Goal: Task Accomplishment & Management: Manage account settings

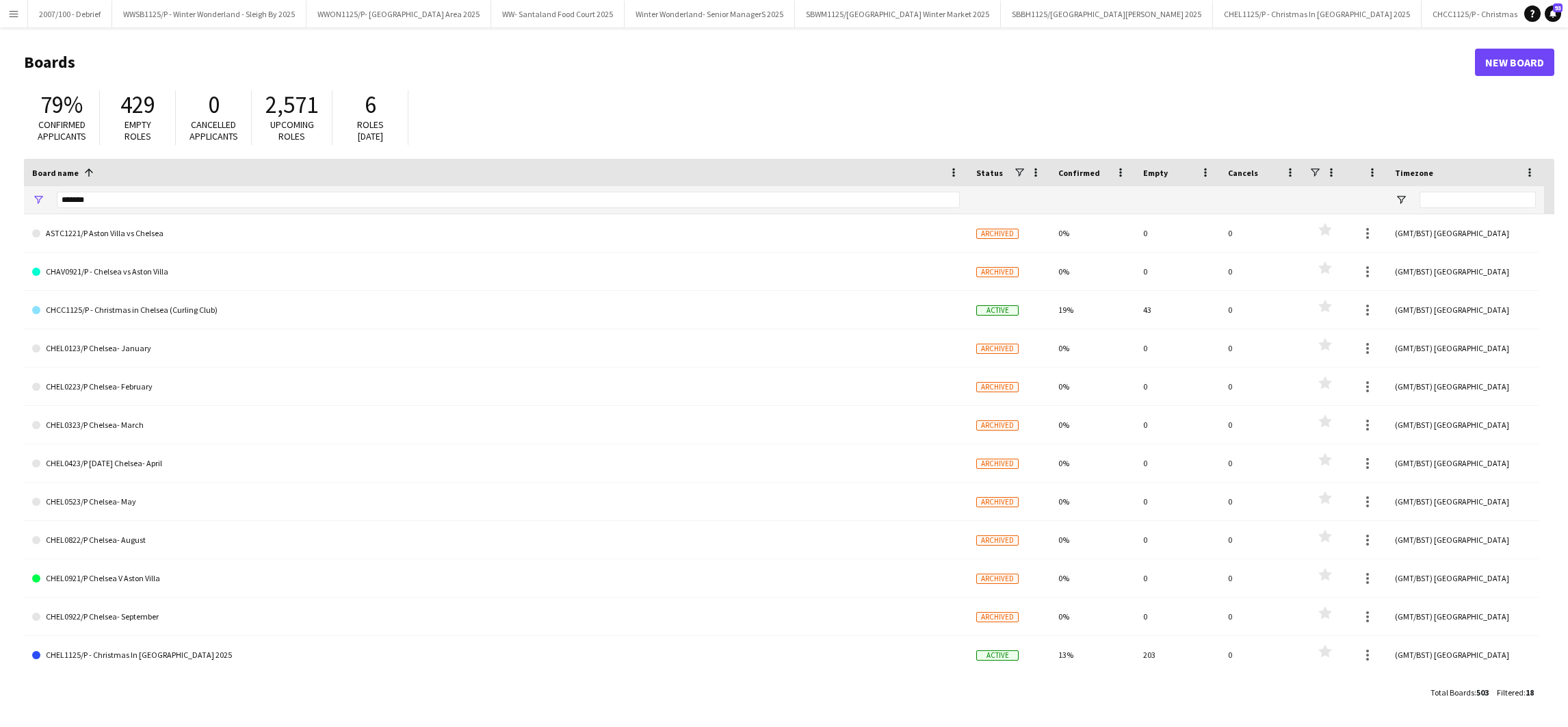
click at [2, 19] on button "Menu" at bounding box center [13, 13] width 27 height 27
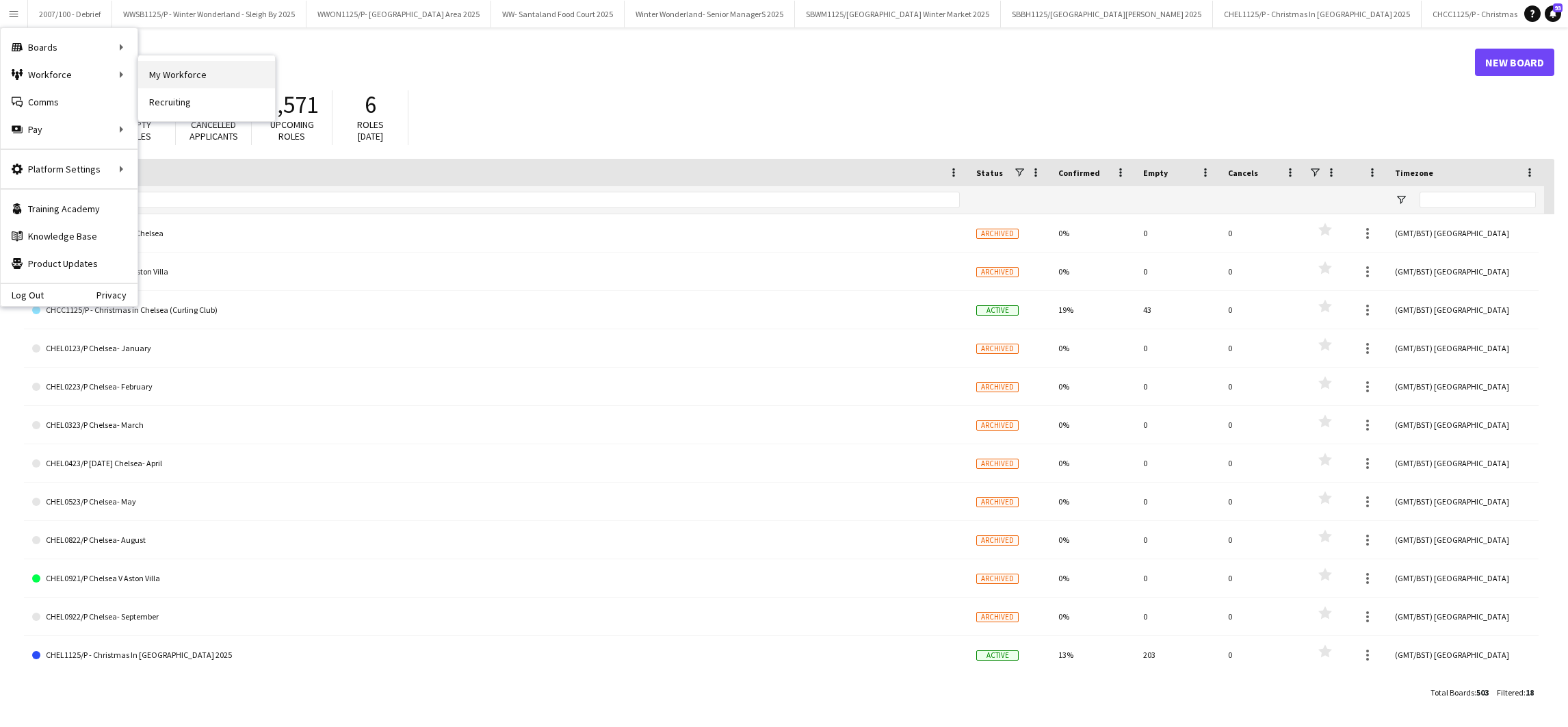
click at [141, 73] on link "My Workforce" at bounding box center [206, 74] width 137 height 27
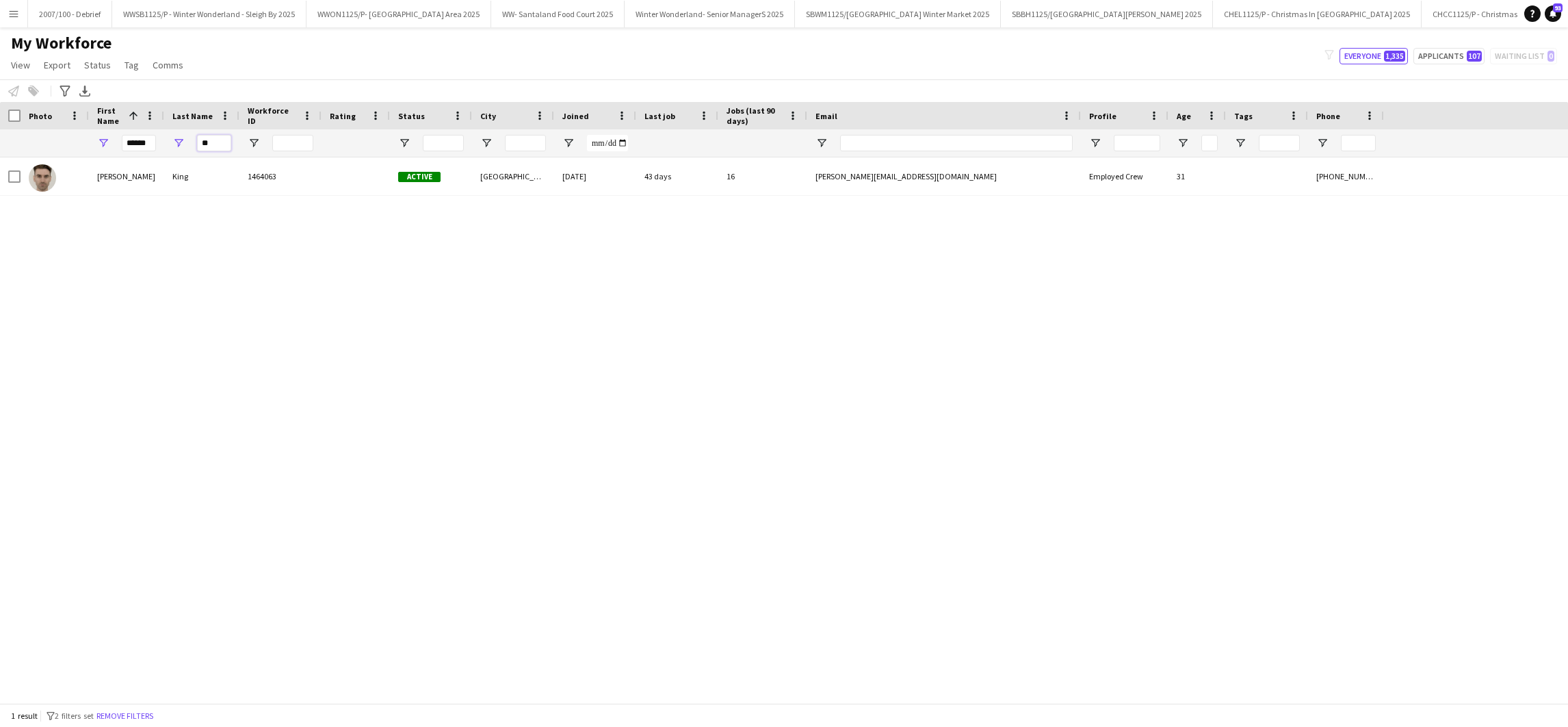
click at [228, 140] on input "**" at bounding box center [213, 143] width 34 height 17
type input "*"
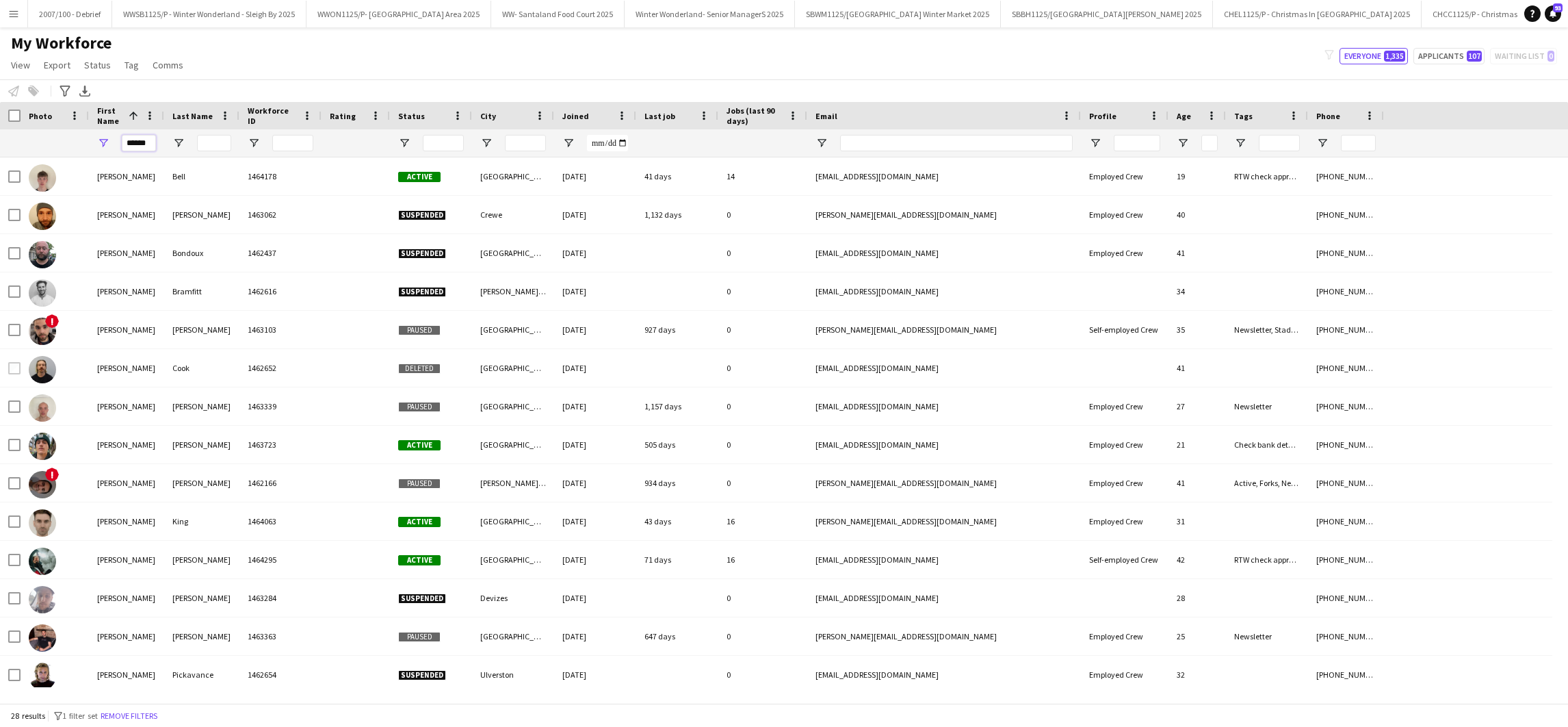
click at [150, 145] on input "******" at bounding box center [139, 143] width 34 height 17
type input "*"
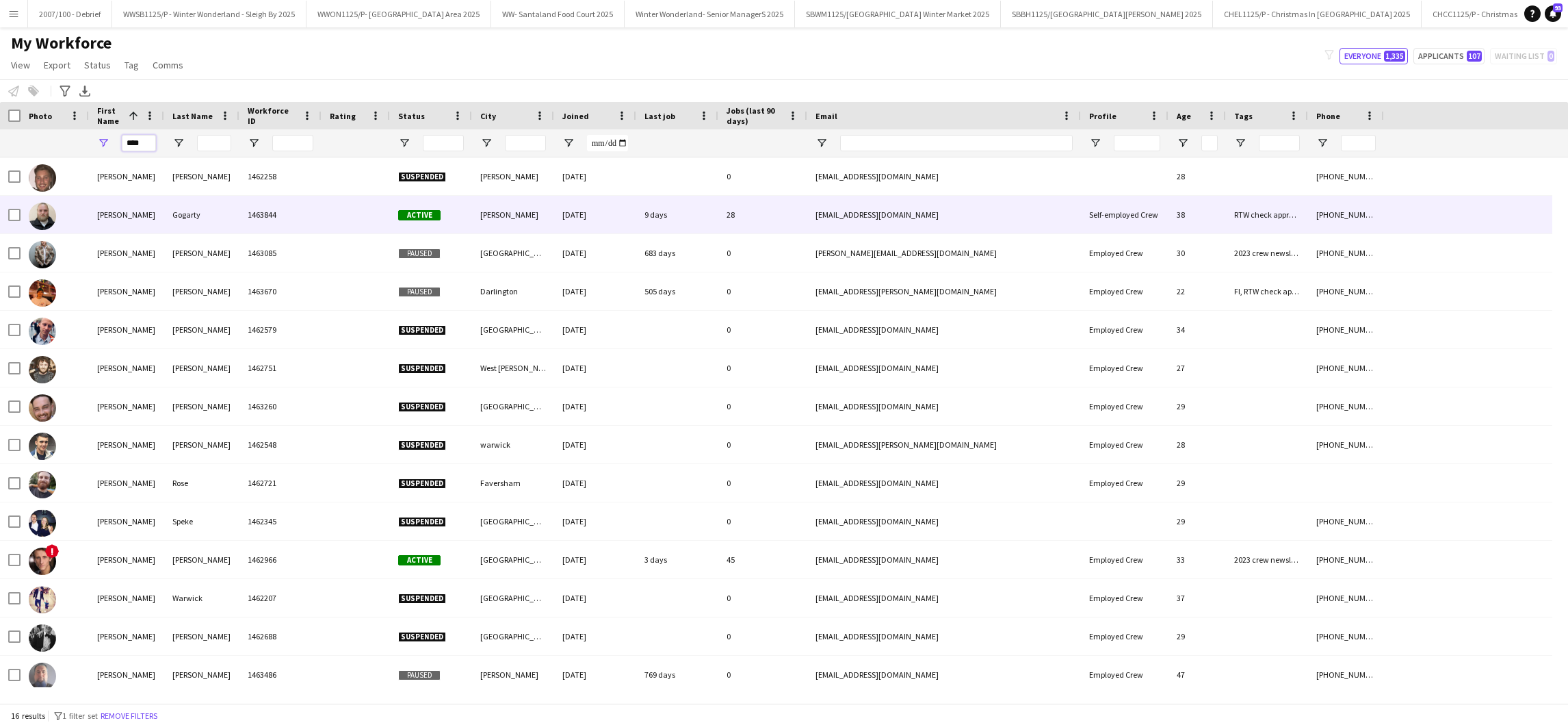
type input "****"
click at [162, 212] on div "[PERSON_NAME]" at bounding box center [126, 214] width 76 height 38
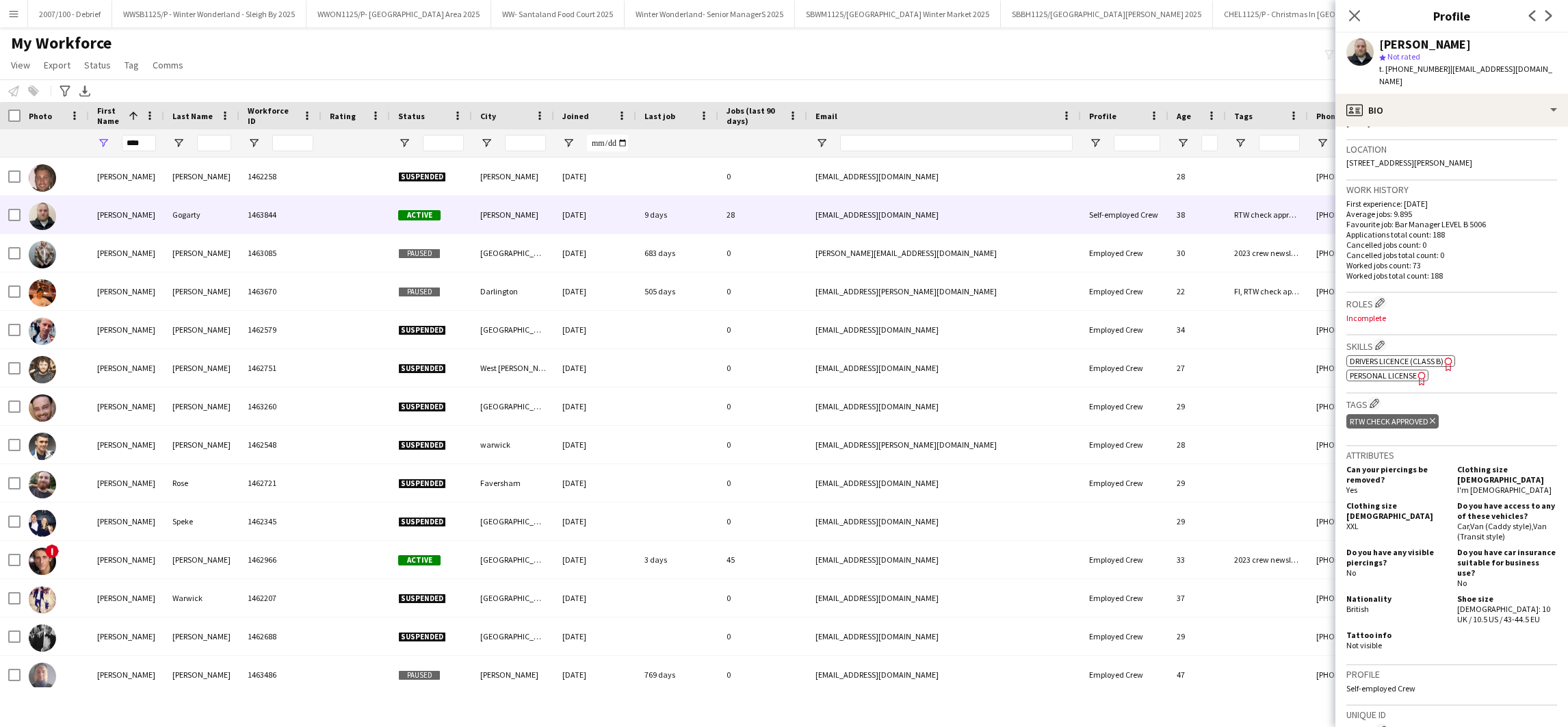
scroll to position [544, 0]
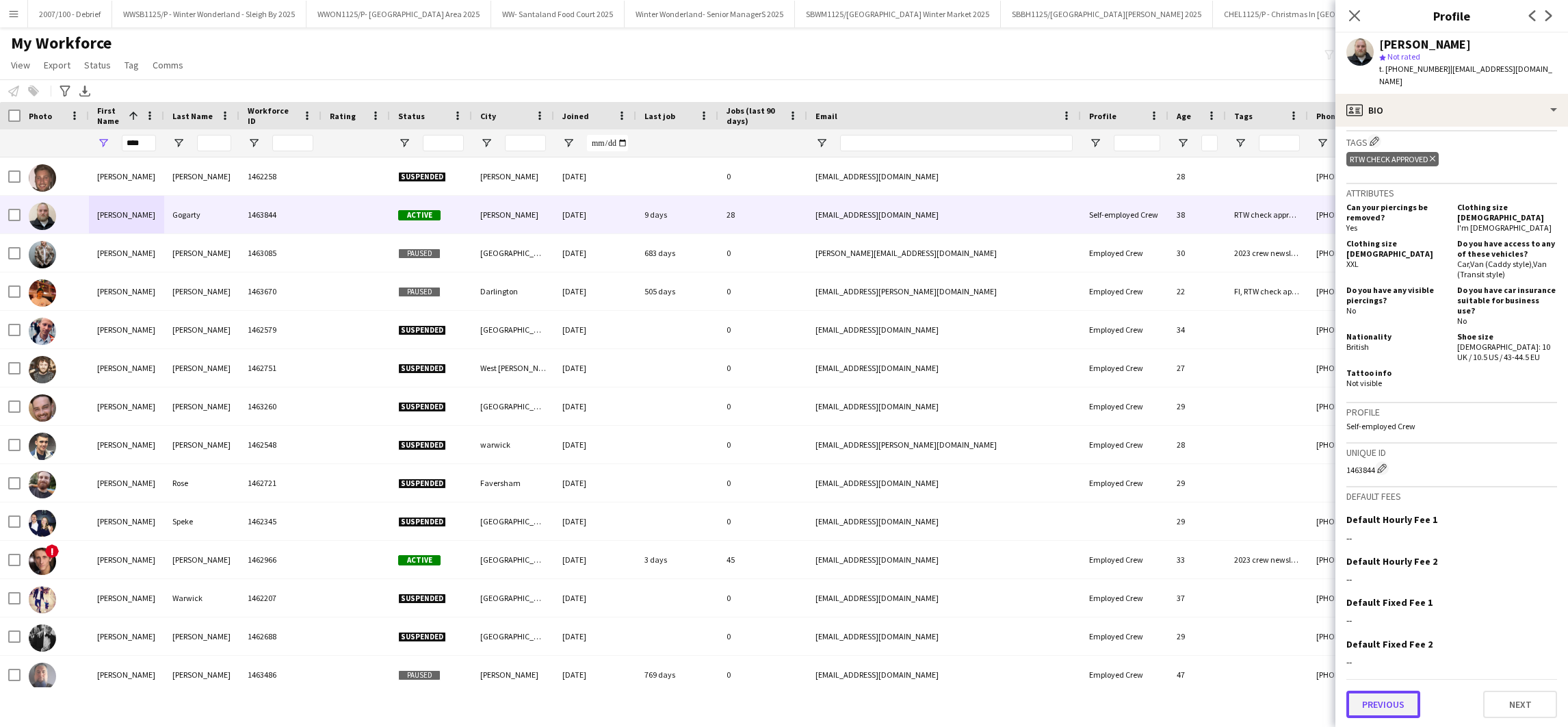
click at [1399, 695] on button "Previous" at bounding box center [1384, 703] width 74 height 27
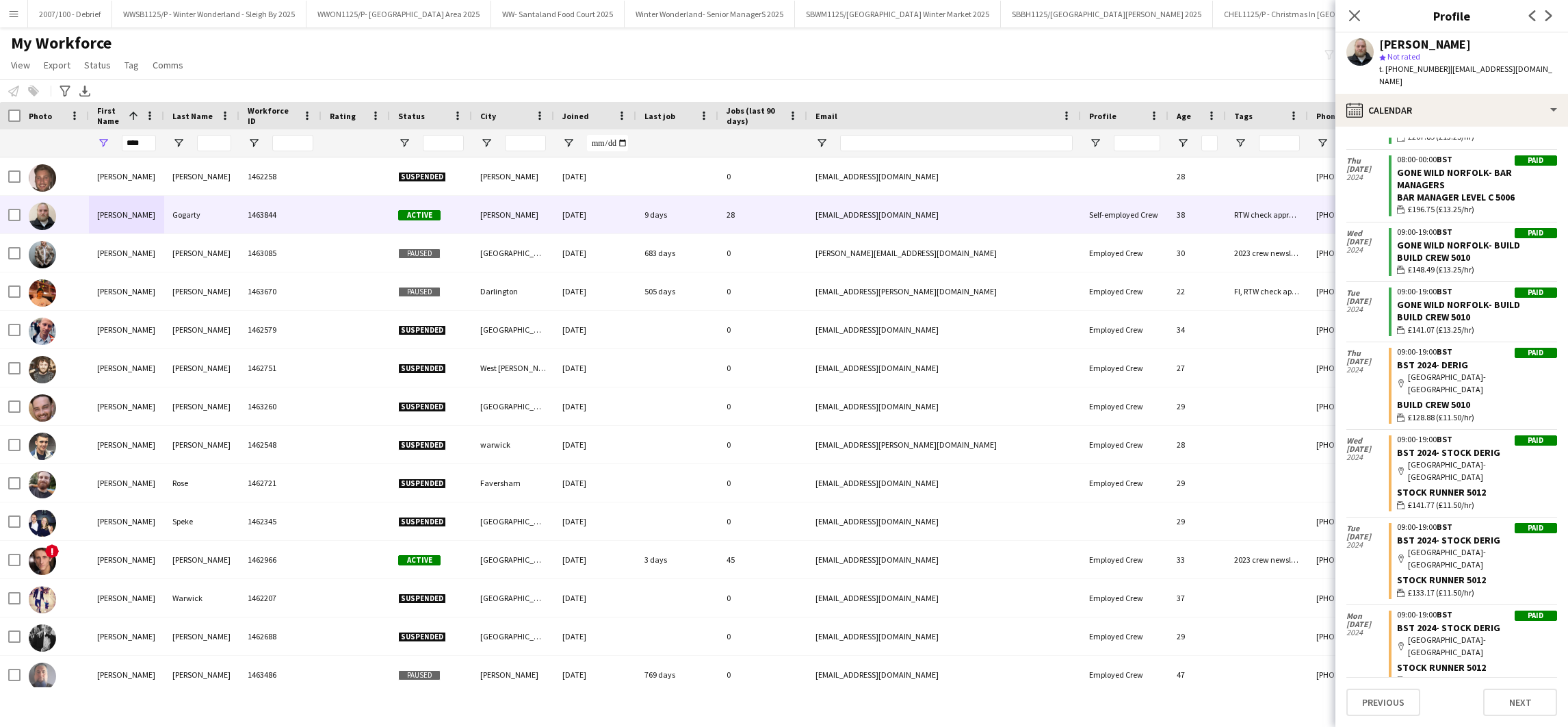
scroll to position [13470, 0]
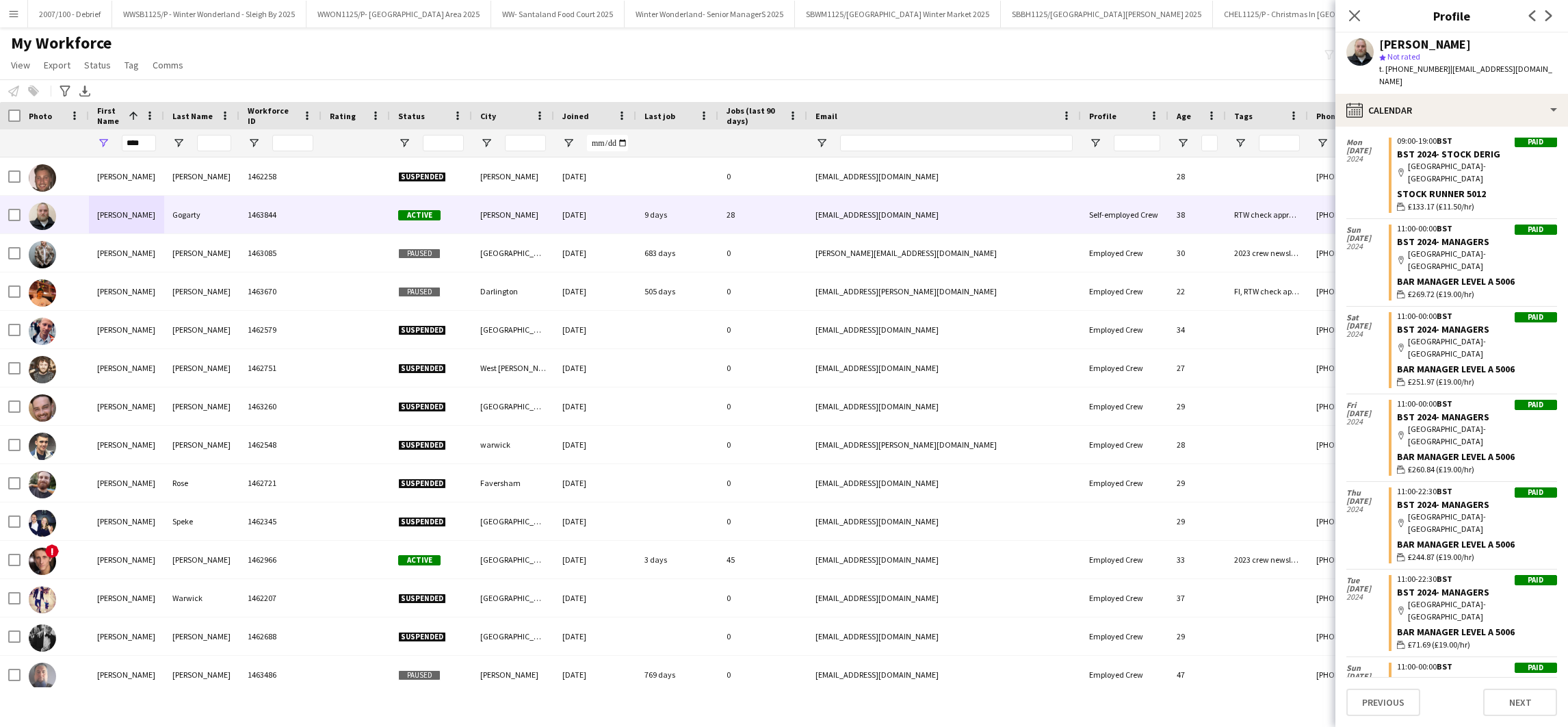
click at [1562, 356] on app-calendar-tab "calendar-full Select date [DATE] Confirmed 08:00-23:00 GMT Winter Wonderland- S…" at bounding box center [1451, 427] width 233 height 601
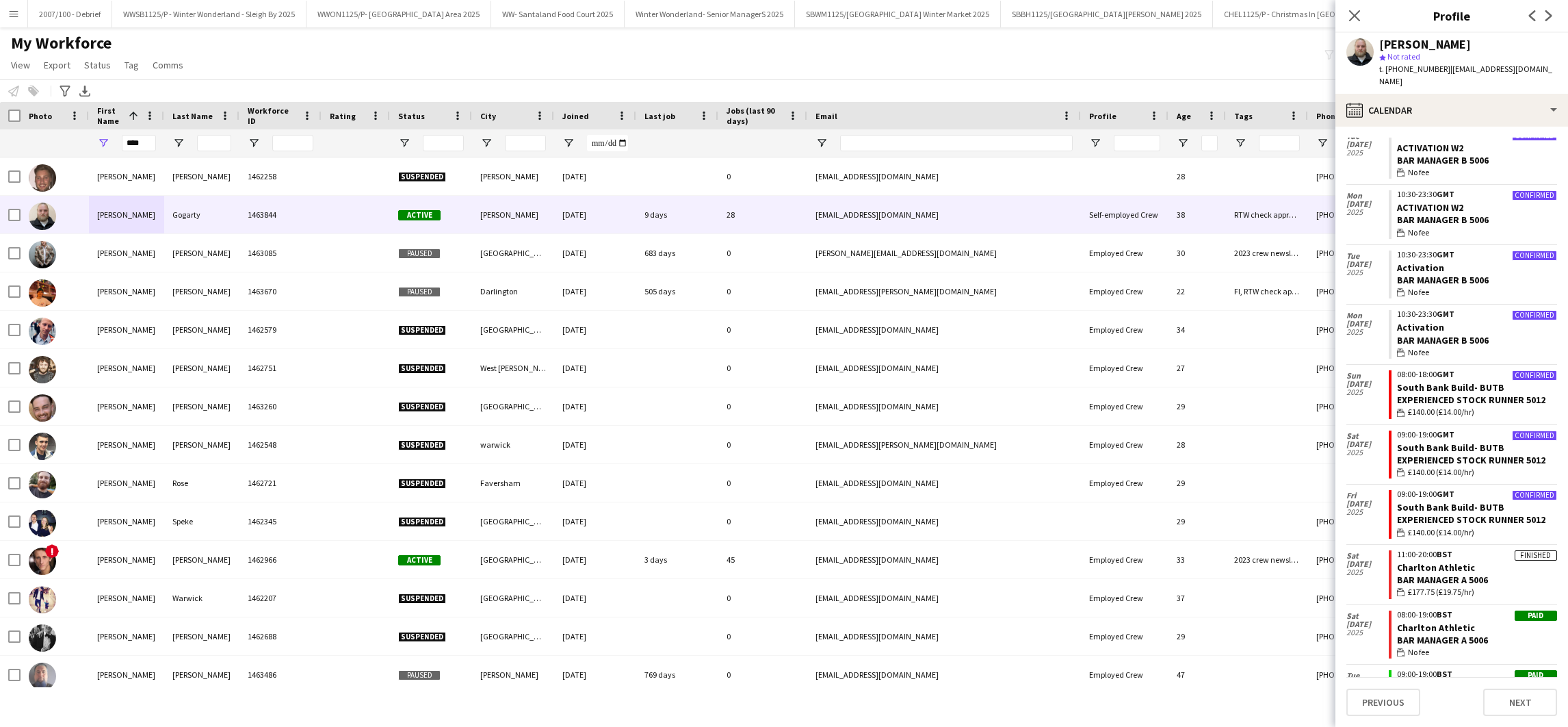
scroll to position [2559, 0]
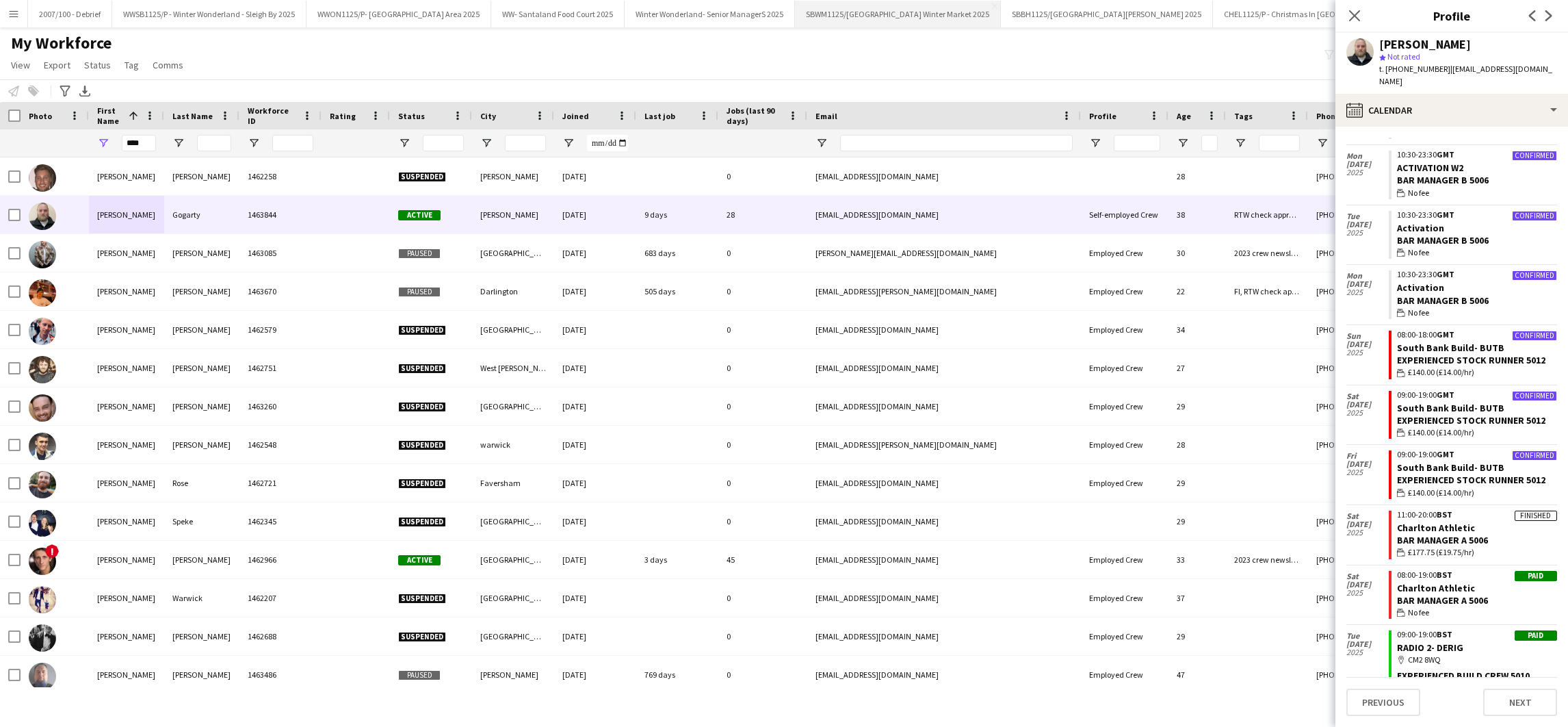
click at [937, 24] on button "SBWM1125/[GEOGRAPHIC_DATA] Winter Market 2025 Close" at bounding box center [898, 14] width 206 height 26
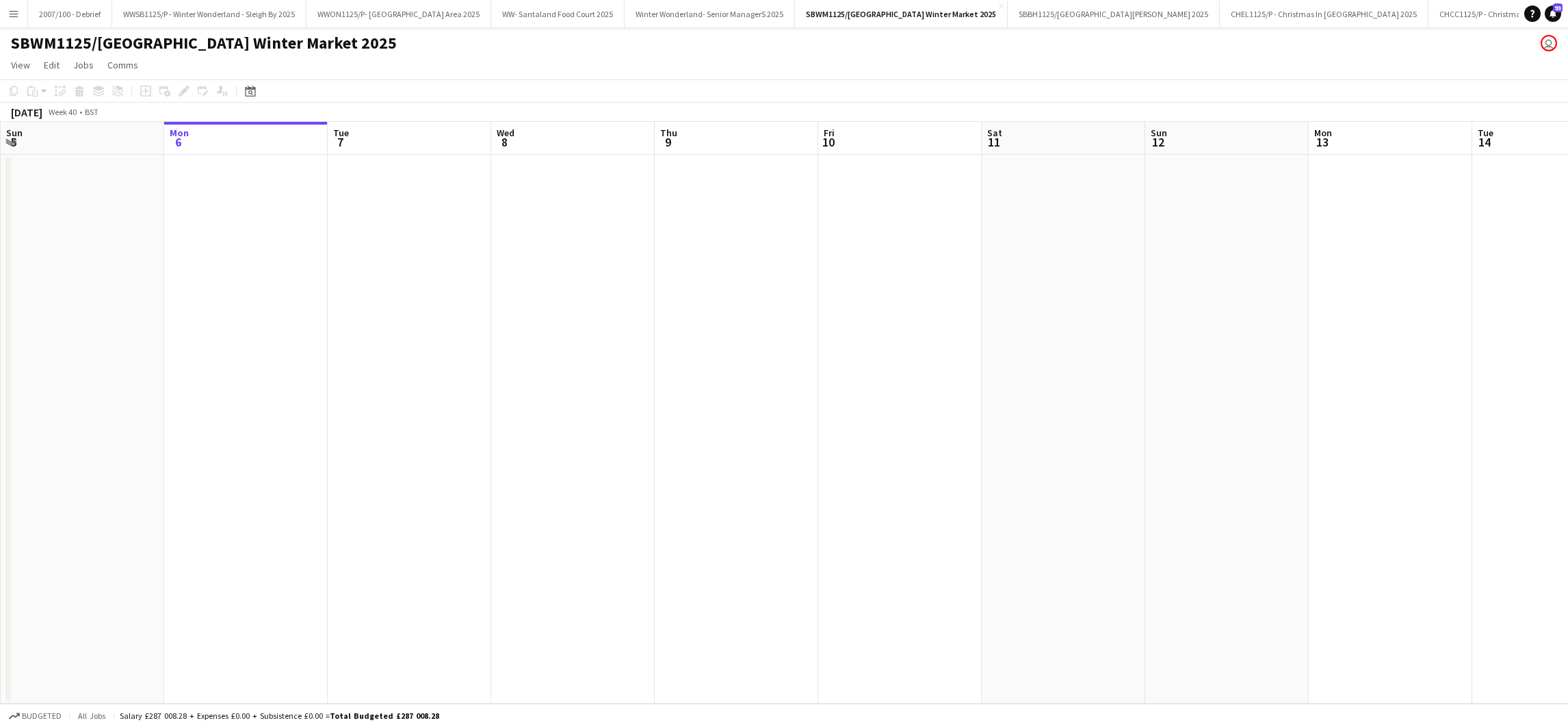
click at [647, 561] on app-date-cell at bounding box center [573, 428] width 163 height 549
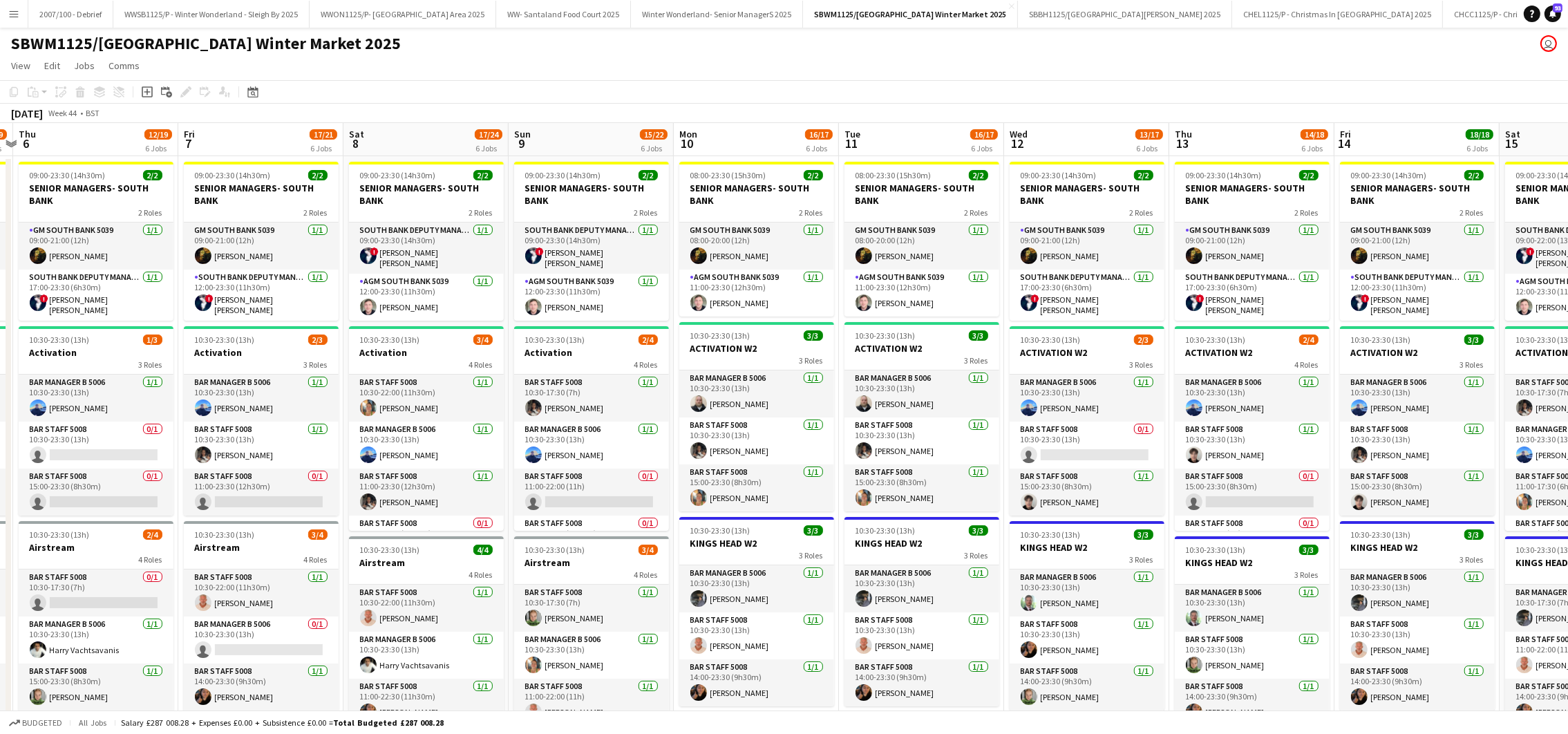
scroll to position [0, 520]
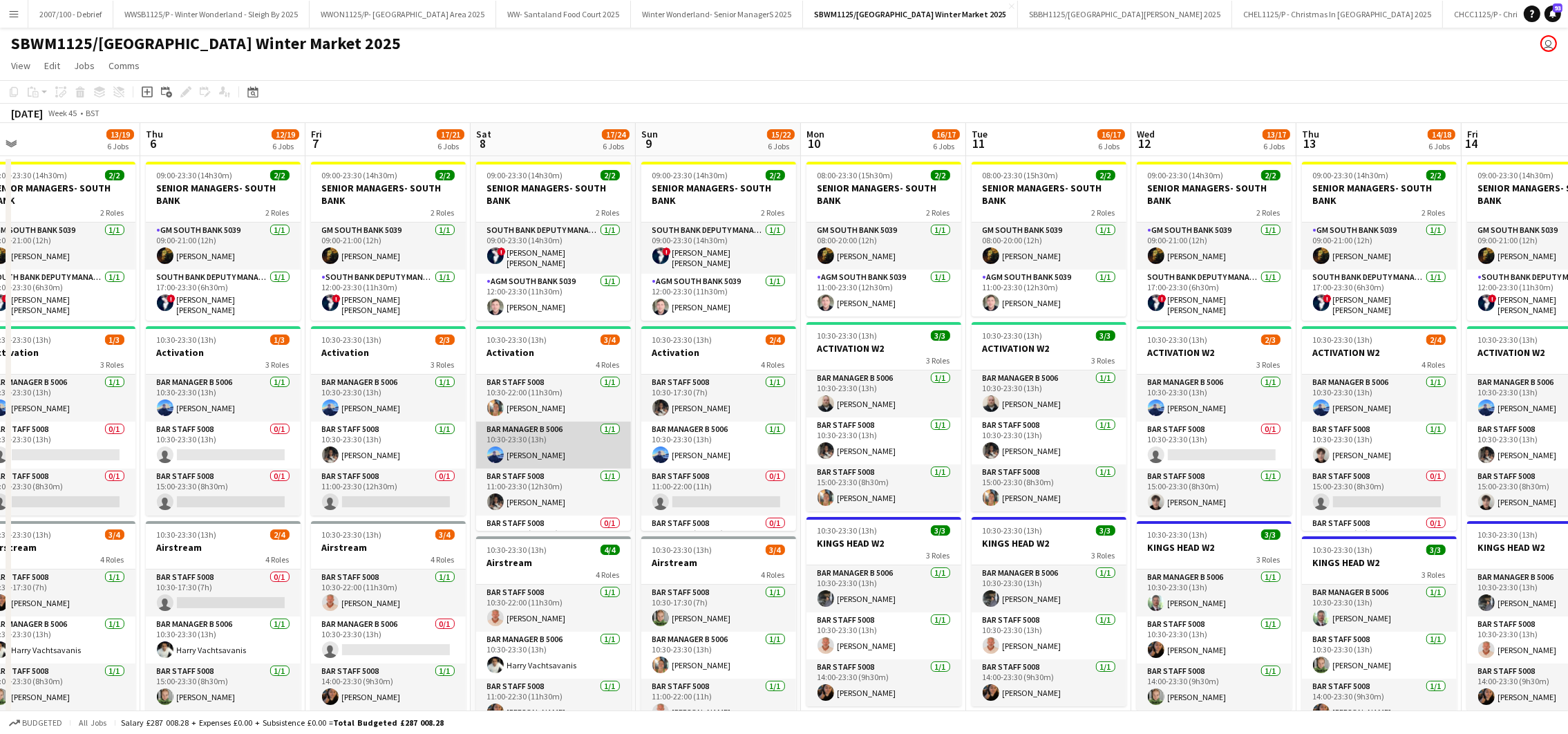
click at [534, 421] on app-card-role "Bar Manager B 5006 [DATE] 10:30-23:30 (13h) [PERSON_NAME]" at bounding box center [553, 444] width 155 height 47
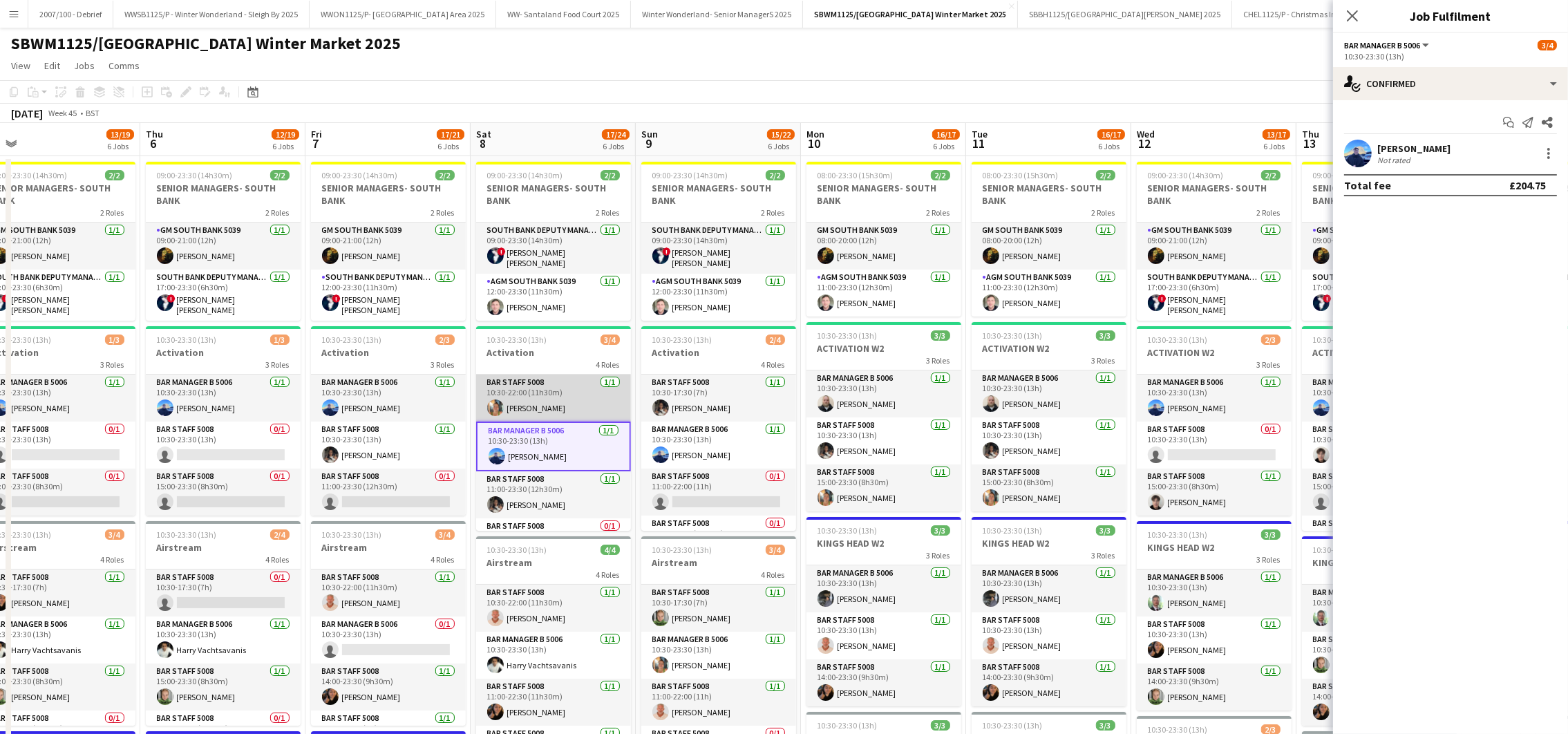
click at [530, 393] on app-card-role "Bar Staff 5008 [DATE] 10:30-22:00 (11h30m) [PERSON_NAME]" at bounding box center [553, 397] width 155 height 47
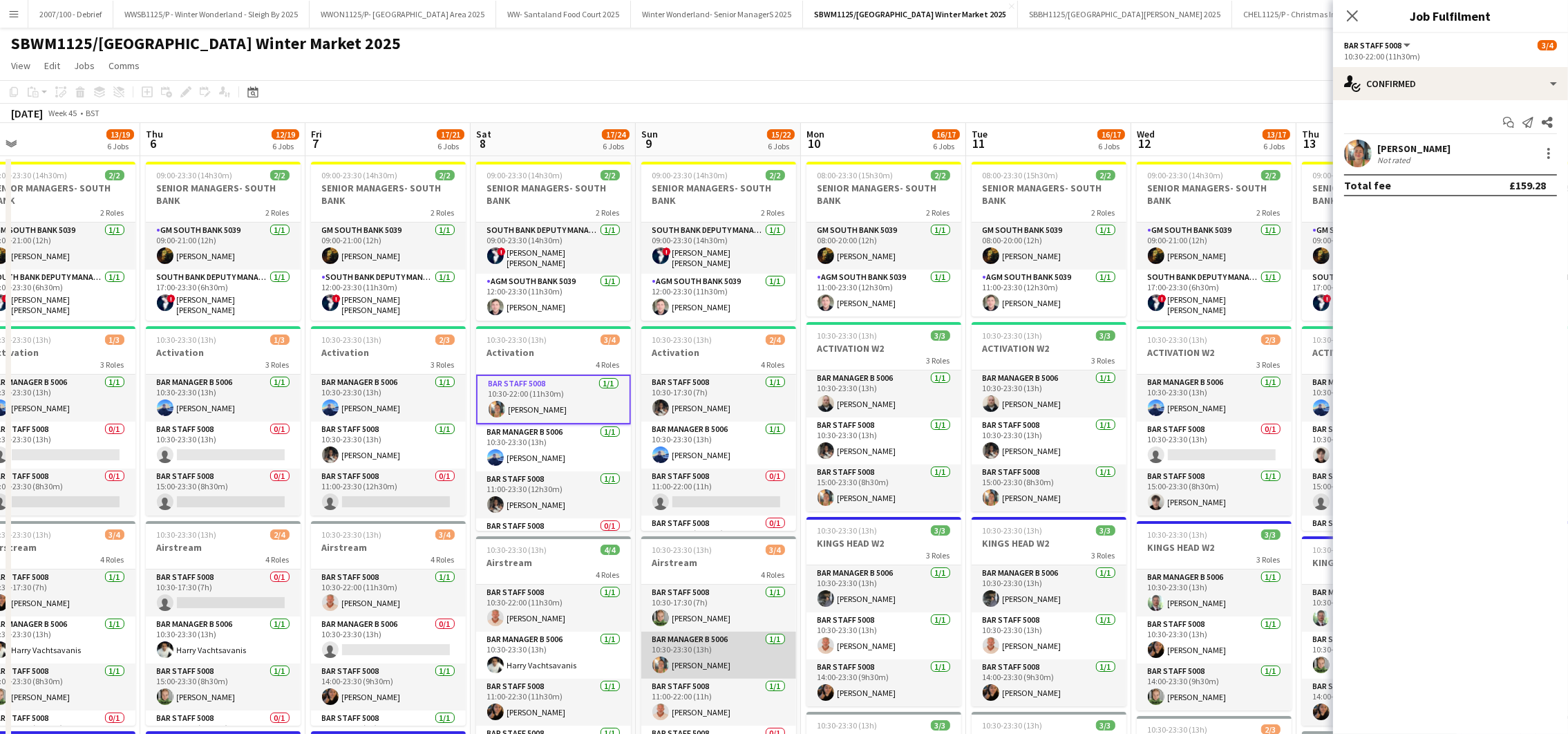
click at [720, 644] on app-card-role "Bar Manager B 5006 [DATE] 10:30-23:30 (13h) [PERSON_NAME]" at bounding box center [718, 654] width 155 height 47
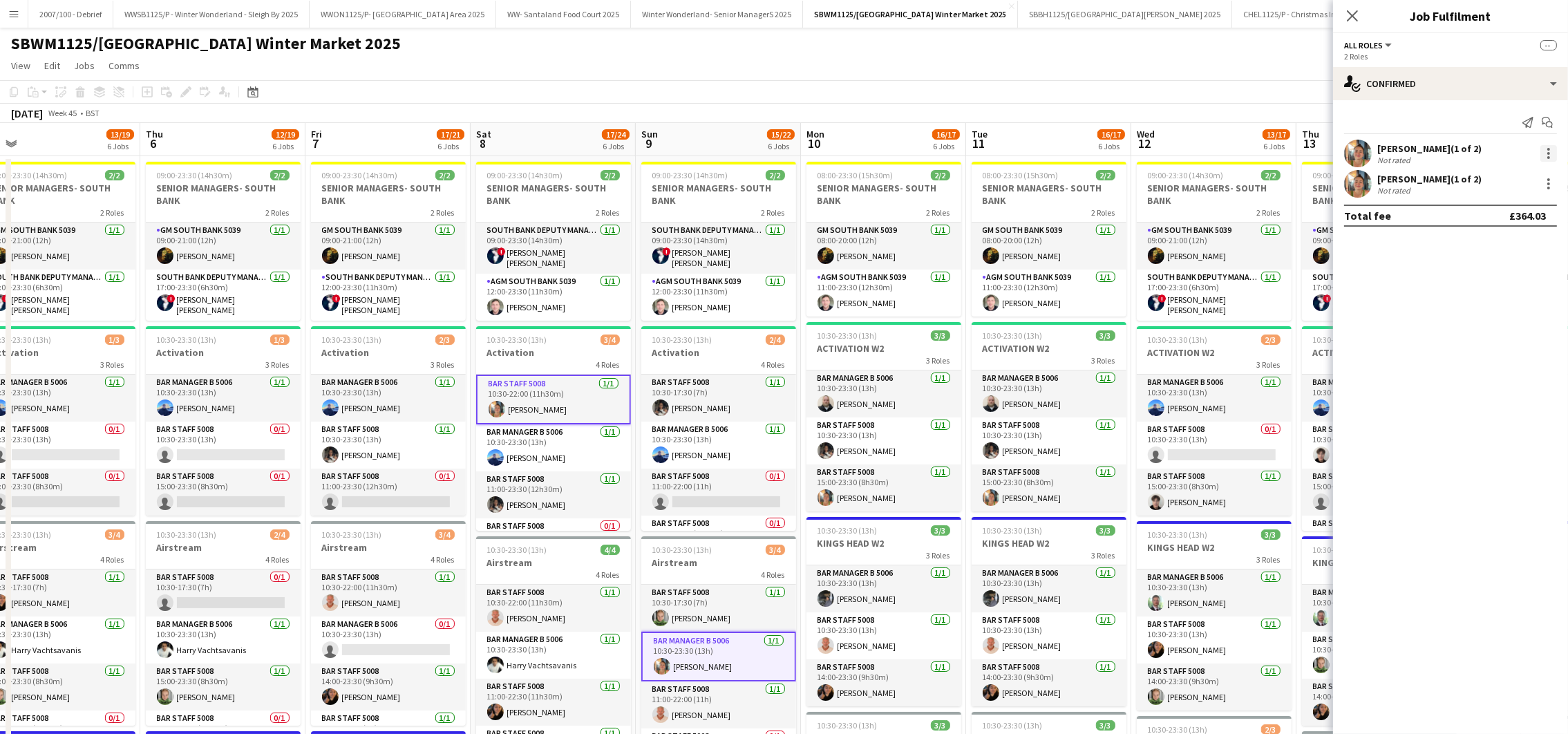
click at [1546, 152] on div at bounding box center [1548, 153] width 17 height 17
click at [1528, 275] on span "Remove" at bounding box center [1503, 278] width 86 height 12
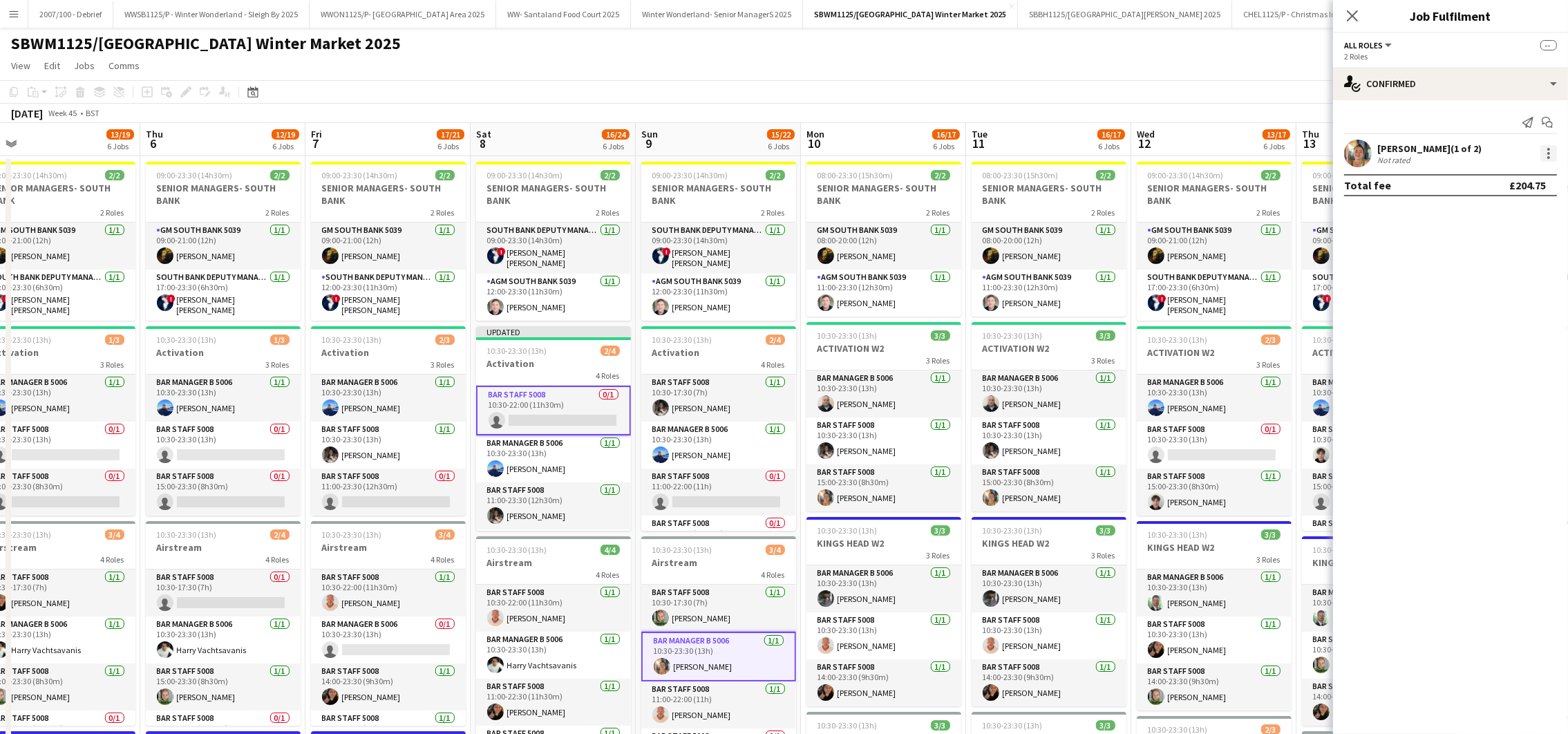
click at [1548, 152] on div at bounding box center [1548, 152] width 3 height 3
click at [1499, 273] on span "Remove" at bounding box center [1481, 277] width 42 height 12
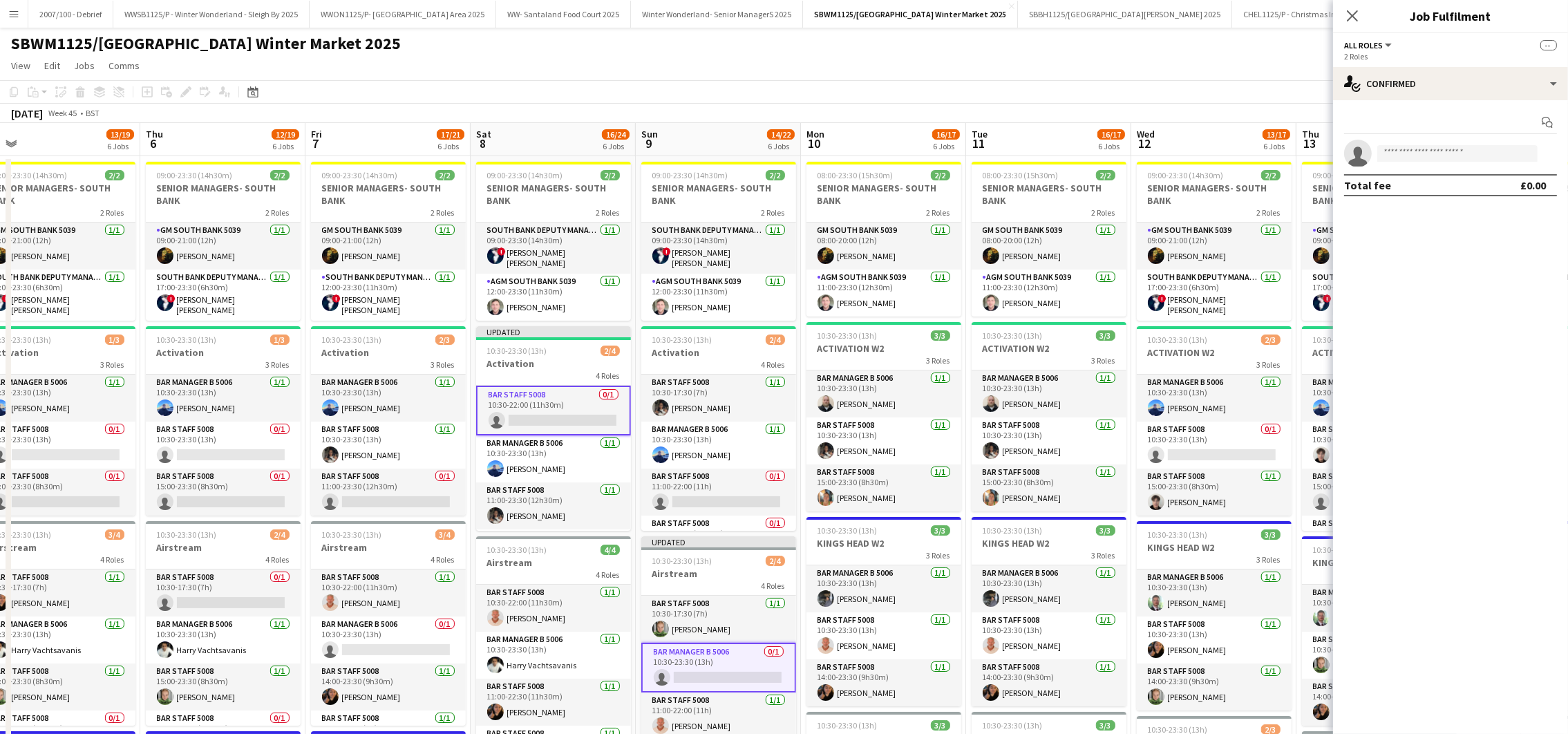
click at [922, 101] on app-toolbar "Copy Paste Paste Ctrl+V Paste with crew Ctrl+Shift+V Paste linked Job [GEOGRAPH…" at bounding box center [784, 91] width 1568 height 24
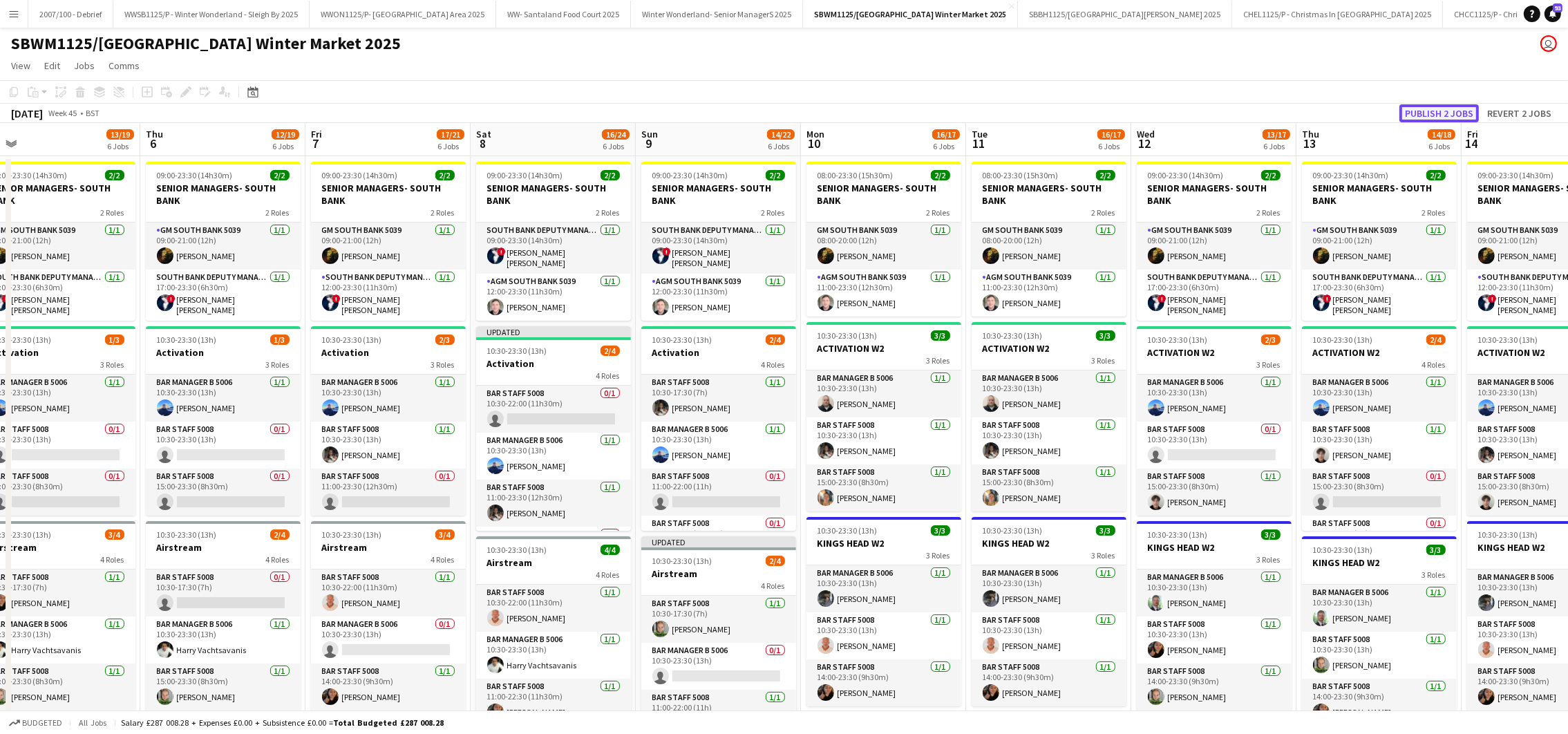
click at [1436, 113] on button "Publish 2 jobs" at bounding box center [1439, 113] width 80 height 18
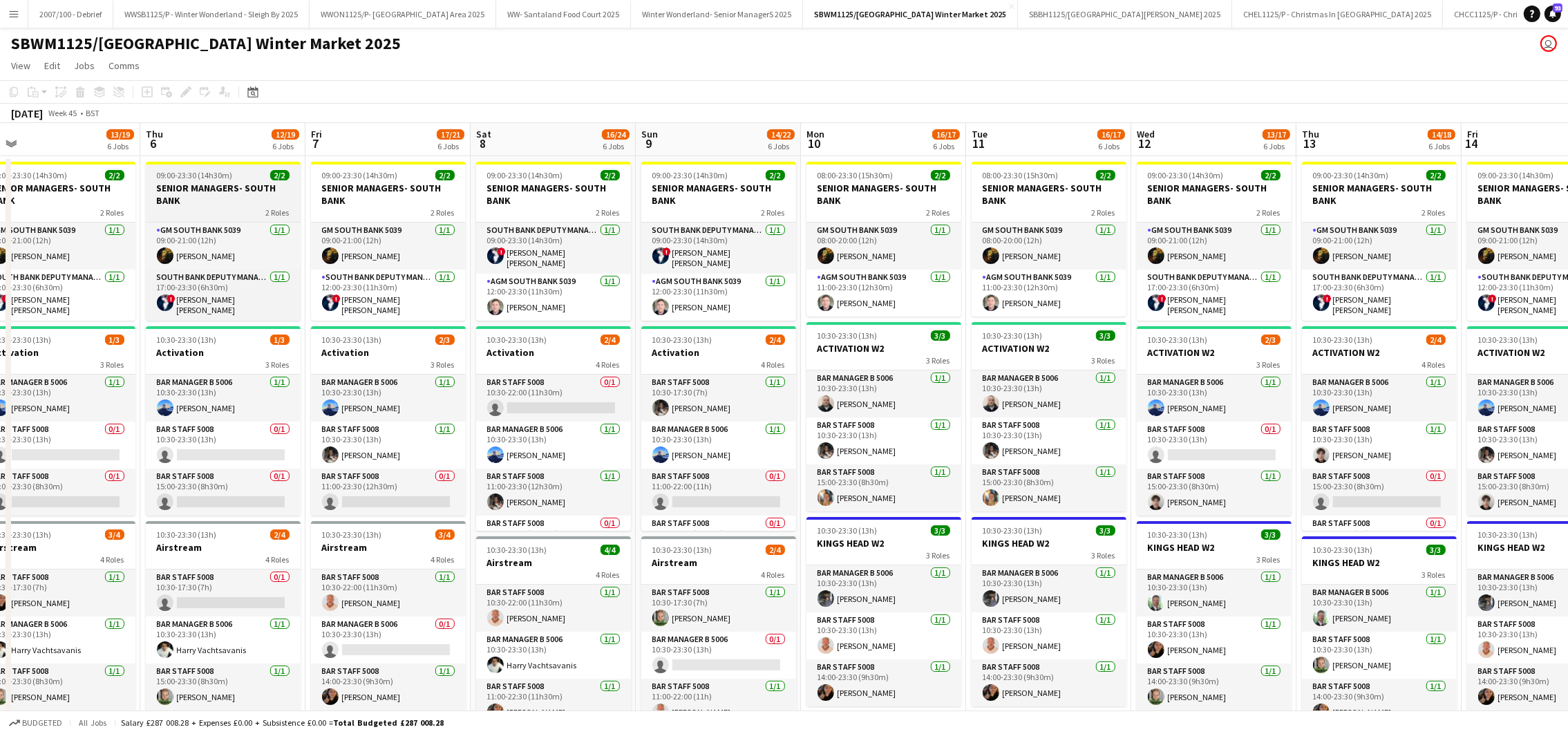
scroll to position [0, 511]
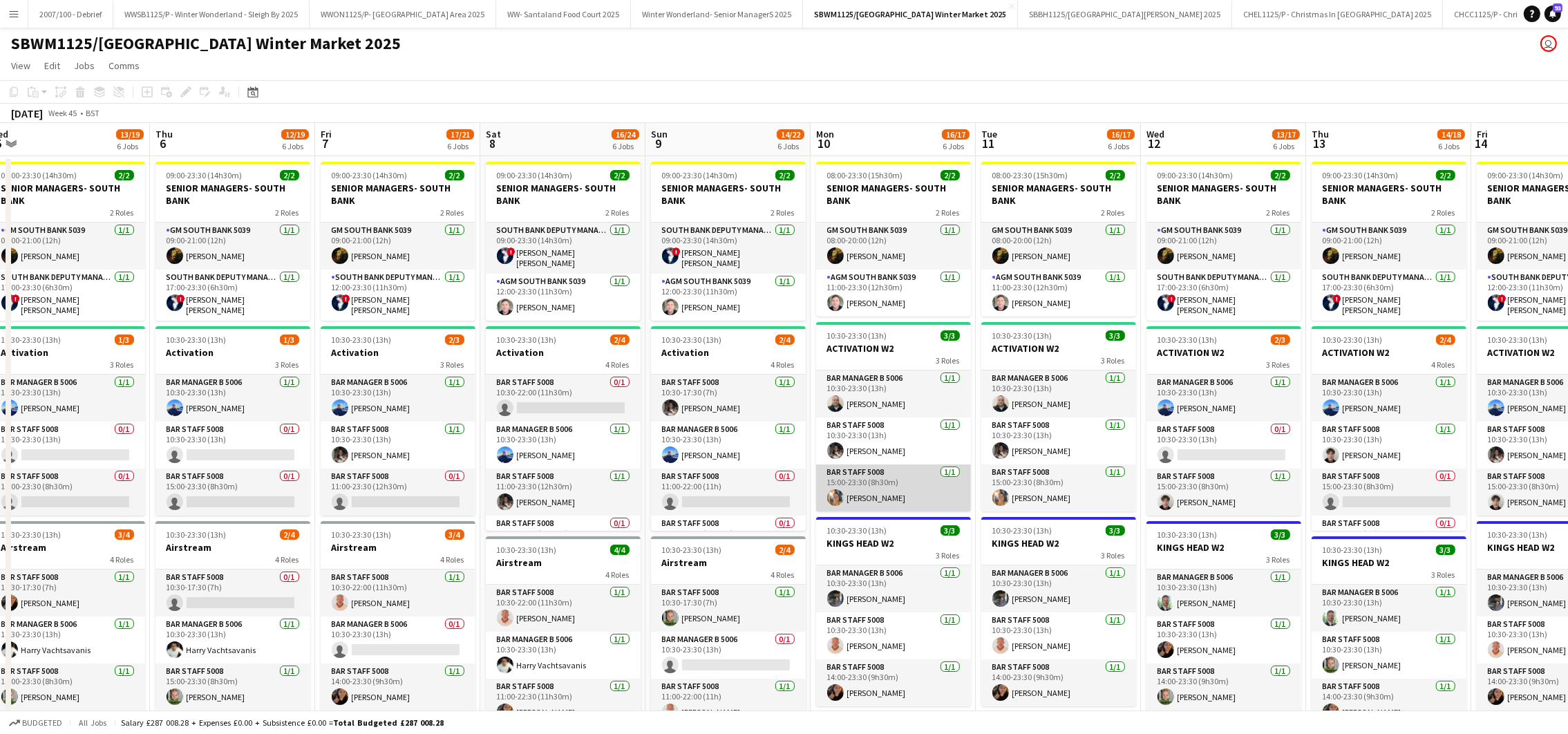
click at [901, 496] on app-card-role "Bar Staff 5008 [DATE] 15:00-23:30 (8h30m) [PERSON_NAME]" at bounding box center [893, 488] width 155 height 47
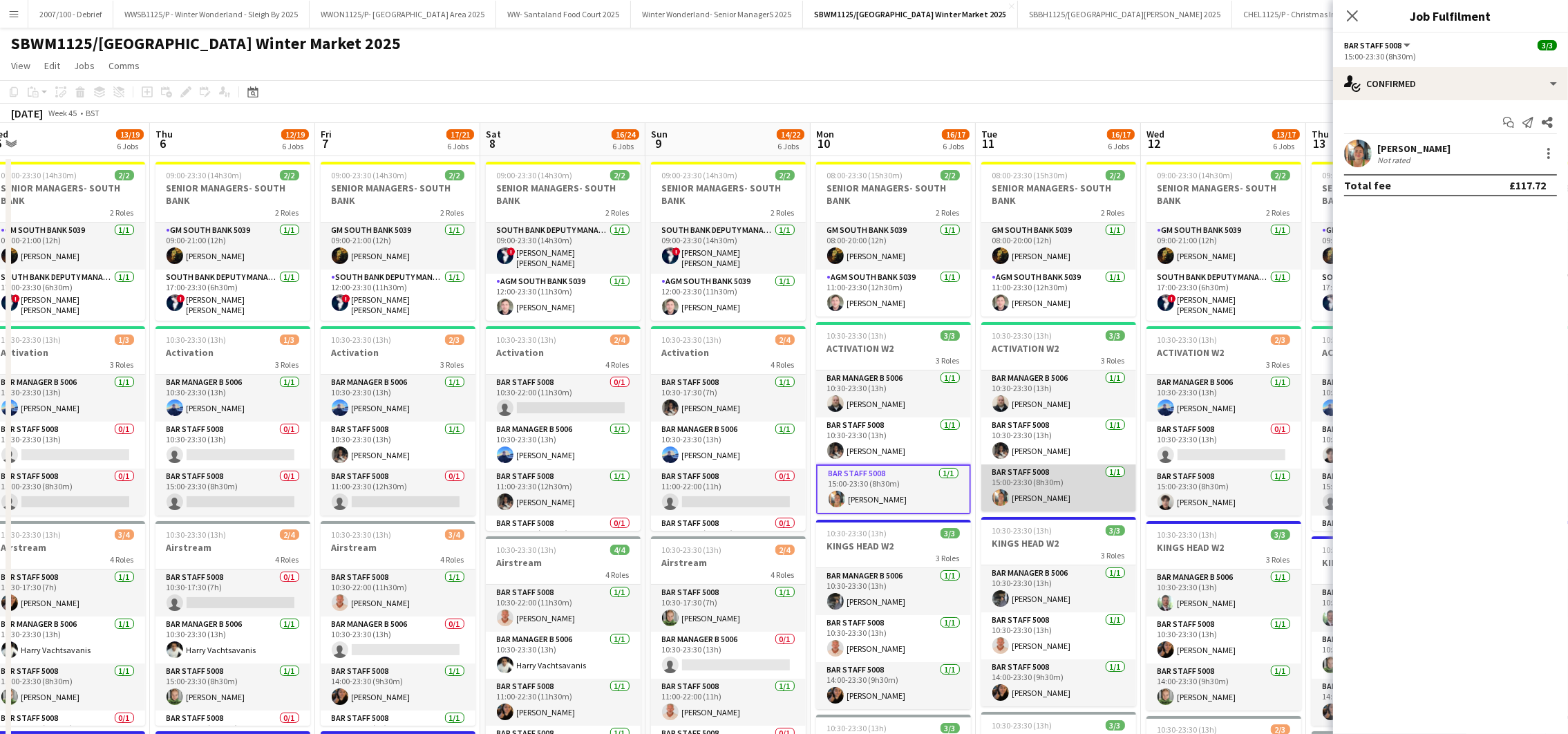
click at [1019, 501] on app-card-role "Bar Staff 5008 [DATE] 15:00-23:30 (8h30m) [PERSON_NAME]" at bounding box center [1058, 488] width 155 height 47
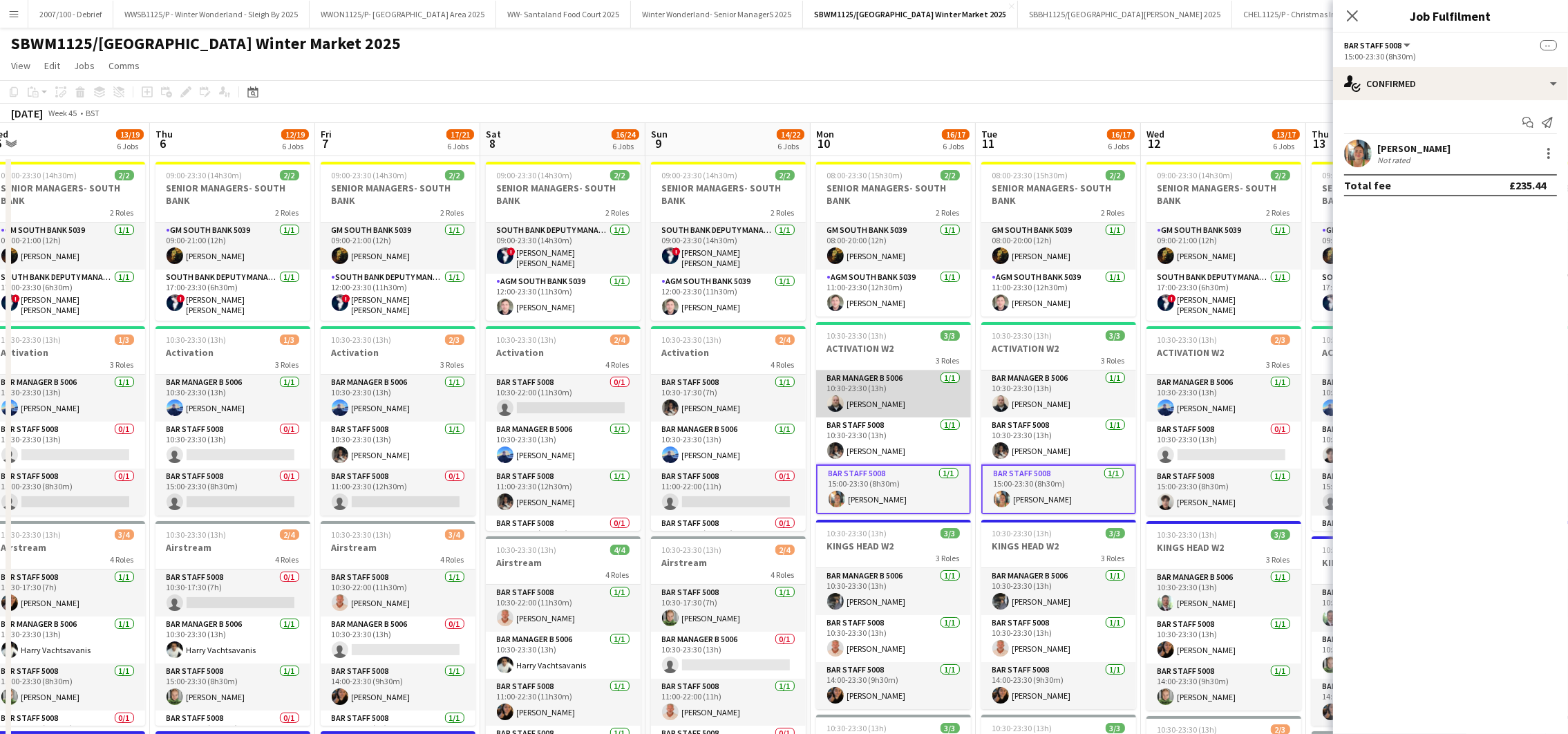
click at [881, 405] on app-card-role "Bar Manager B 5006 [DATE] 10:30-23:30 (13h) [PERSON_NAME]" at bounding box center [893, 394] width 155 height 47
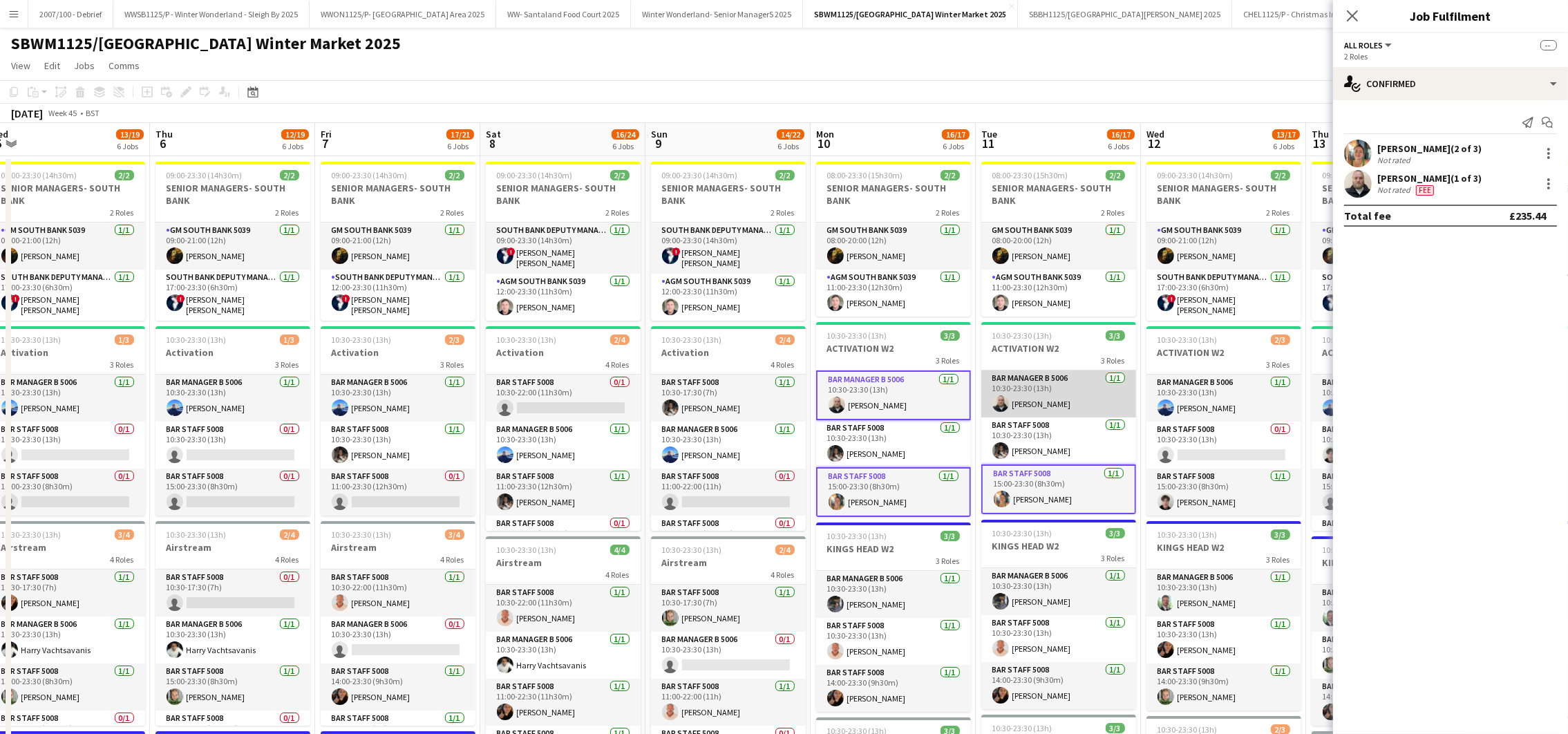
click at [1038, 395] on app-card-role "Bar Manager B 5006 [DATE] 10:30-23:30 (13h) [PERSON_NAME]" at bounding box center [1058, 394] width 155 height 47
click at [1542, 154] on div at bounding box center [1548, 153] width 17 height 17
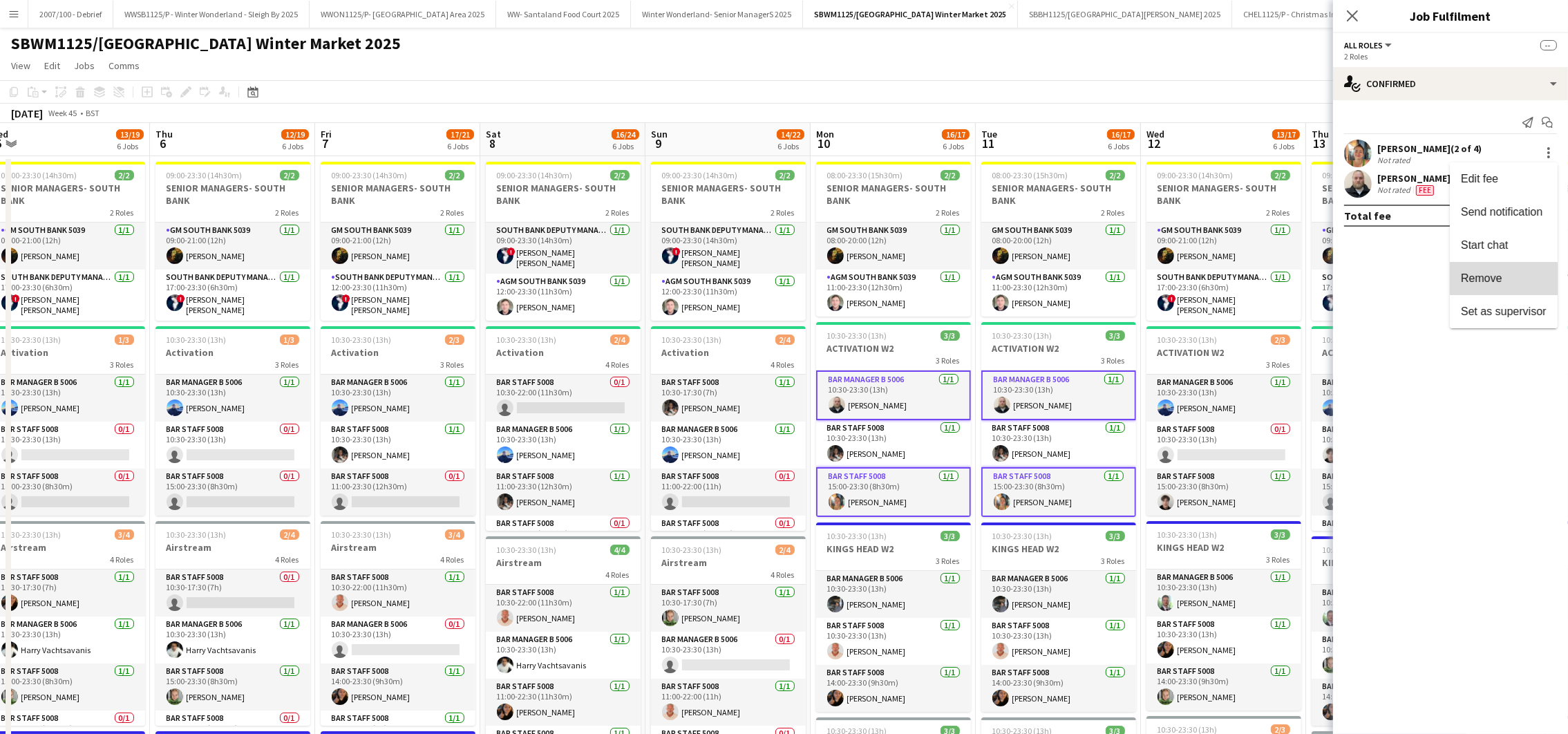
click at [1483, 291] on button "Remove" at bounding box center [1503, 277] width 108 height 33
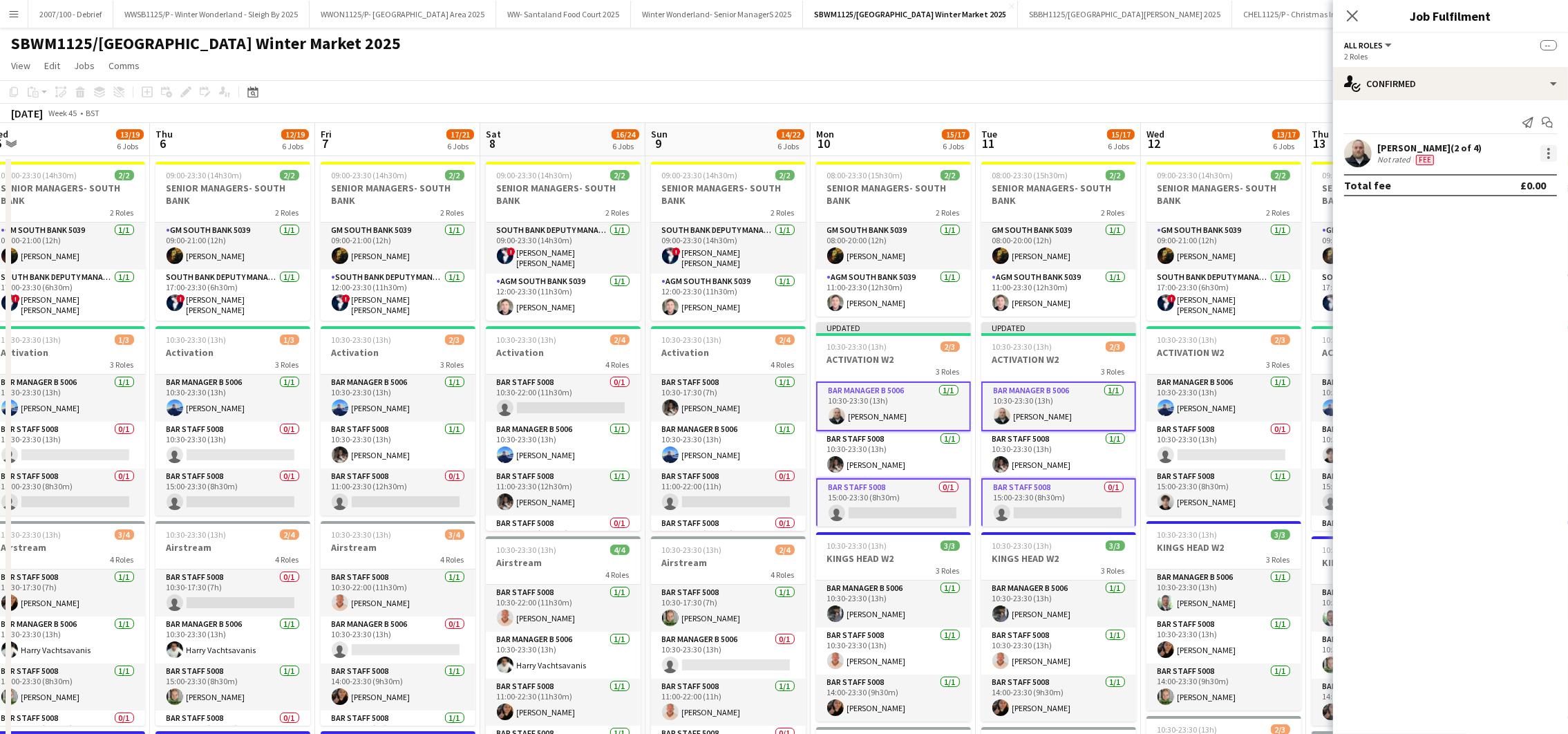
click at [1548, 154] on div at bounding box center [1548, 152] width 3 height 3
click at [1470, 284] on span "Remove" at bounding box center [1481, 277] width 42 height 12
click at [1195, 44] on div "SBWM1125/[GEOGRAPHIC_DATA] Winter Market 2025 user" at bounding box center [784, 41] width 1568 height 27
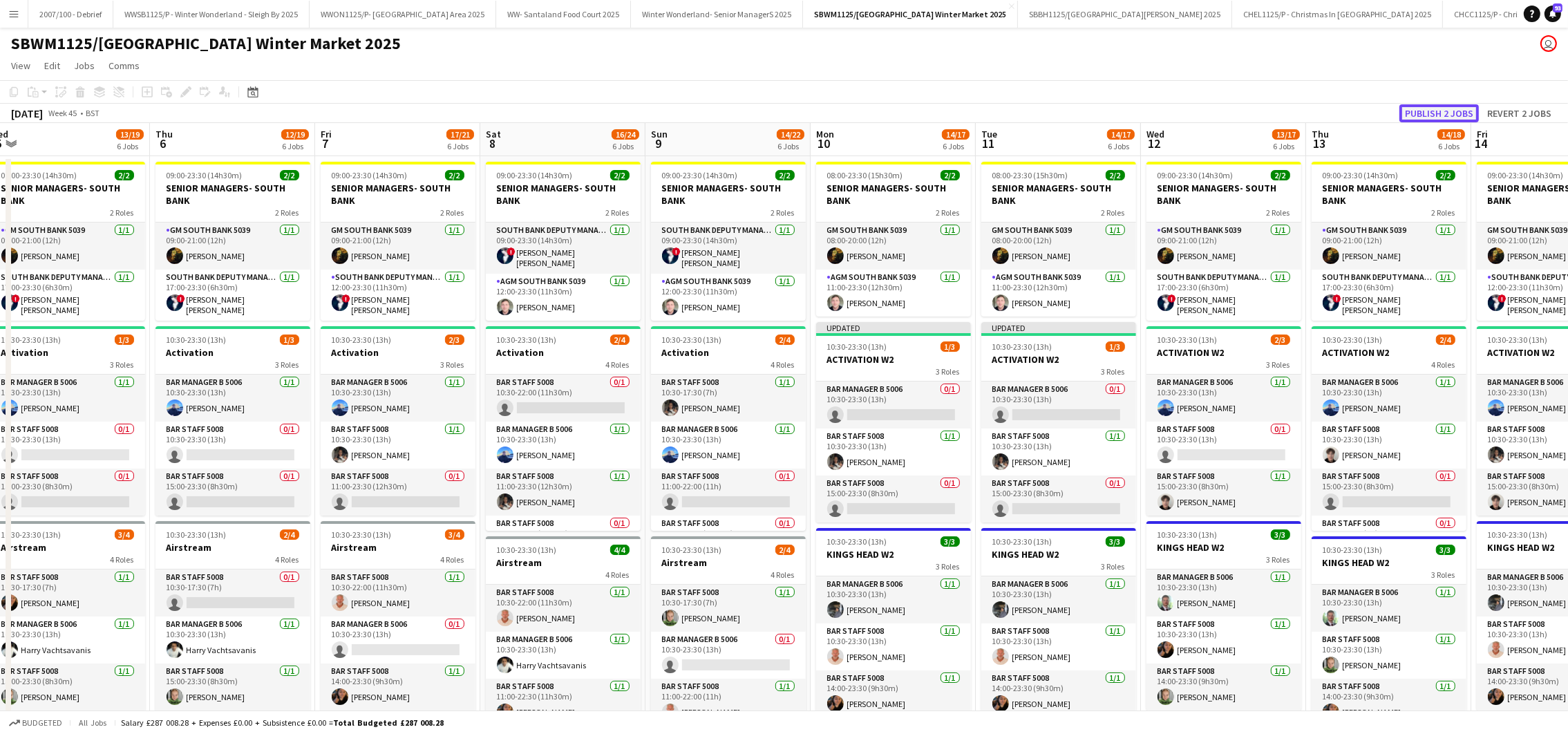
click at [1433, 108] on button "Publish 2 jobs" at bounding box center [1439, 113] width 80 height 18
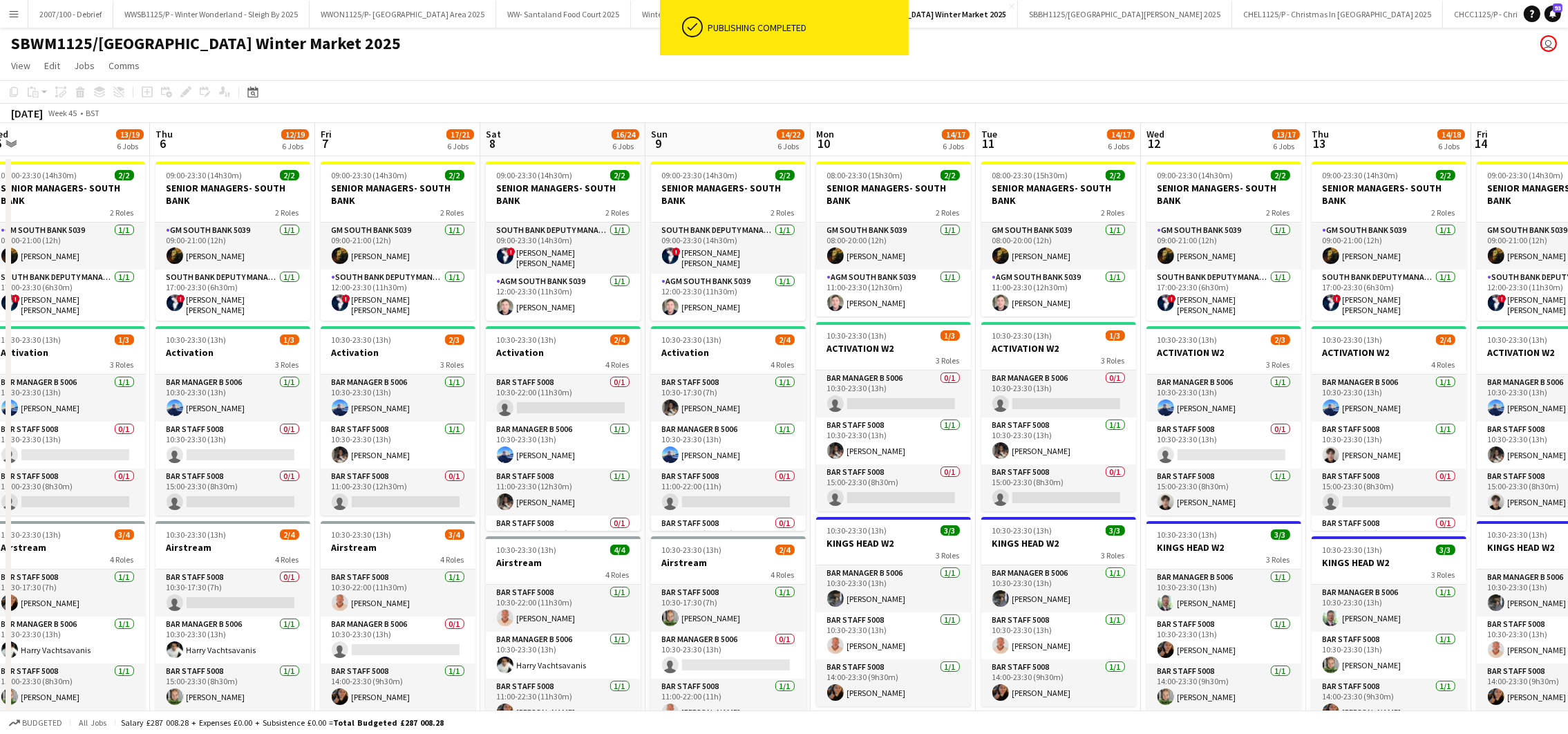
click at [538, 134] on app-board-header-date "Sat 8 16/24 6 Jobs" at bounding box center [563, 139] width 165 height 33
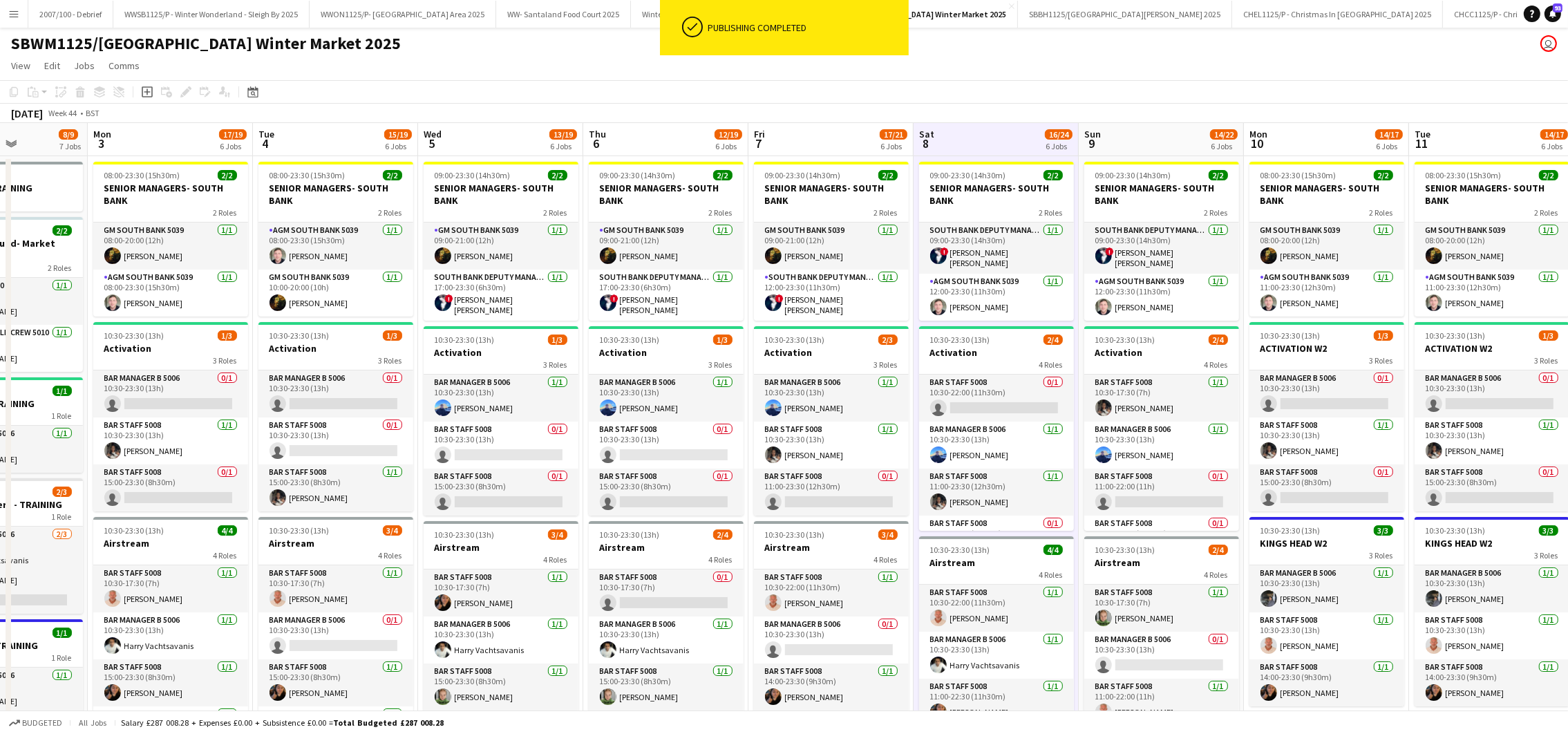
scroll to position [0, 425]
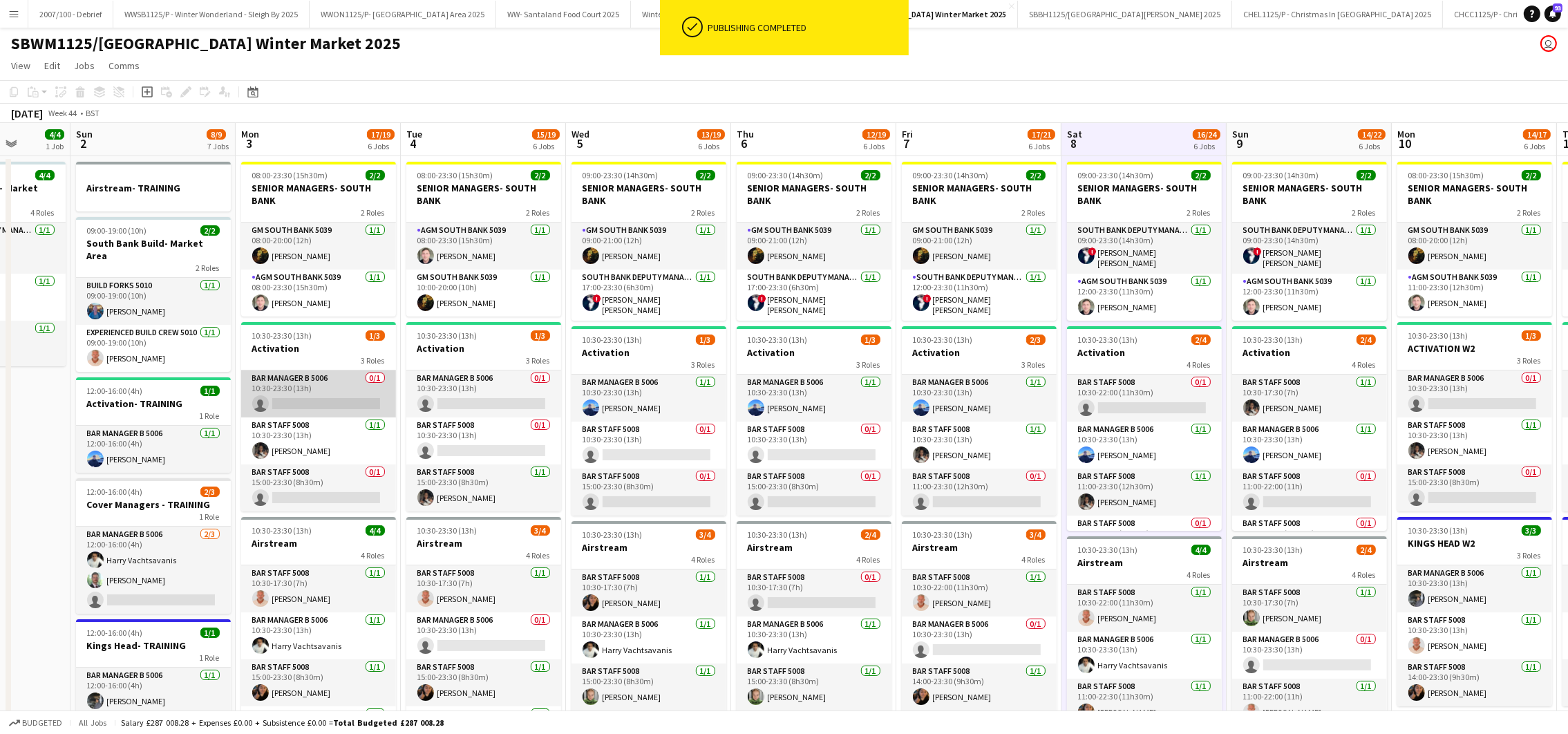
click at [332, 393] on app-card-role "Bar Manager B 5006 0/1 10:30-23:30 (13h) single-neutral-actions" at bounding box center [318, 394] width 155 height 47
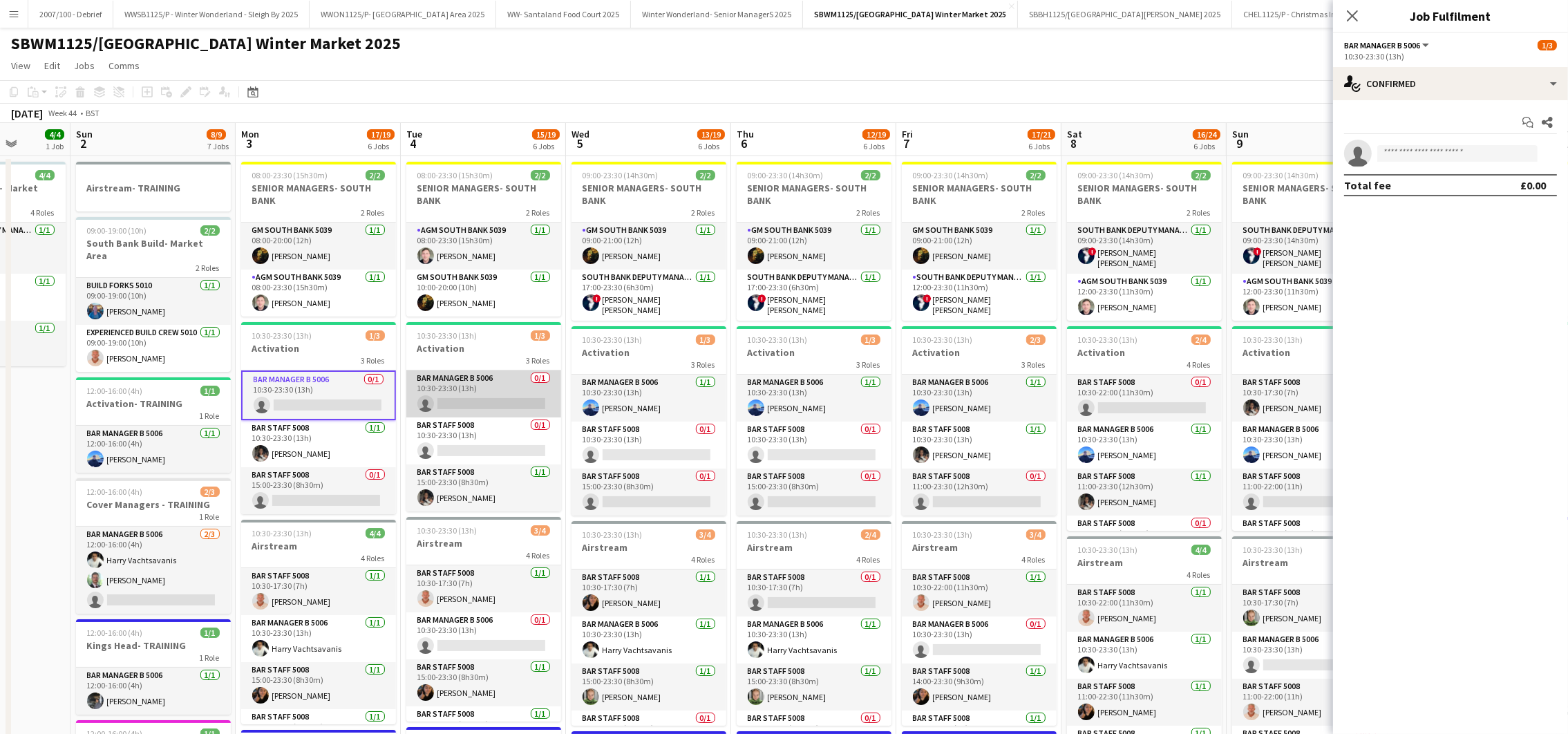
click at [410, 393] on app-card-role "Bar Manager B 5006 0/1 10:30-23:30 (13h) single-neutral-actions" at bounding box center [483, 394] width 155 height 47
click at [1416, 151] on input at bounding box center [1456, 153] width 160 height 17
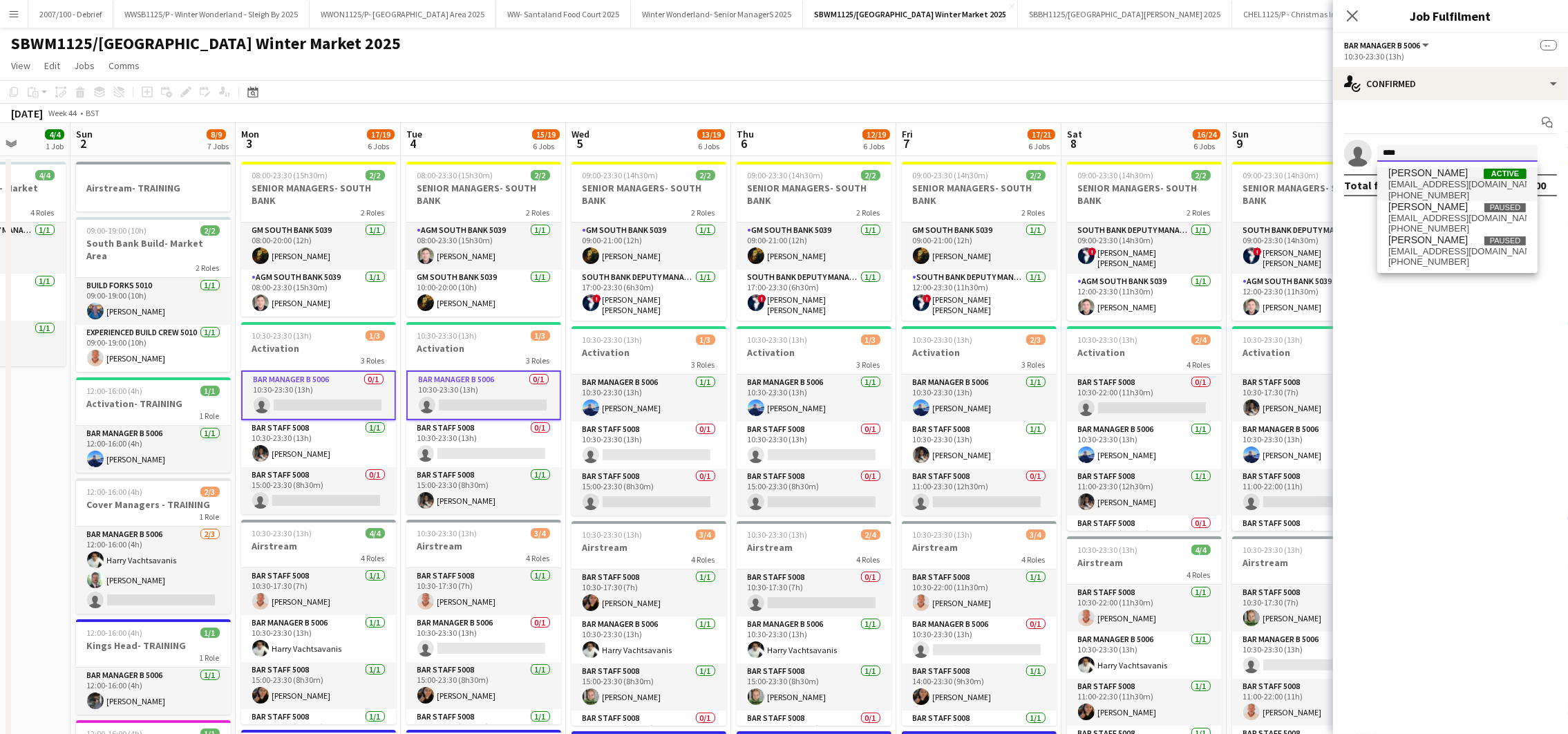
type input "****"
click at [1429, 189] on span "[EMAIL_ADDRESS][DOMAIN_NAME]" at bounding box center [1457, 184] width 138 height 11
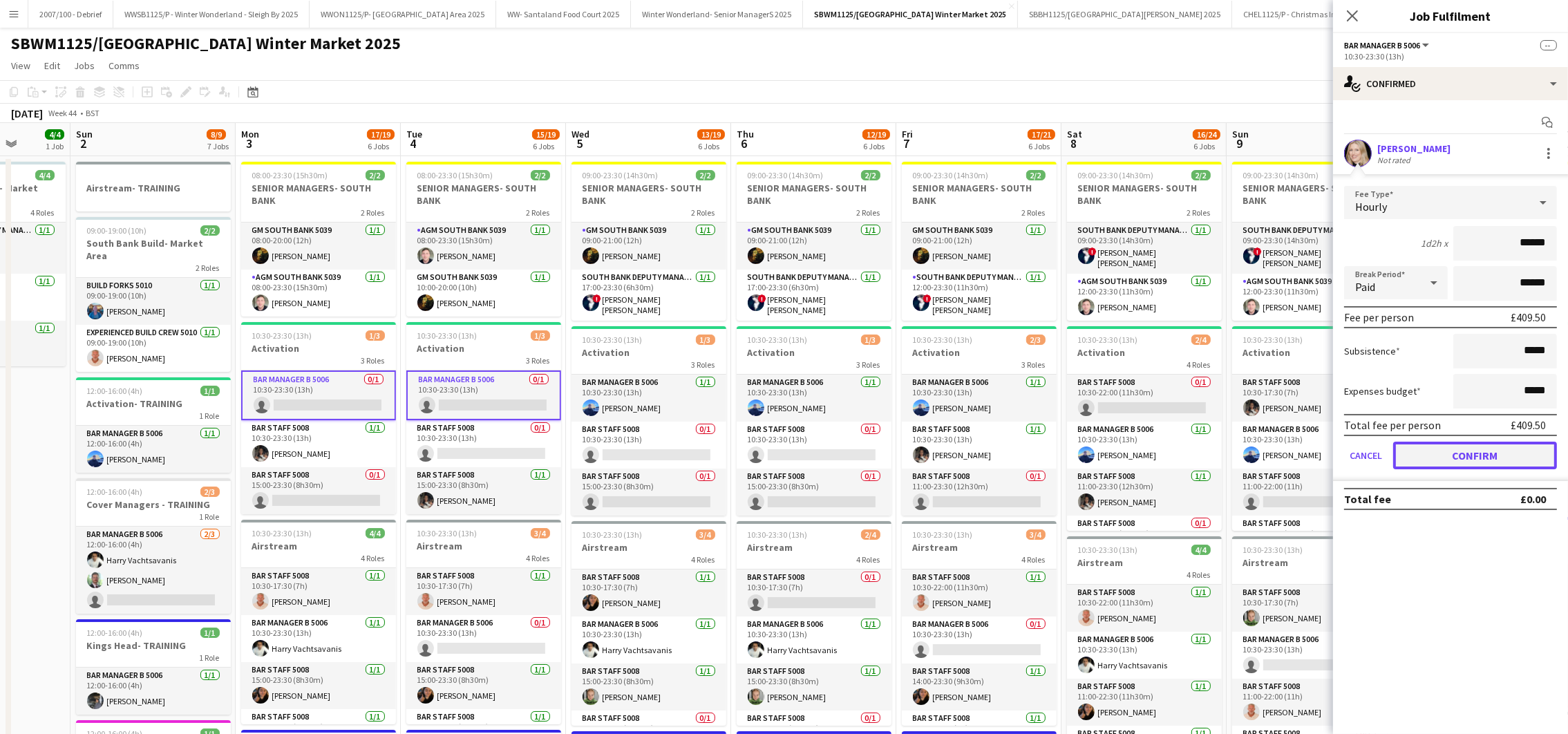
click at [1466, 451] on button "Confirm" at bounding box center [1474, 455] width 164 height 27
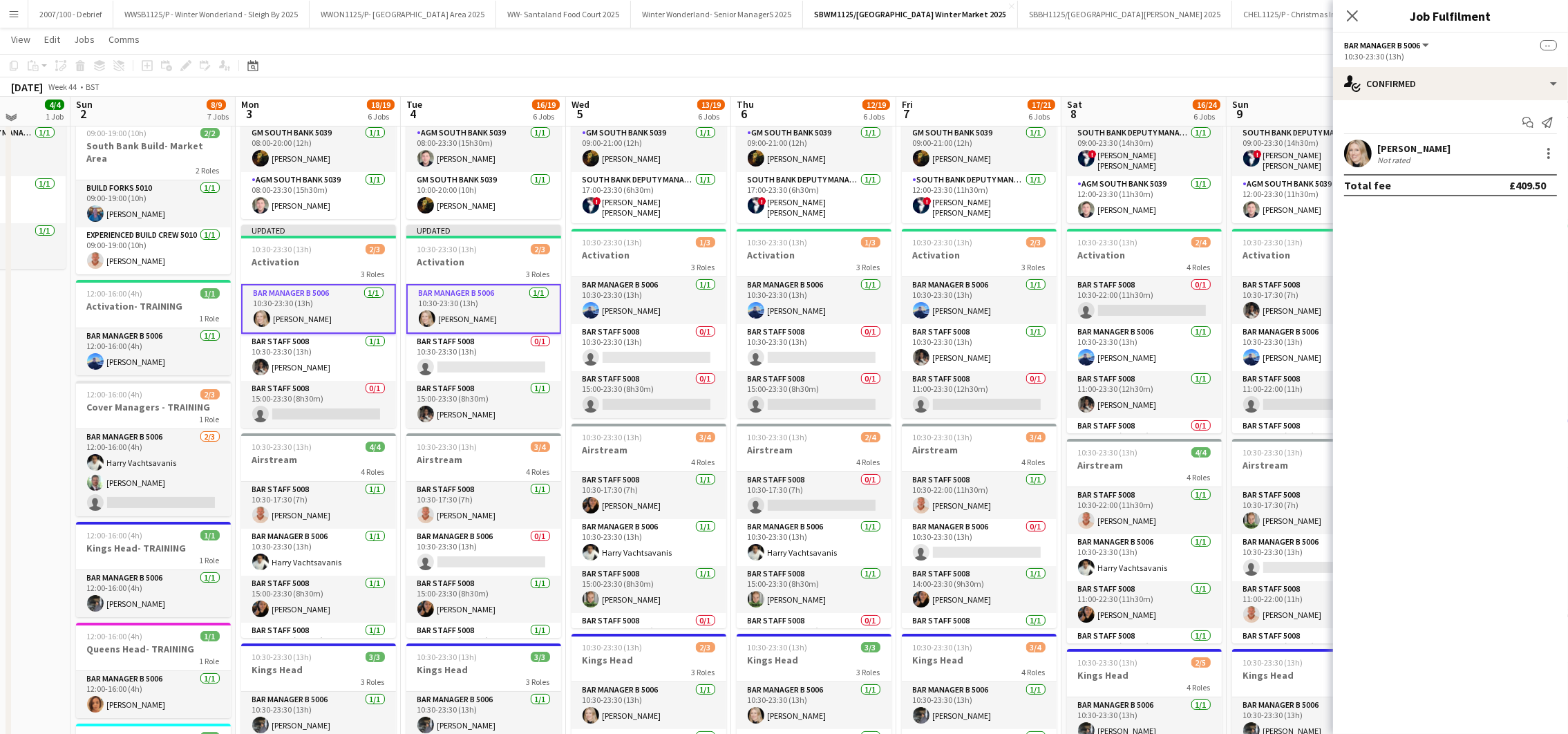
scroll to position [82, 0]
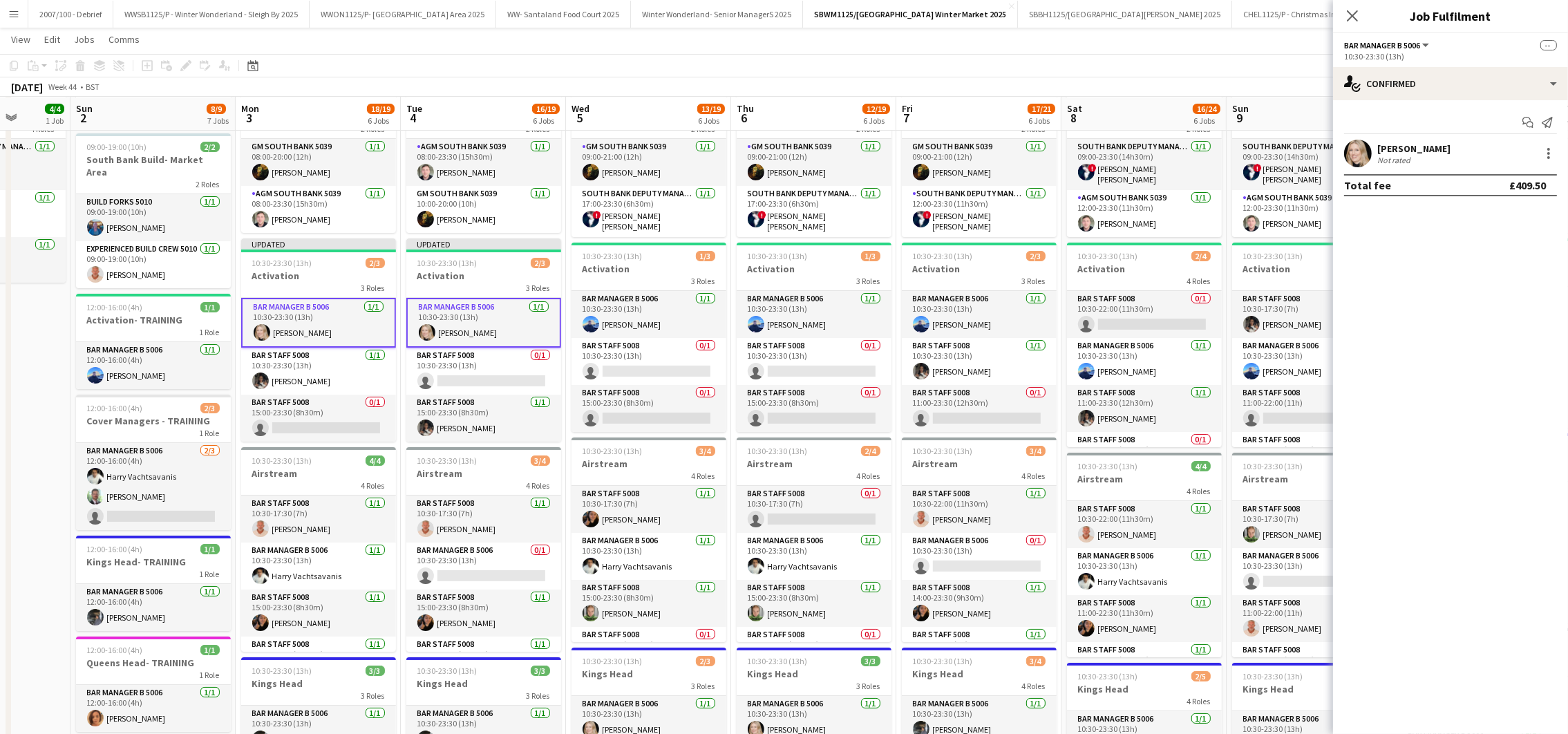
click at [1131, 115] on app-board-header-date "Sat 8 16/24 6 Jobs" at bounding box center [1143, 113] width 165 height 33
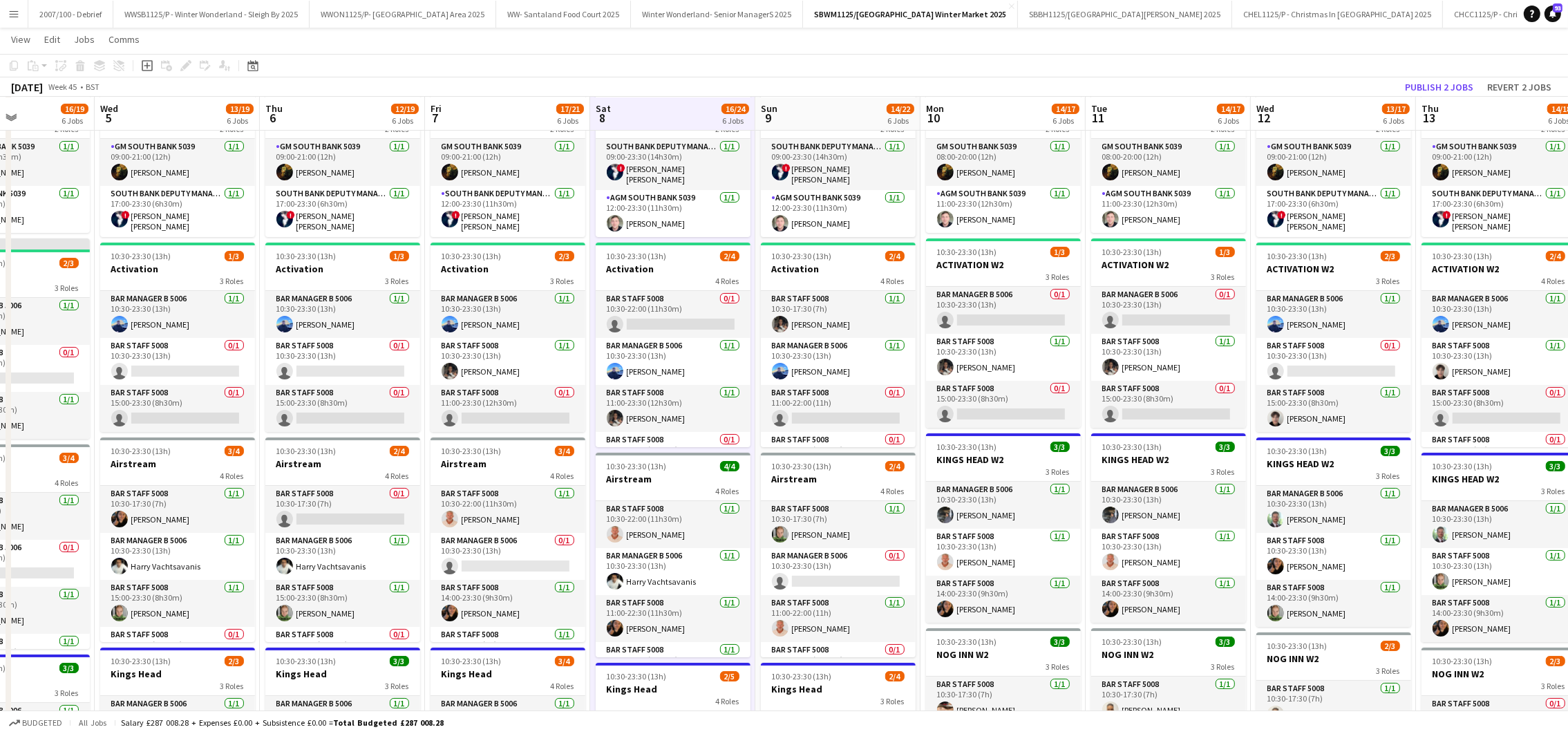
scroll to position [0, 428]
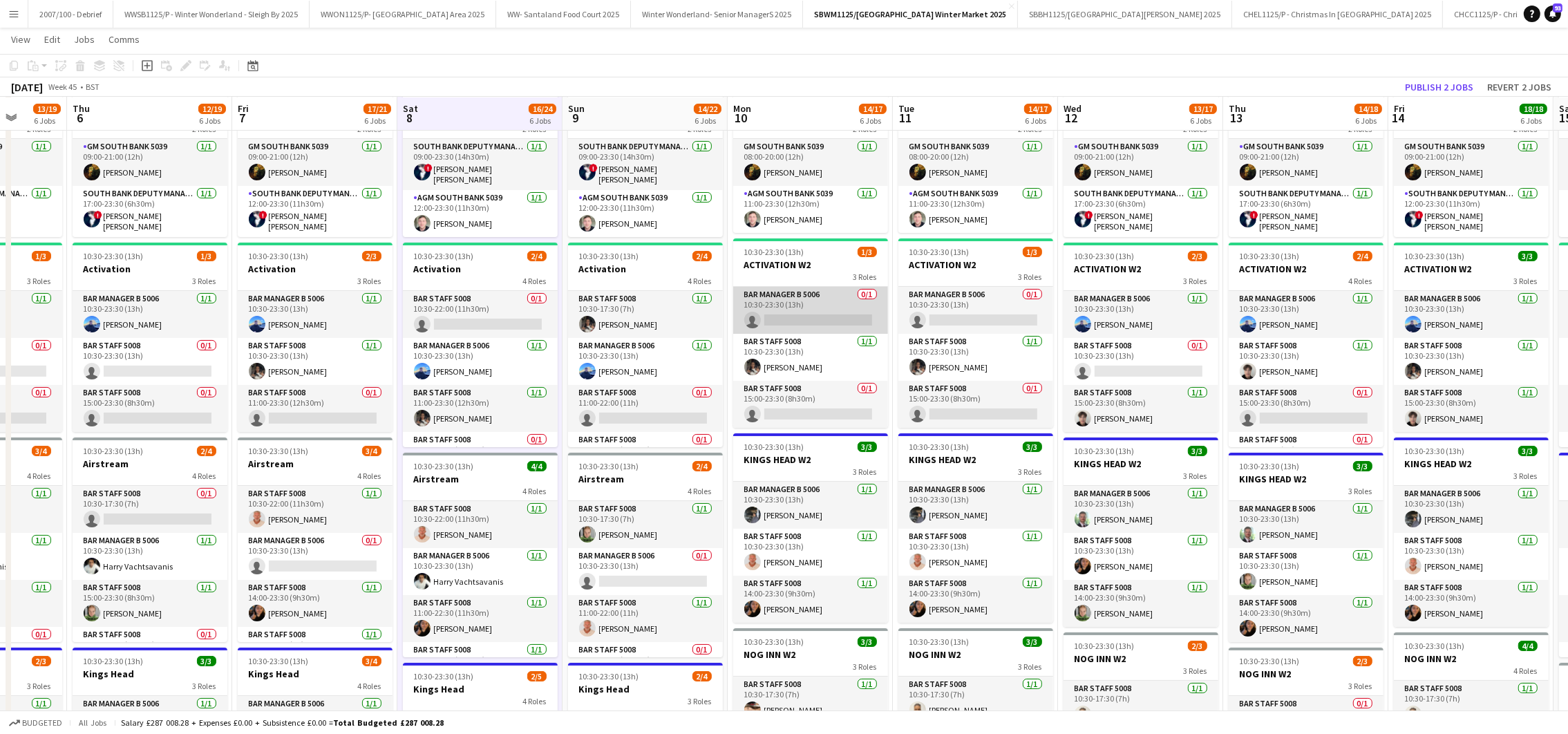
click at [793, 303] on app-card-role "Bar Manager B 5006 0/1 10:30-23:30 (13h) single-neutral-actions" at bounding box center [810, 309] width 155 height 47
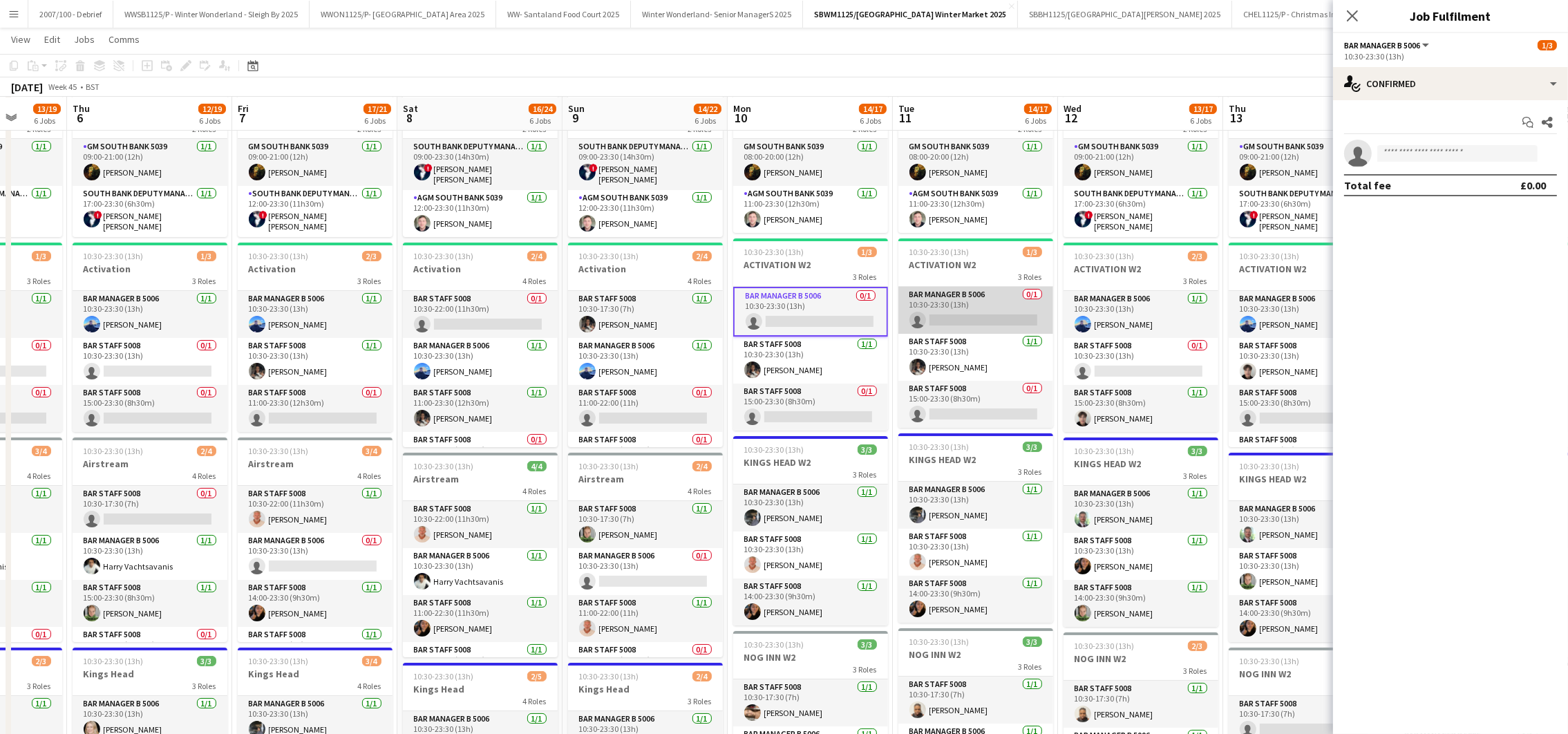
click at [948, 305] on app-card-role "Bar Manager B 5006 0/1 10:30-23:30 (13h) single-neutral-actions" at bounding box center [975, 309] width 155 height 47
click at [1411, 144] on app-invite-slot "single-neutral-actions" at bounding box center [1450, 152] width 235 height 27
click at [1392, 160] on input at bounding box center [1456, 153] width 160 height 17
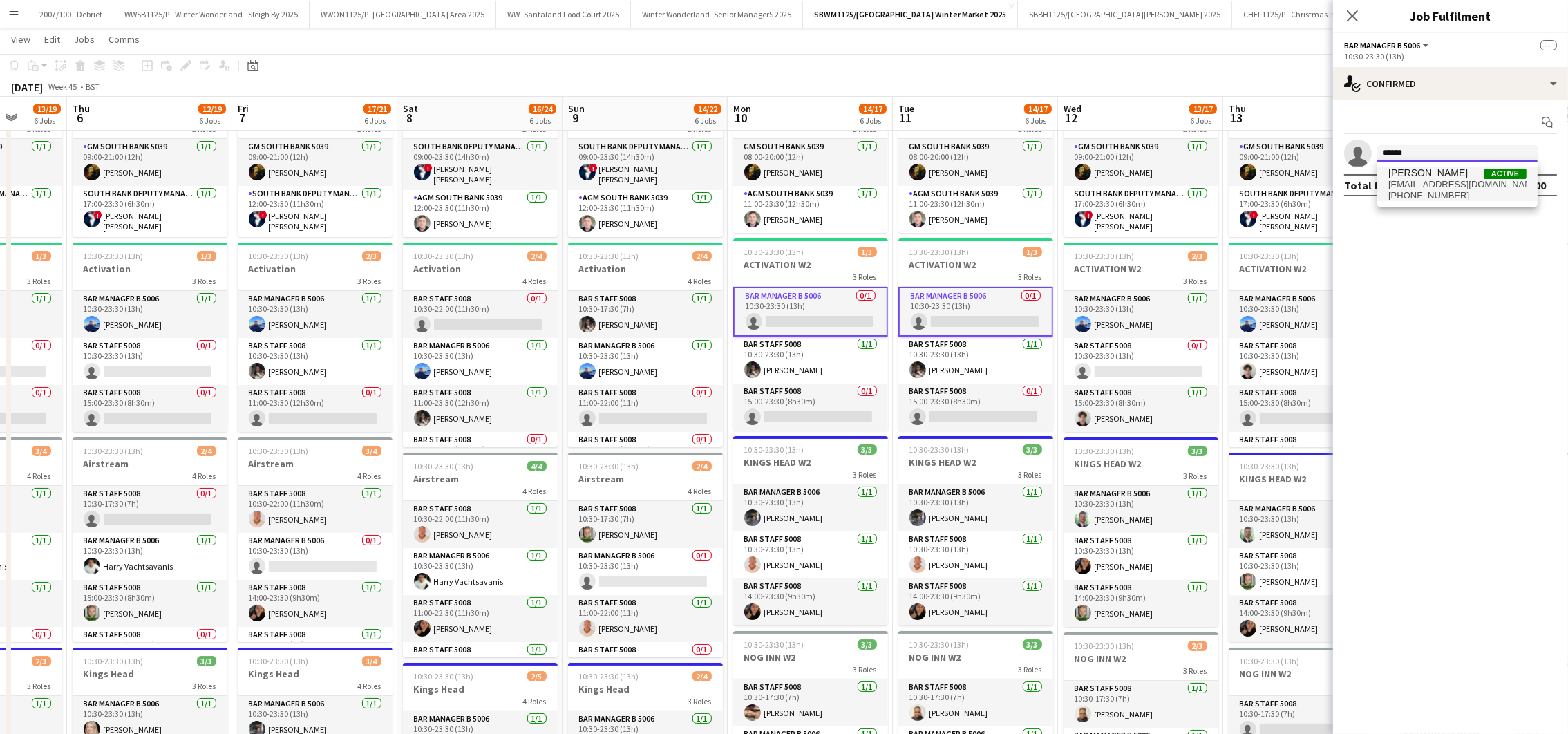
type input "******"
click at [1431, 179] on span "[EMAIL_ADDRESS][DOMAIN_NAME]" at bounding box center [1457, 184] width 138 height 11
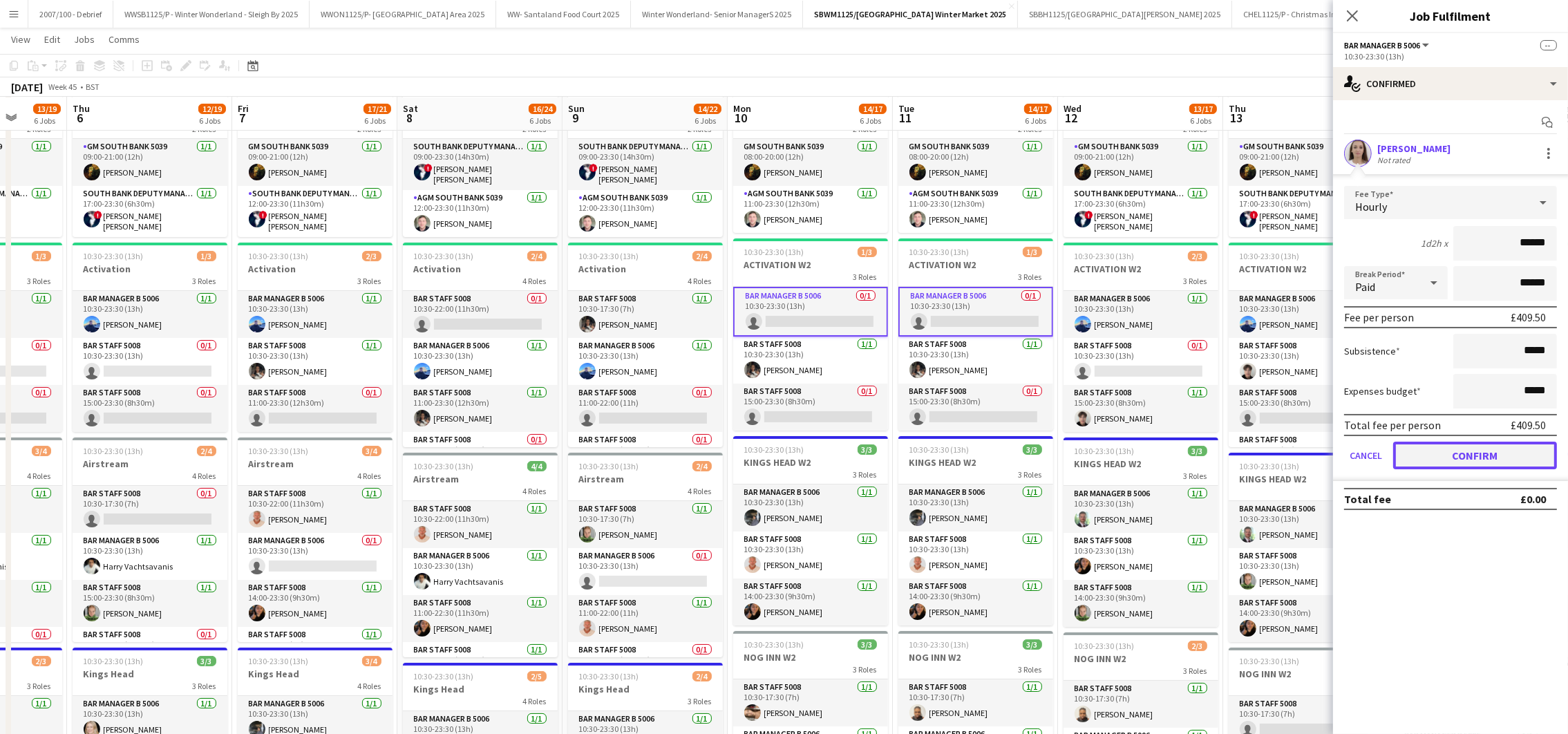
click at [1470, 442] on button "Confirm" at bounding box center [1474, 455] width 164 height 27
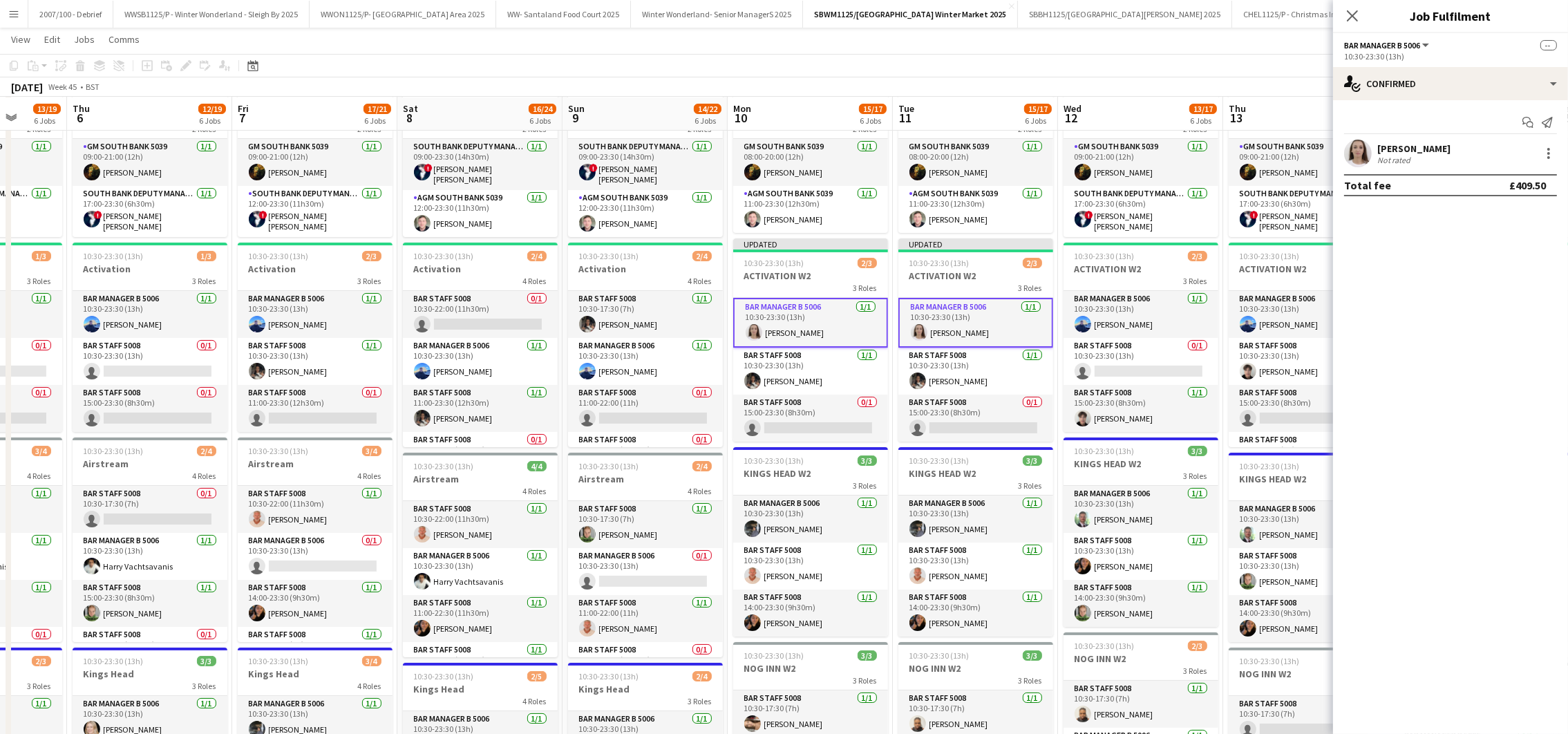
click at [595, 113] on app-board-header-date "Sun 9 14/22 6 Jobs" at bounding box center [644, 113] width 165 height 33
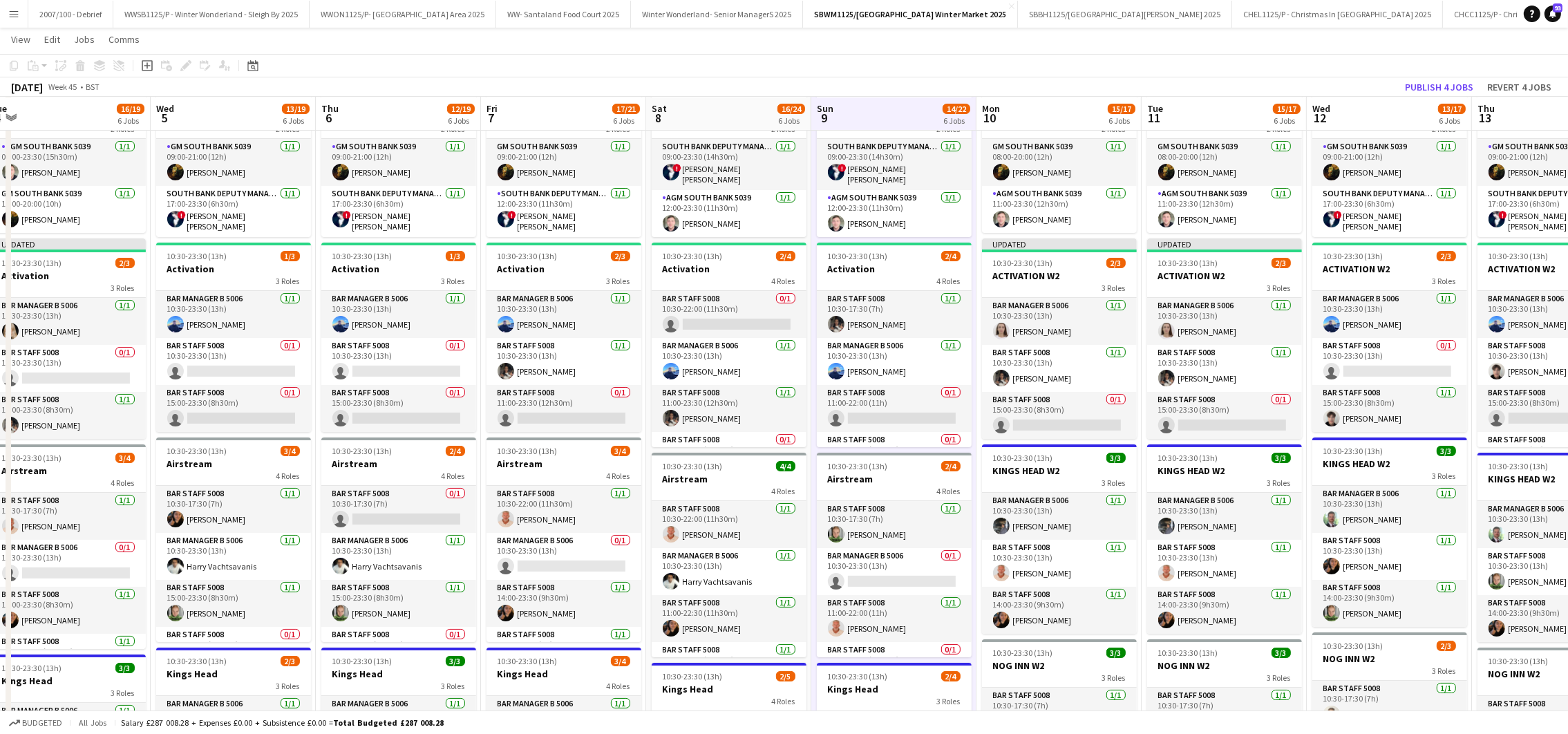
scroll to position [0, 345]
click at [550, 549] on app-card-role "Bar Manager B 5006 0/1 10:30-23:30 (13h) single-neutral-actions" at bounding box center [564, 556] width 155 height 47
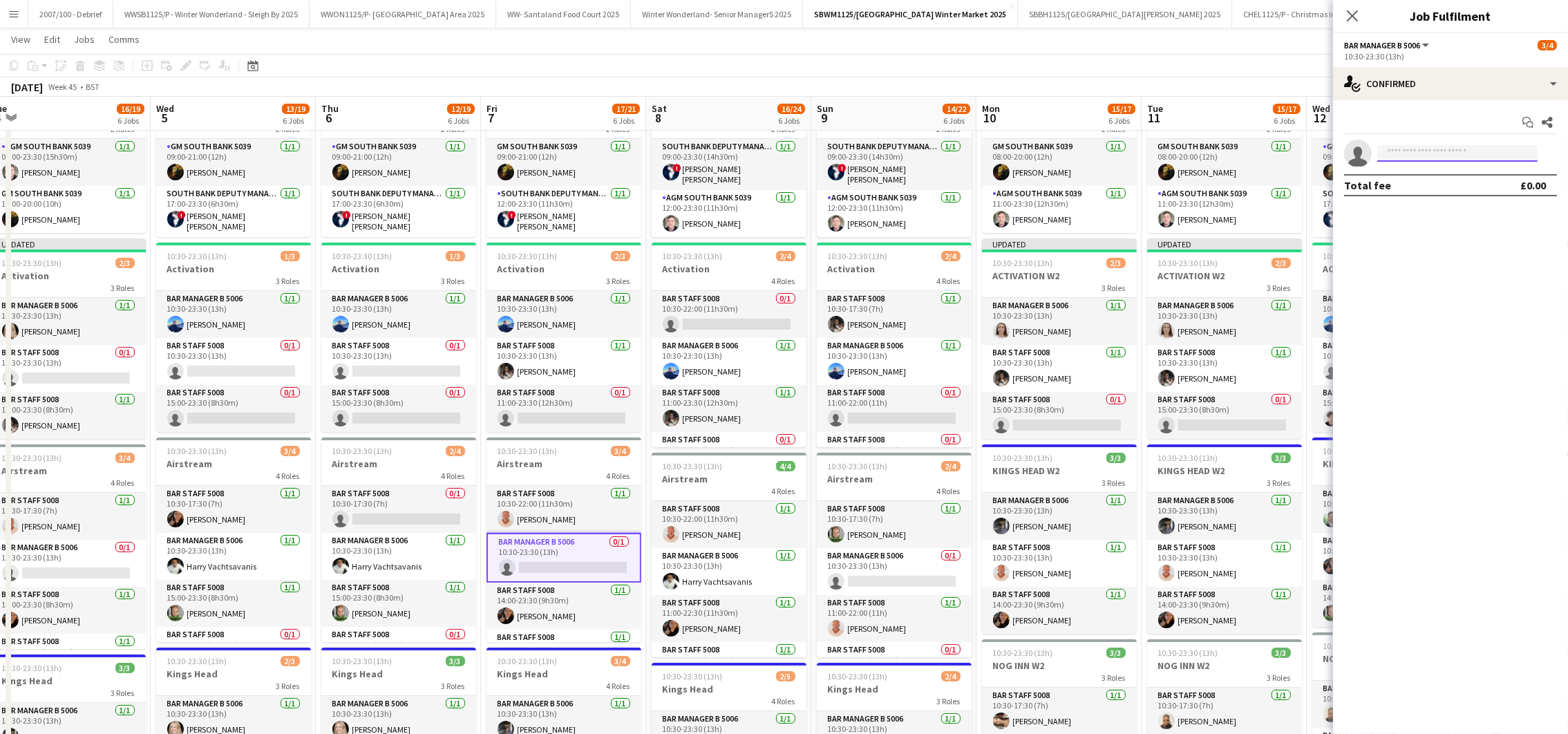
click at [1440, 145] on input at bounding box center [1456, 153] width 160 height 17
type input "******"
click at [1432, 173] on span "[PERSON_NAME]" at bounding box center [1428, 173] width 80 height 12
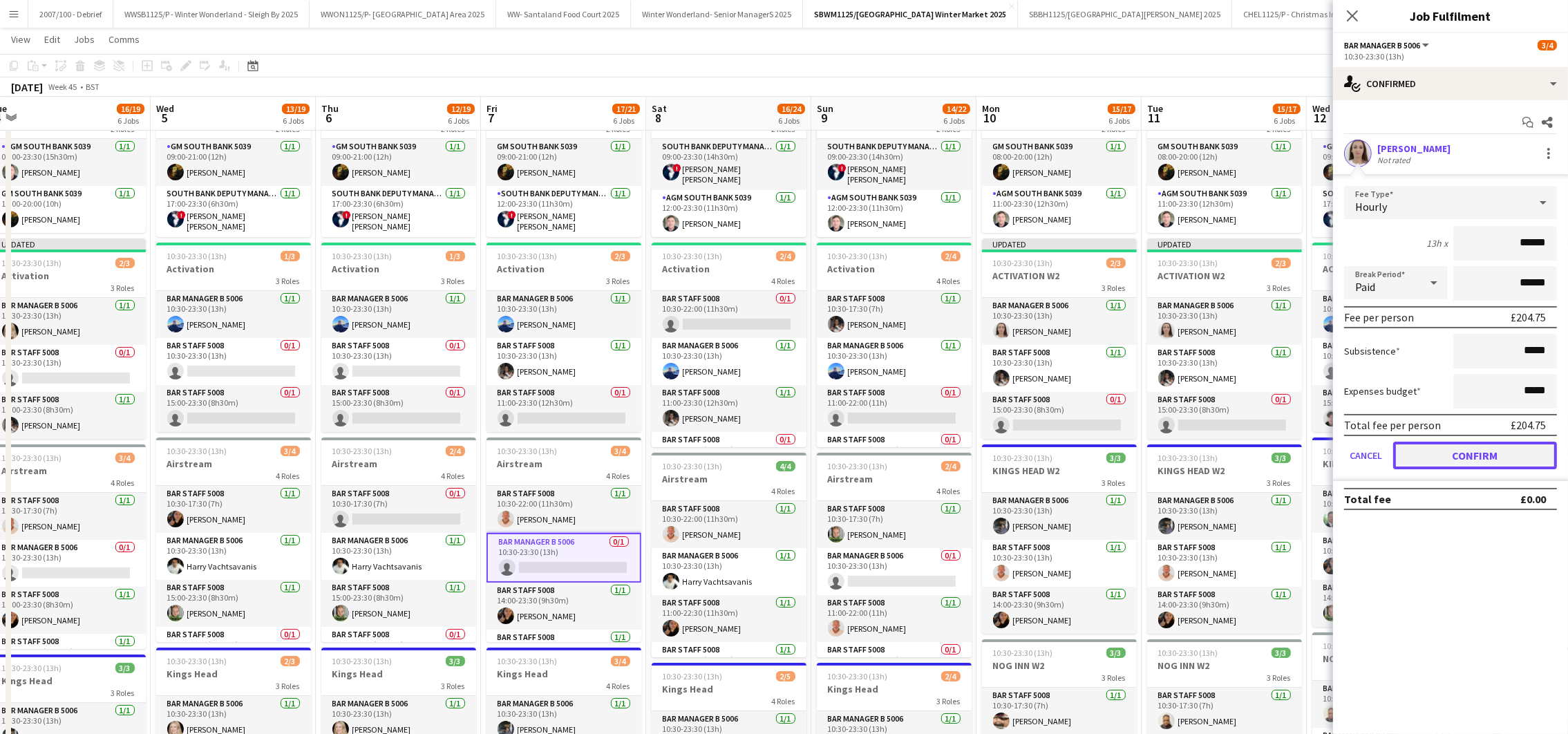
click at [1482, 456] on button "Confirm" at bounding box center [1474, 455] width 164 height 27
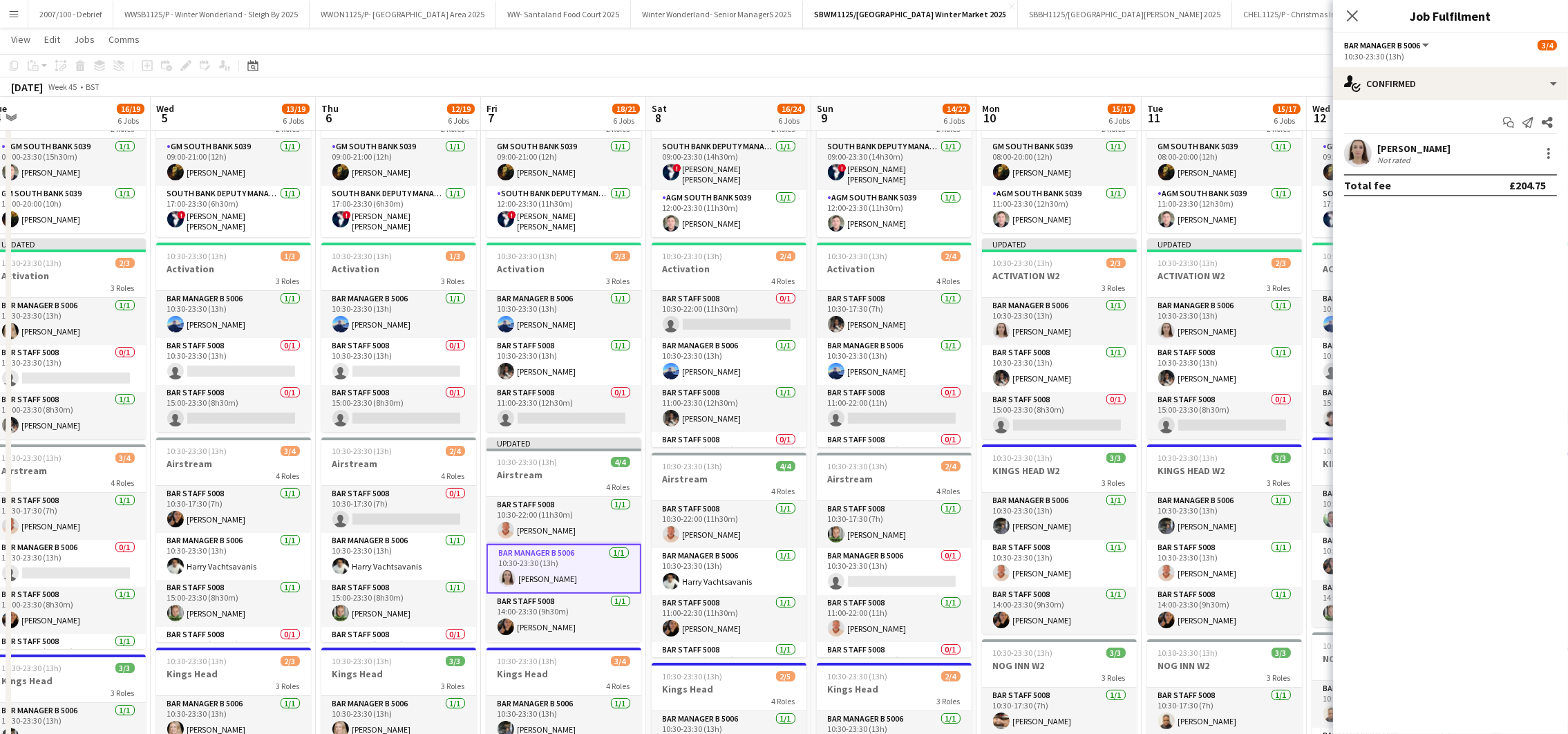
click at [594, 106] on app-board-header-date "Fri 7 18/21 6 Jobs" at bounding box center [563, 113] width 165 height 33
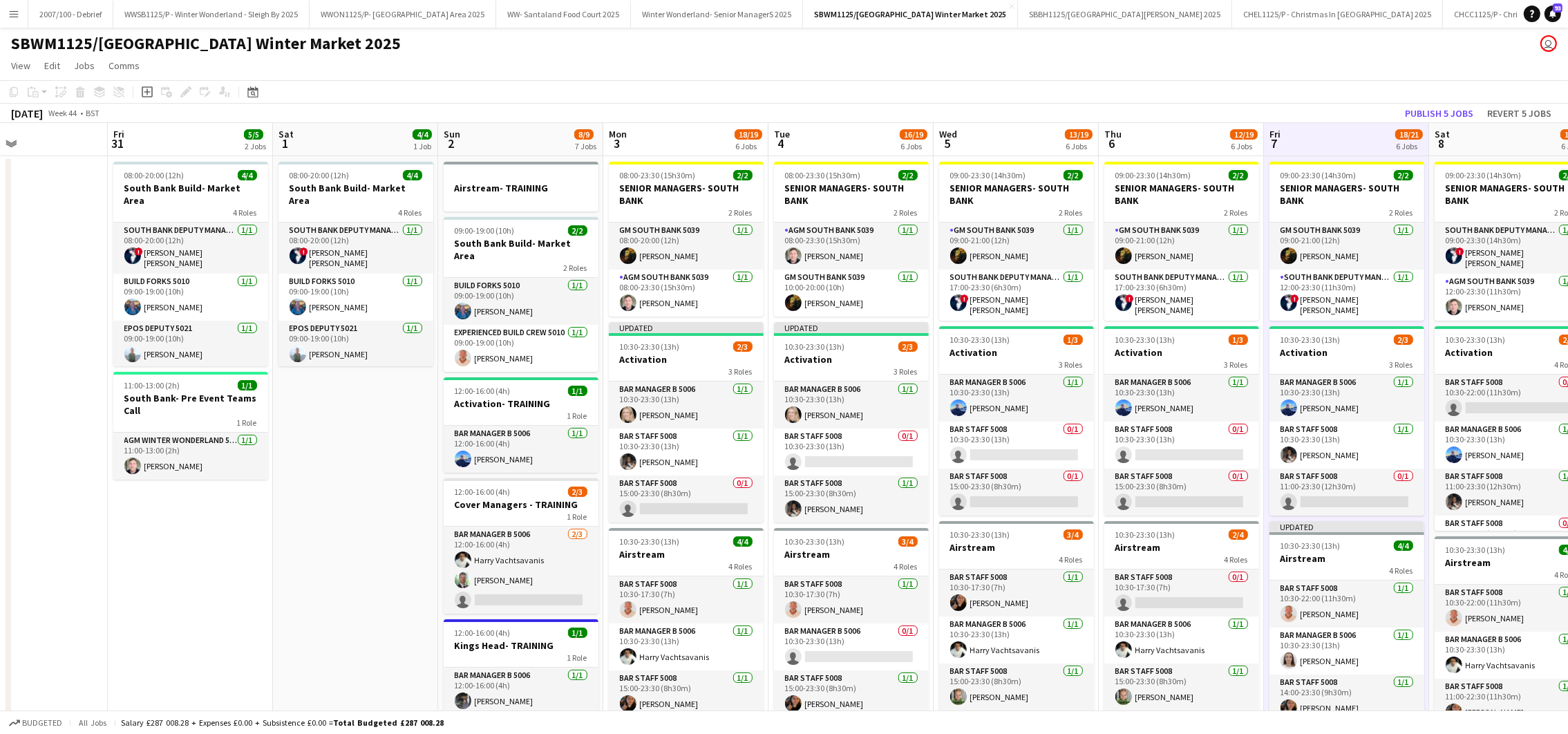
scroll to position [0, 506]
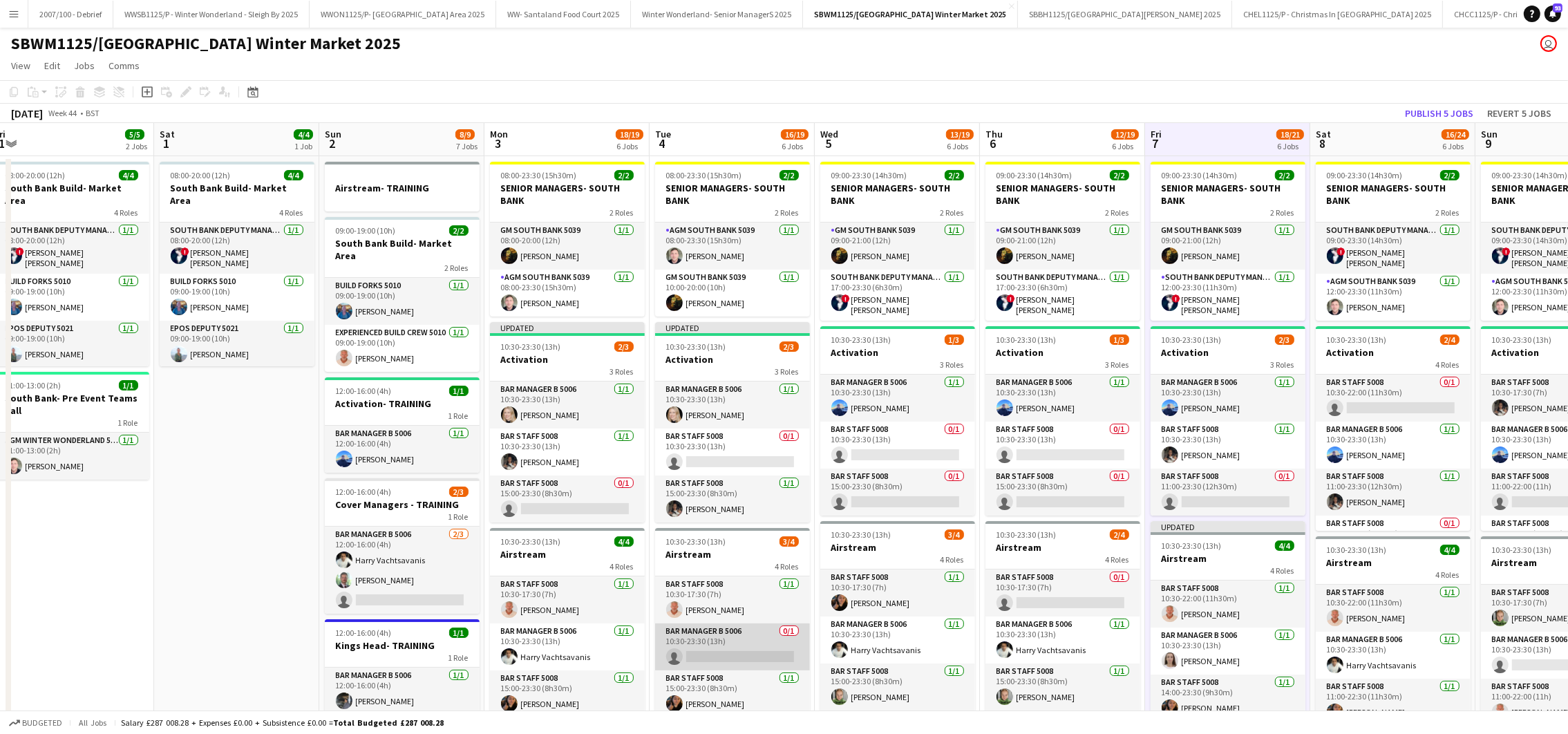
click at [677, 641] on app-card-role "Bar Manager B 5006 0/1 10:30-23:30 (13h) single-neutral-actions" at bounding box center [732, 646] width 155 height 47
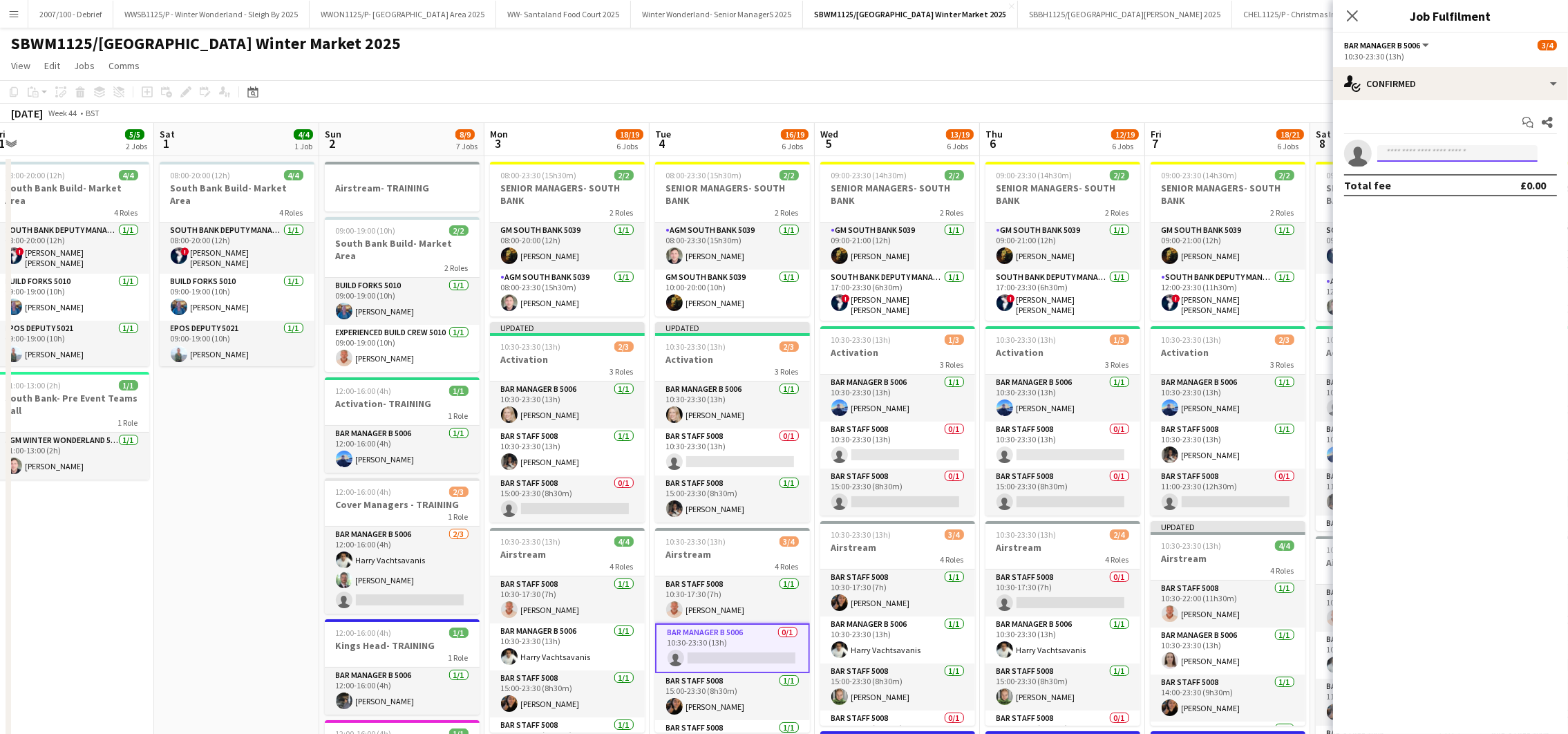
click at [1410, 157] on input at bounding box center [1456, 153] width 160 height 17
type input "******"
click at [1457, 189] on span "[EMAIL_ADDRESS][DOMAIN_NAME]" at bounding box center [1457, 184] width 138 height 11
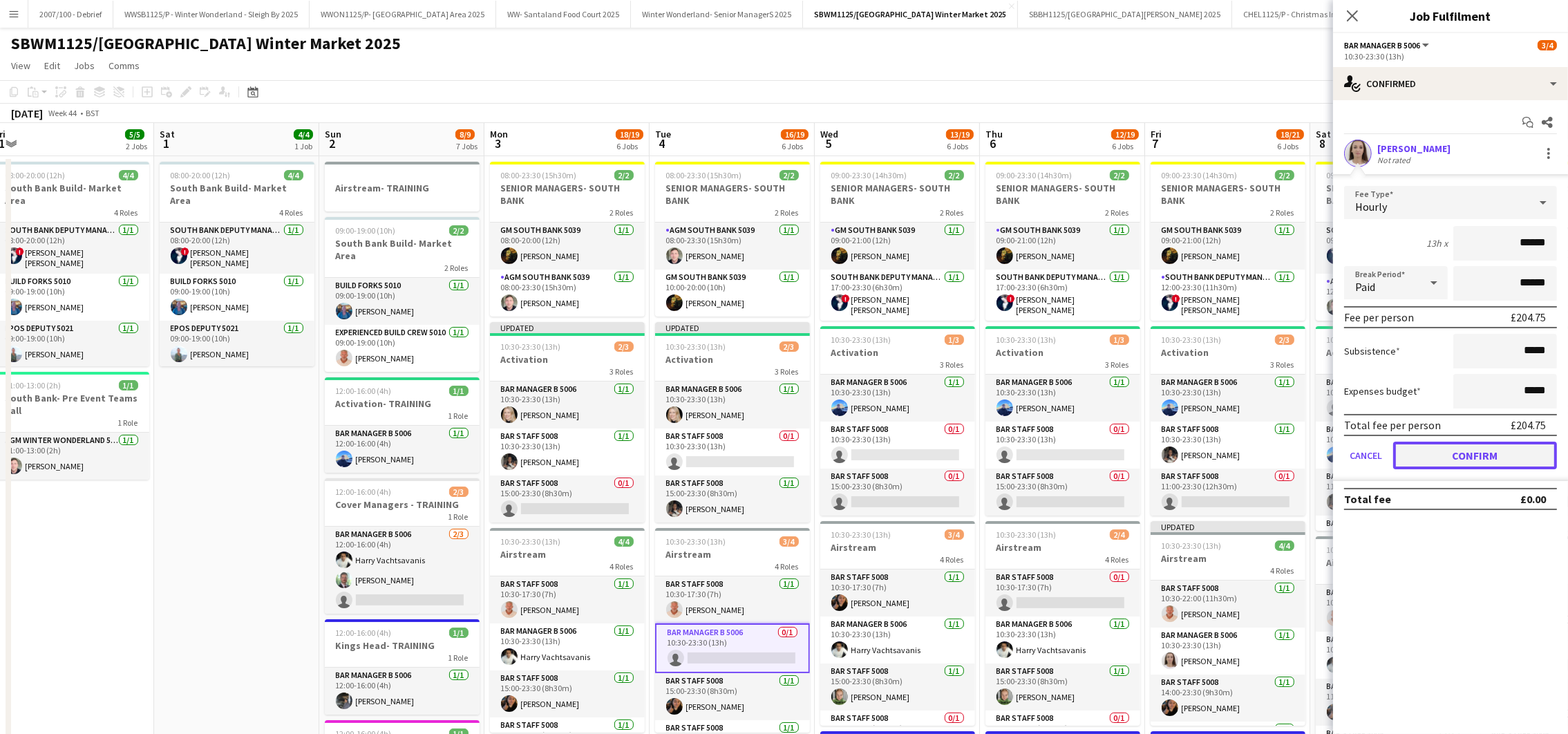
click at [1452, 449] on button "Confirm" at bounding box center [1474, 455] width 164 height 27
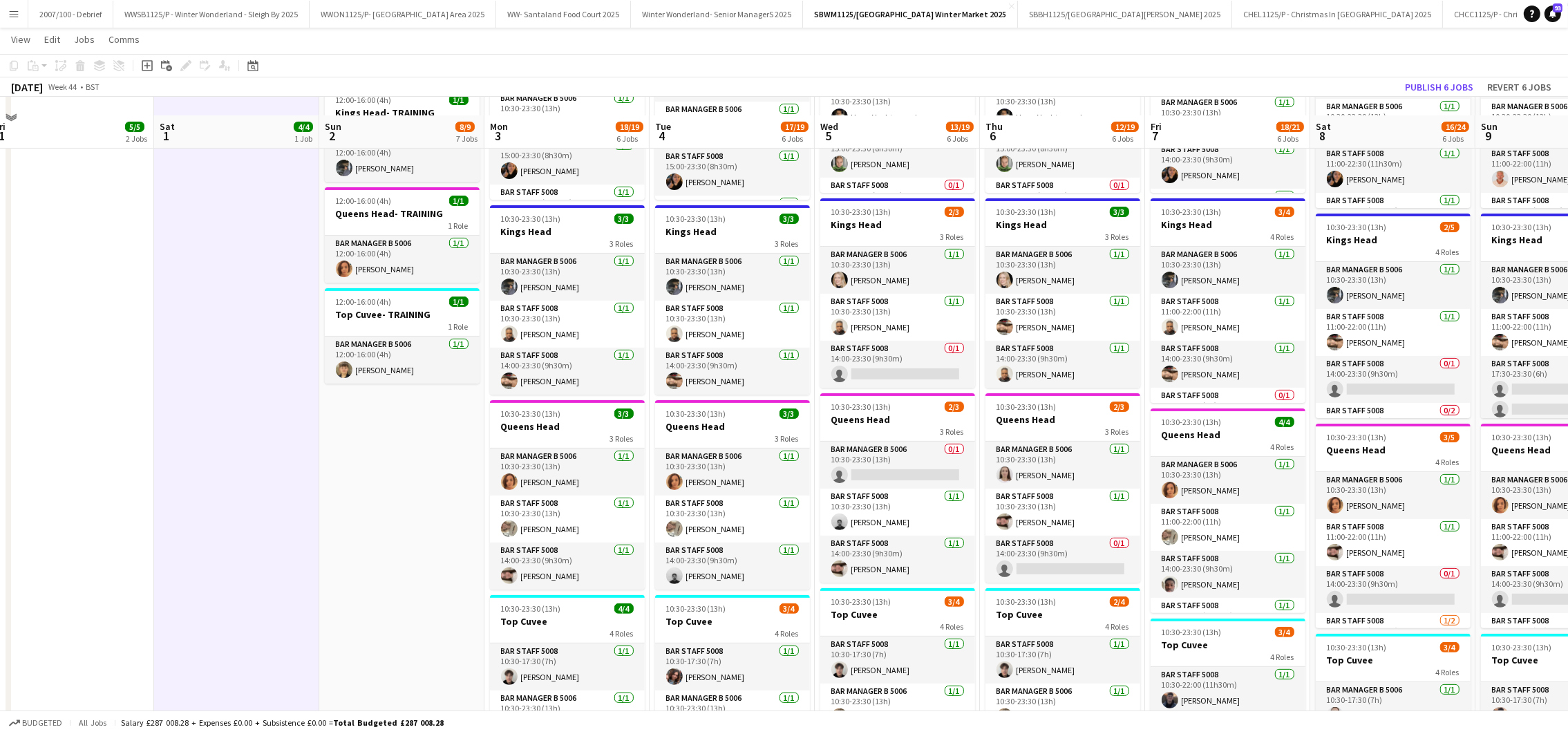
scroll to position [580, 0]
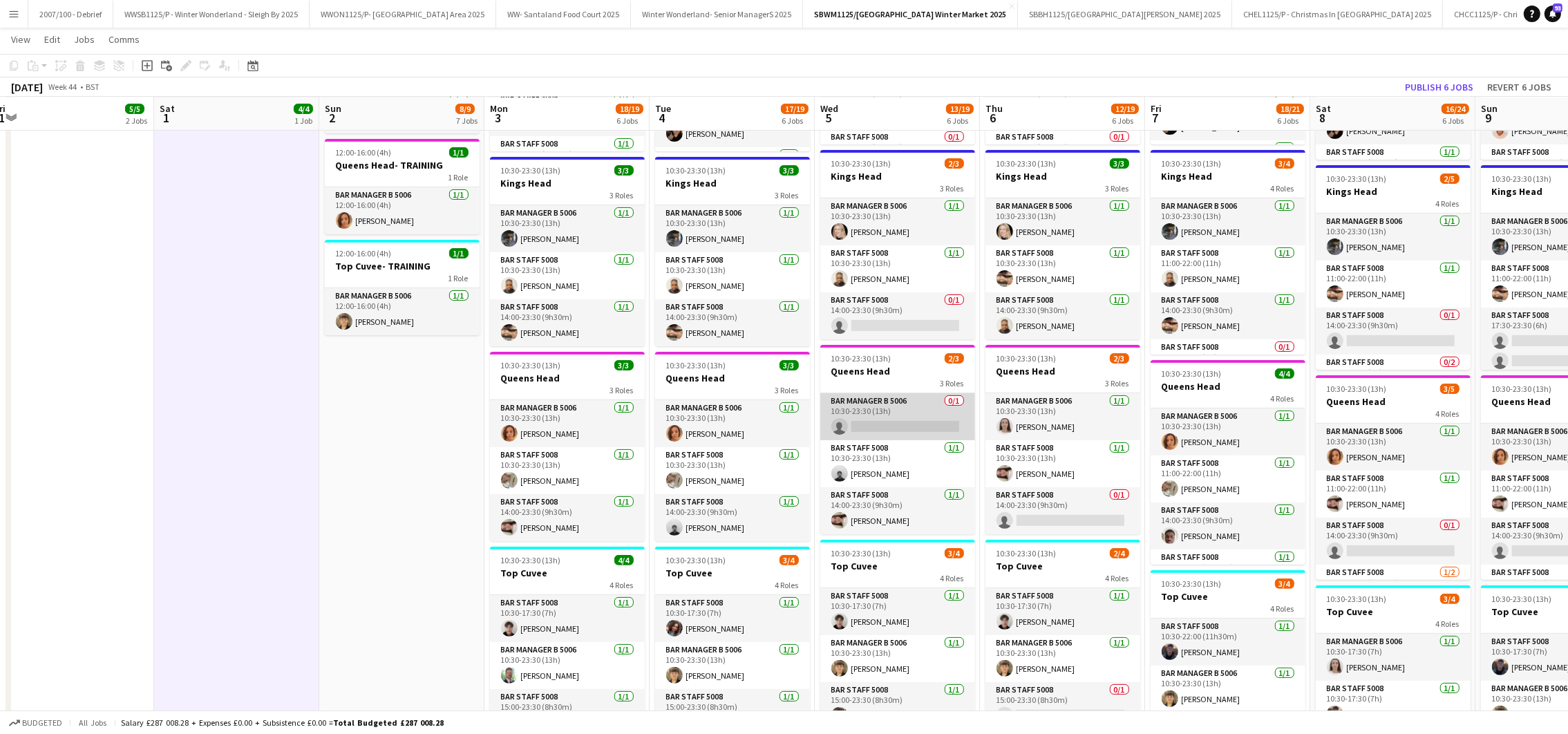
click at [878, 405] on app-card-role "Bar Manager B 5006 0/1 10:30-23:30 (13h) single-neutral-actions" at bounding box center [897, 416] width 155 height 47
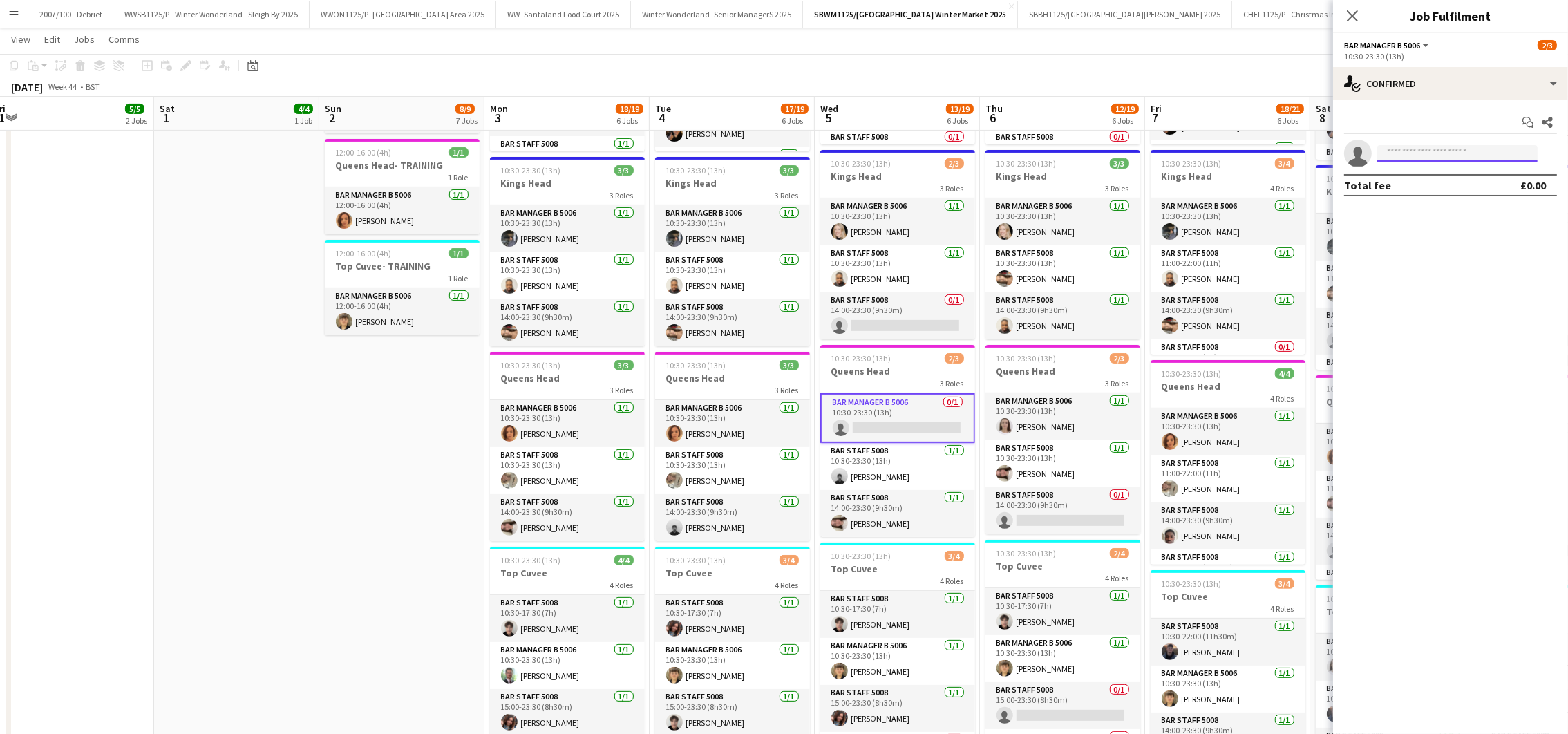
click at [1461, 157] on input at bounding box center [1456, 153] width 160 height 17
type input "******"
click at [1453, 177] on span "[PERSON_NAME]" at bounding box center [1428, 173] width 80 height 12
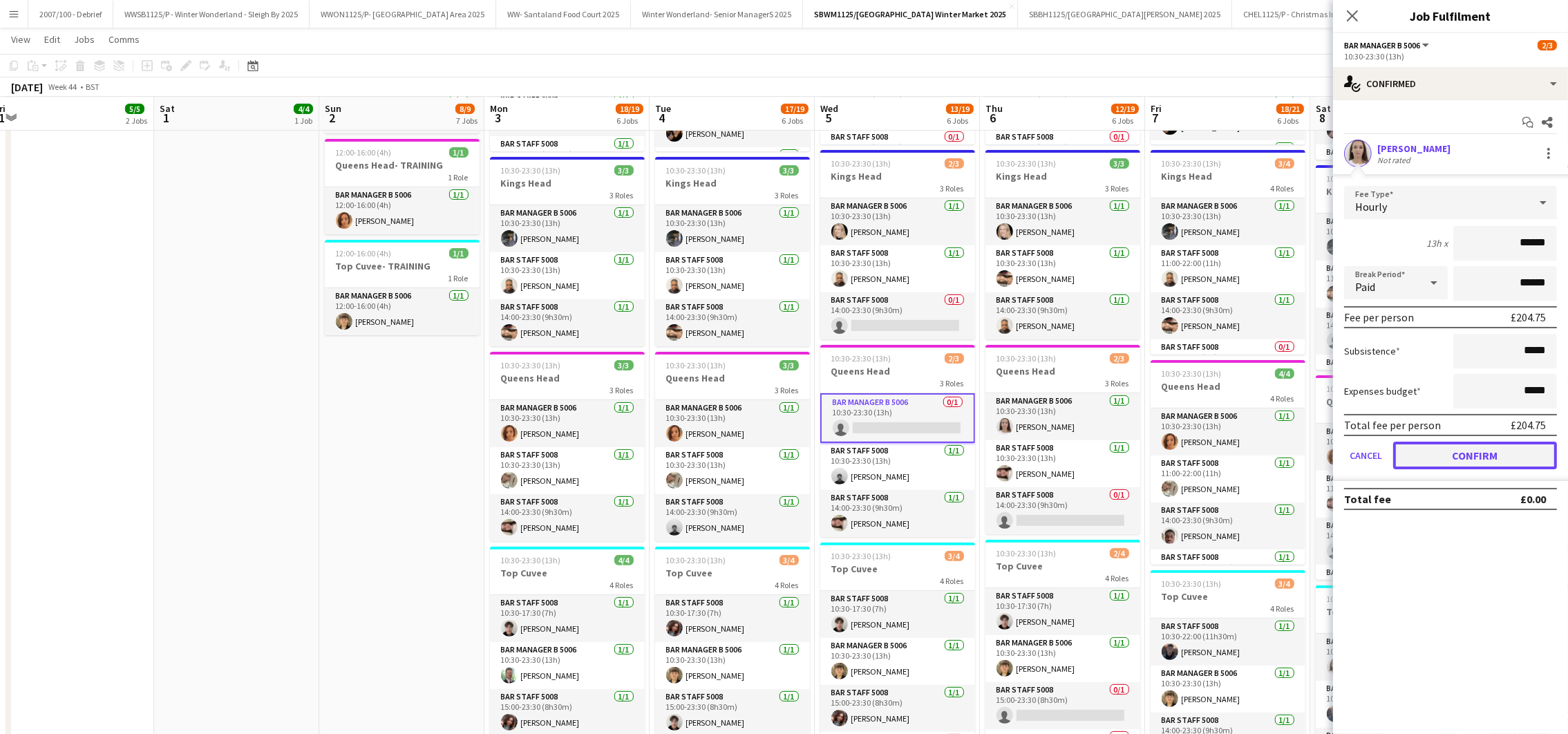
click at [1472, 451] on button "Confirm" at bounding box center [1474, 455] width 164 height 27
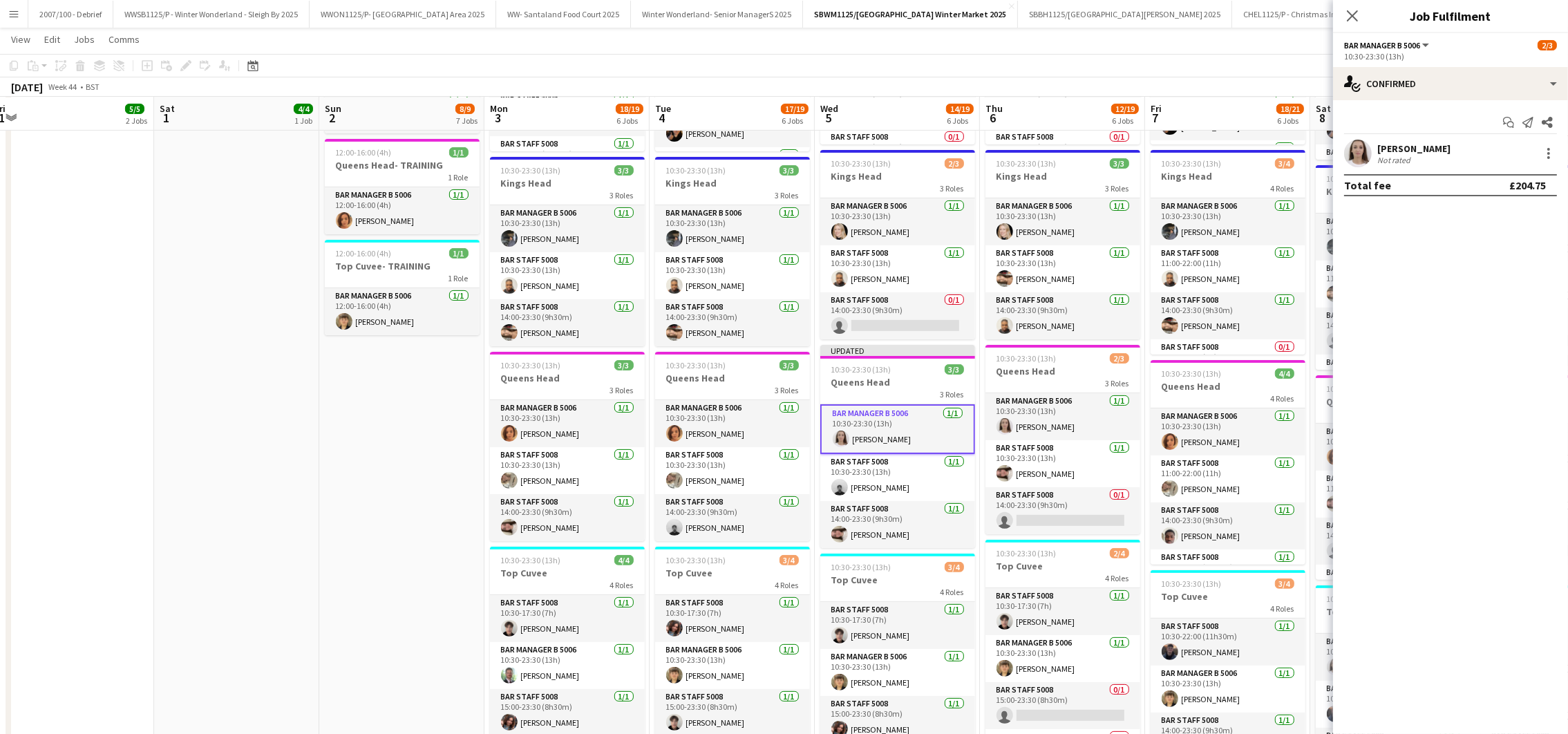
click at [374, 517] on app-date-cell "Airstream- TRAINING 09:00-19:00 (10h) 2/2 South Bank Build- Market Area 2 Roles…" at bounding box center [402, 195] width 165 height 1239
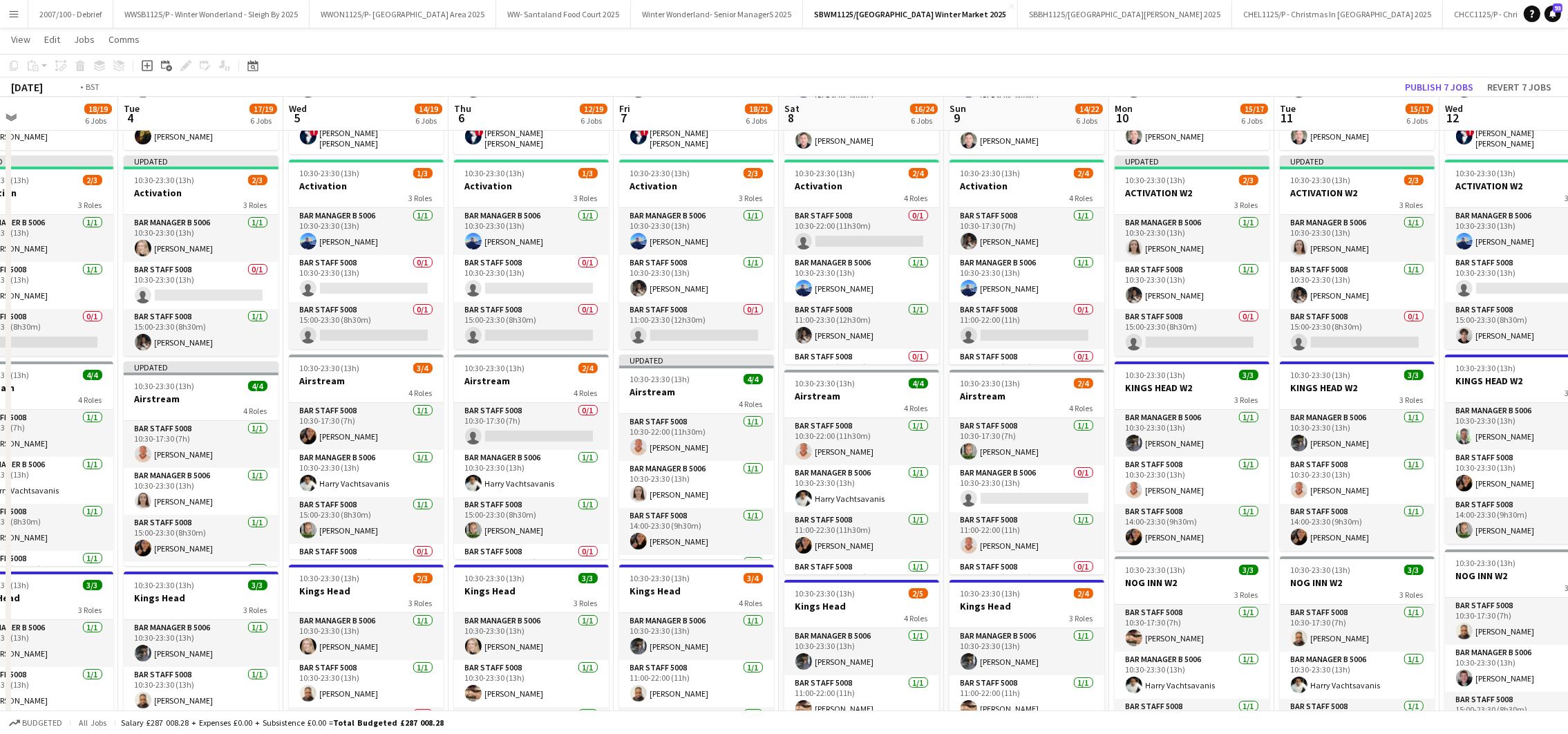
scroll to position [0, 509]
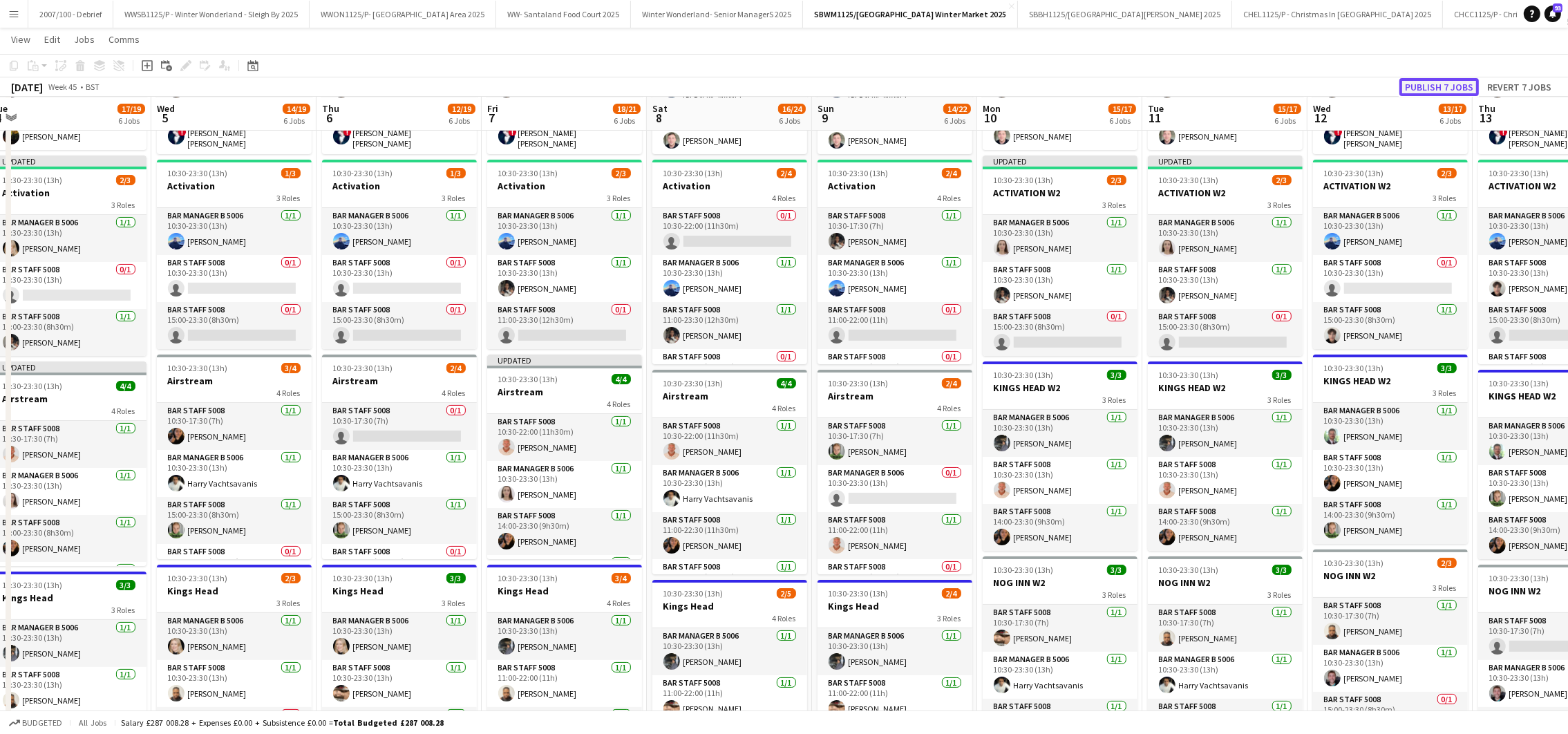
click at [1424, 89] on button "Publish 7 jobs" at bounding box center [1439, 87] width 80 height 18
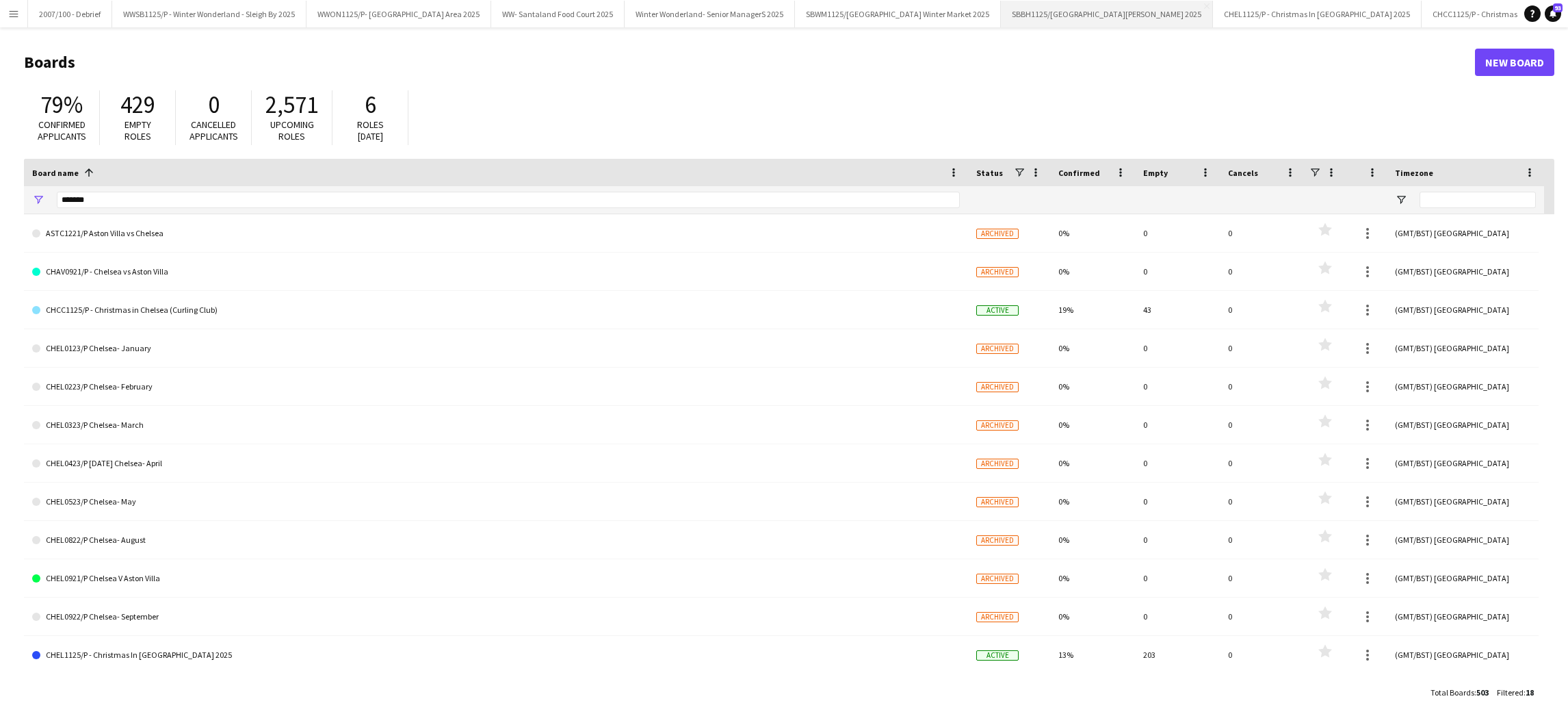
click at [1138, 18] on button "SBBH1125/P Southbank Winter Market Berg Haus 2025 Close" at bounding box center [1107, 14] width 212 height 26
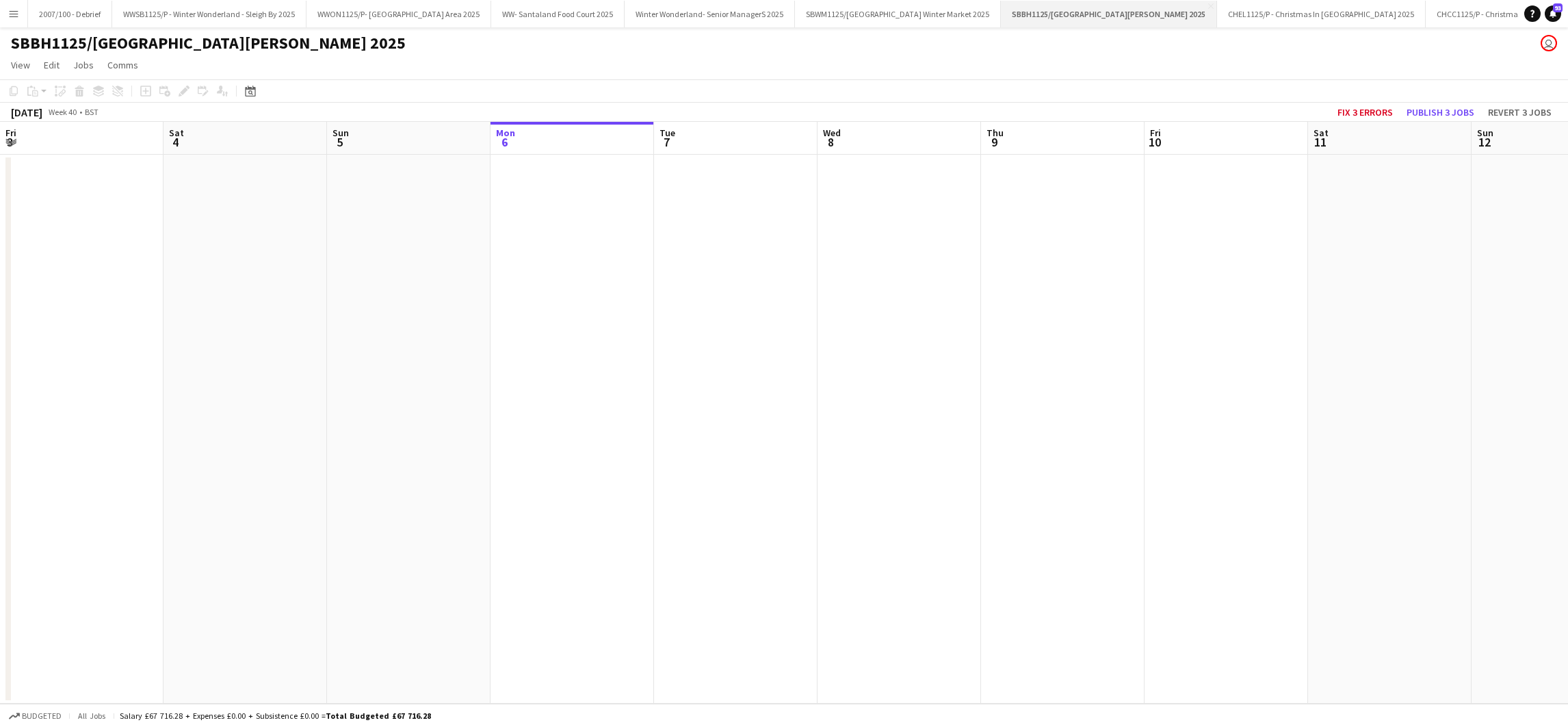
scroll to position [0, 327]
click at [769, 400] on app-date-cell at bounding box center [737, 428] width 163 height 549
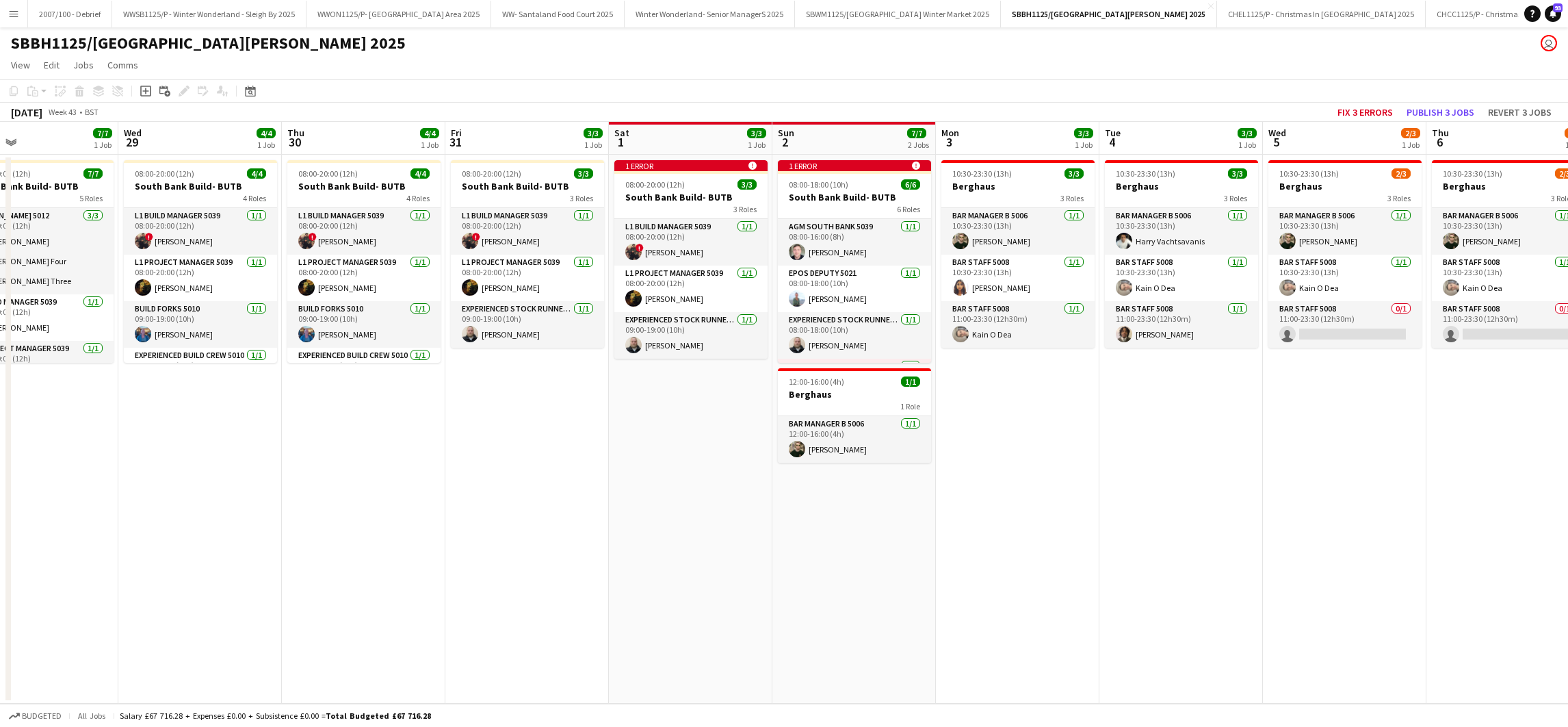
scroll to position [0, 478]
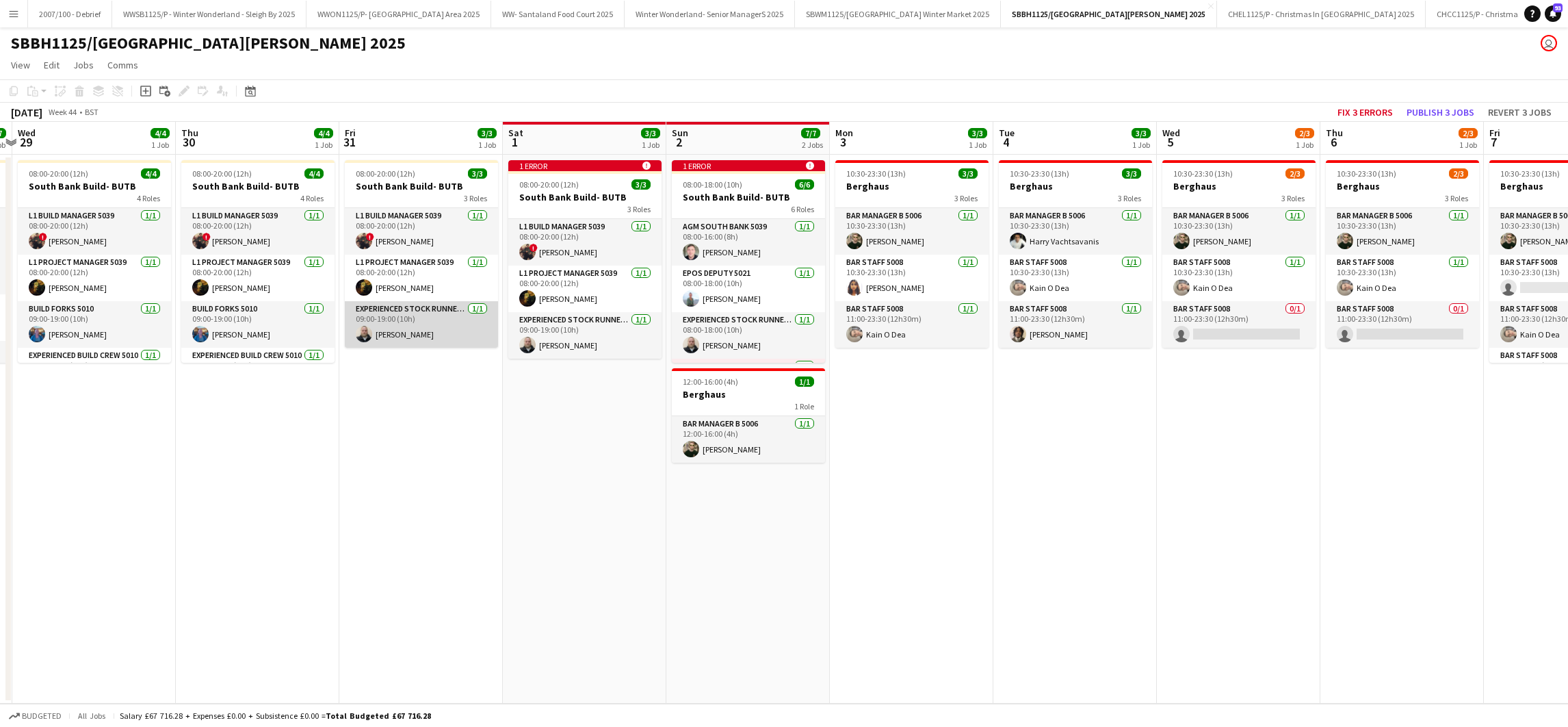
click at [383, 326] on app-card-role "Experienced Stock Runner 5012 1/1 09:00-19:00 (10h) Matt Gogarty" at bounding box center [421, 324] width 154 height 47
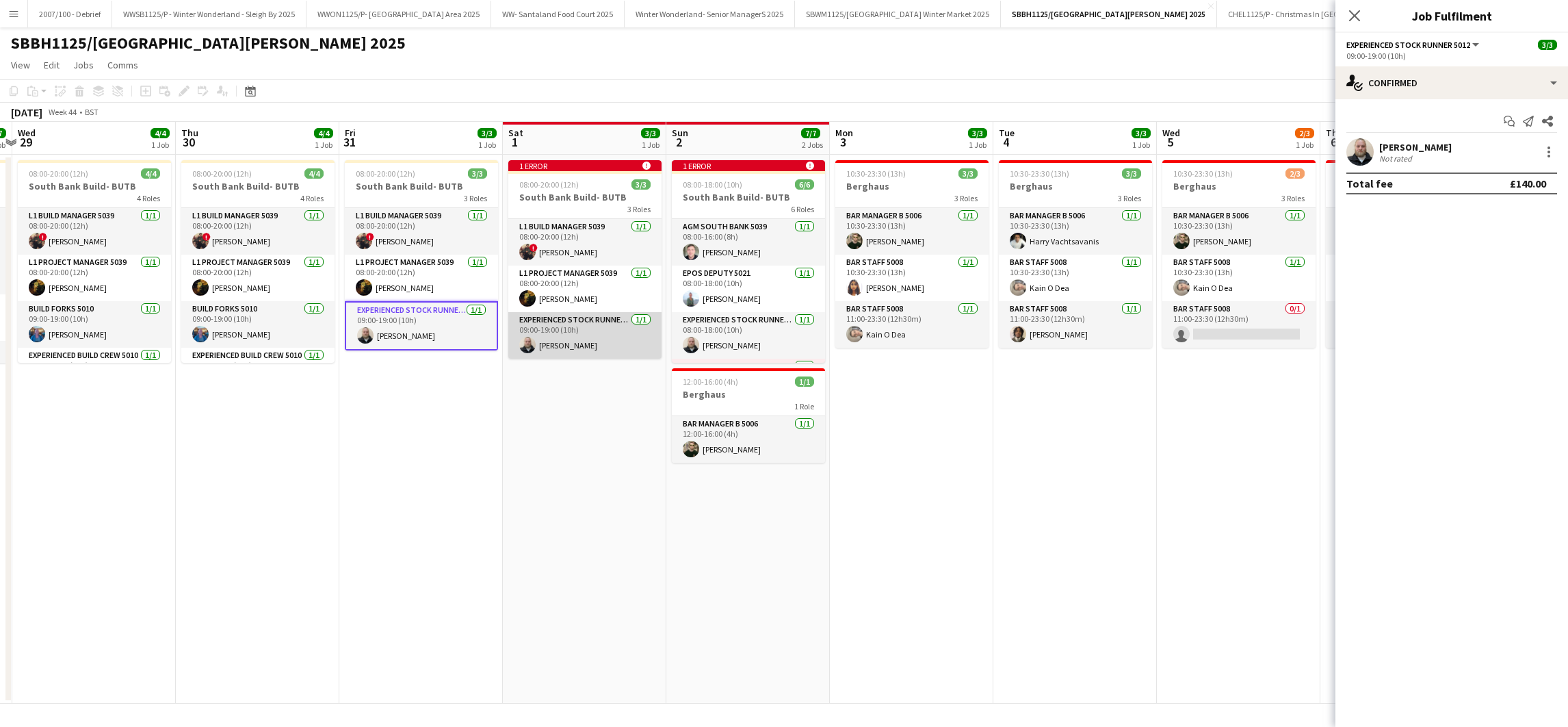
click at [580, 336] on app-card-role "Experienced Stock Runner 5012 1/1 09:00-19:00 (10h) Matt Gogarty" at bounding box center [585, 335] width 154 height 47
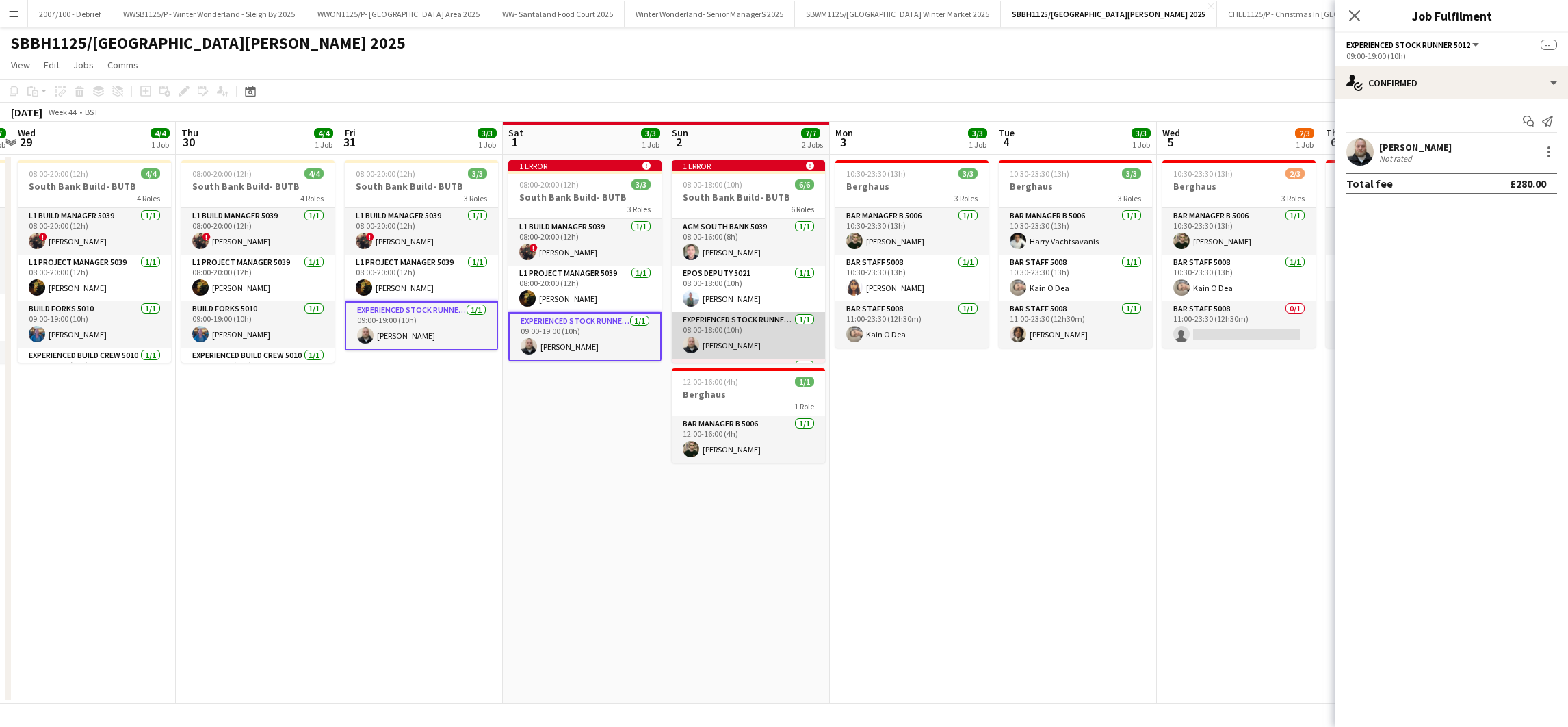
click at [728, 350] on app-card-role "Experienced Stock Runner 5012 1/1 08:00-18:00 (10h) Matt Gogarty" at bounding box center [748, 335] width 154 height 47
click at [1544, 151] on div at bounding box center [1549, 152] width 17 height 17
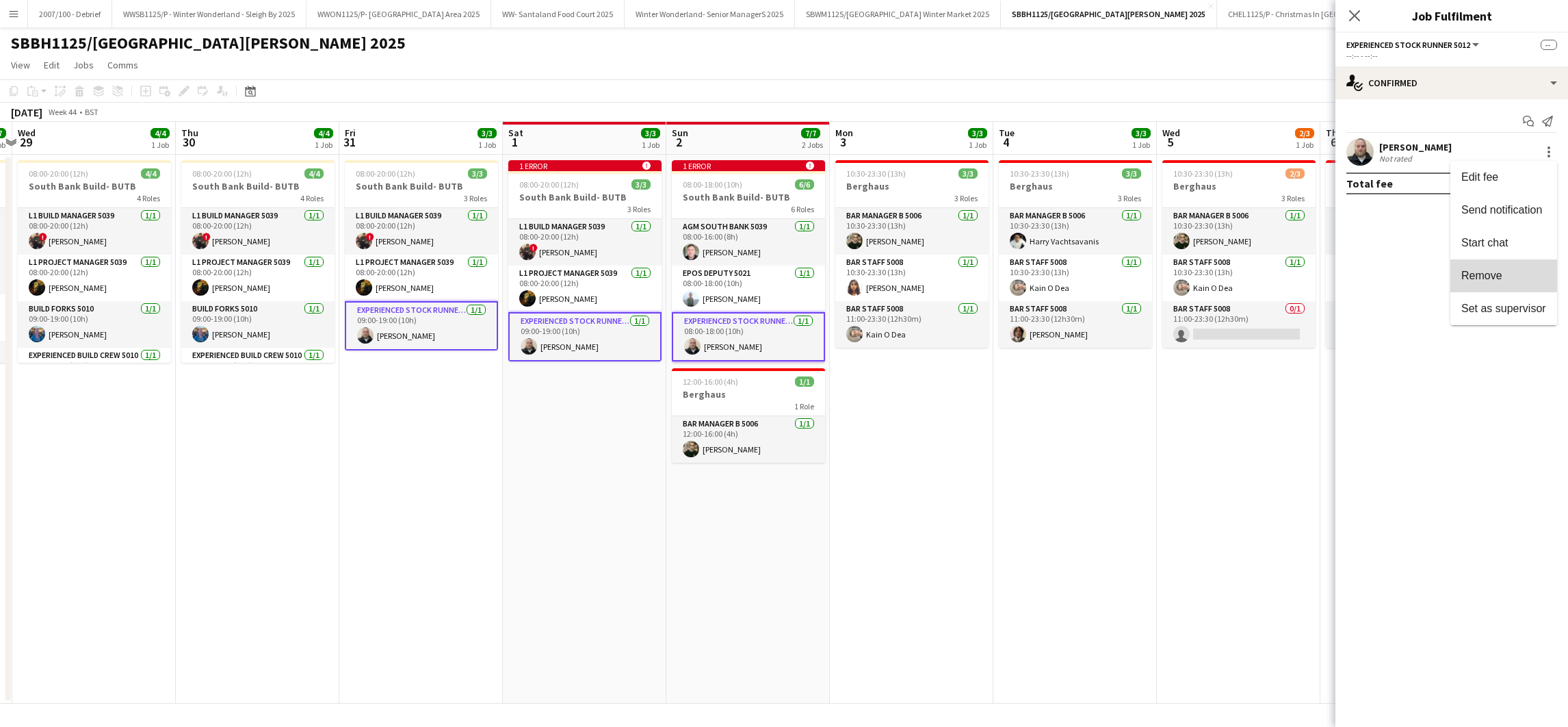
click at [1497, 272] on span "Remove" at bounding box center [1482, 275] width 41 height 11
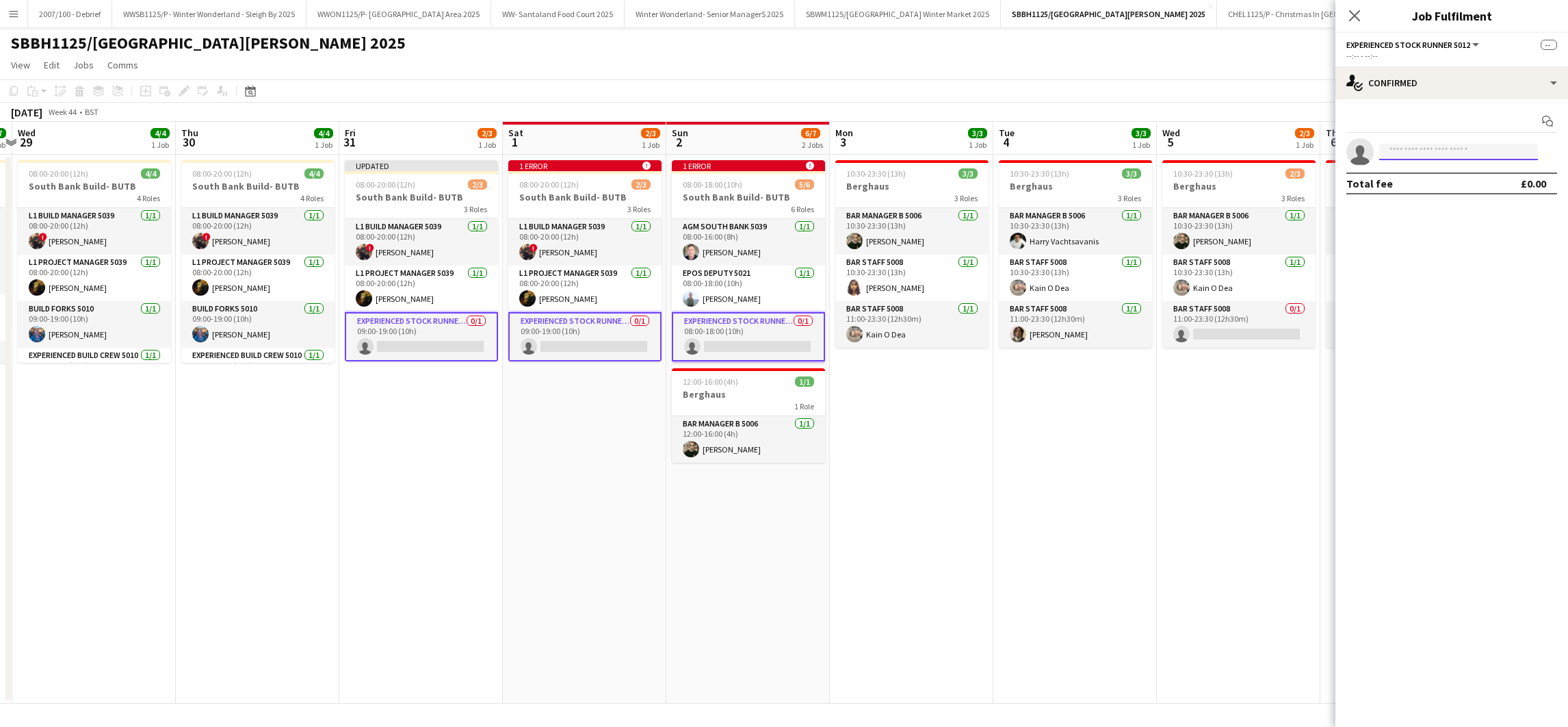
click at [1436, 150] on input at bounding box center [1458, 152] width 159 height 17
type input "*****"
click at [1087, 516] on app-date-cell "10:30-23:30 (13h) 3/3 Berghaus 3 Roles Bar Manager B 5006 1/1 10:30-23:30 (13h)…" at bounding box center [1075, 428] width 163 height 549
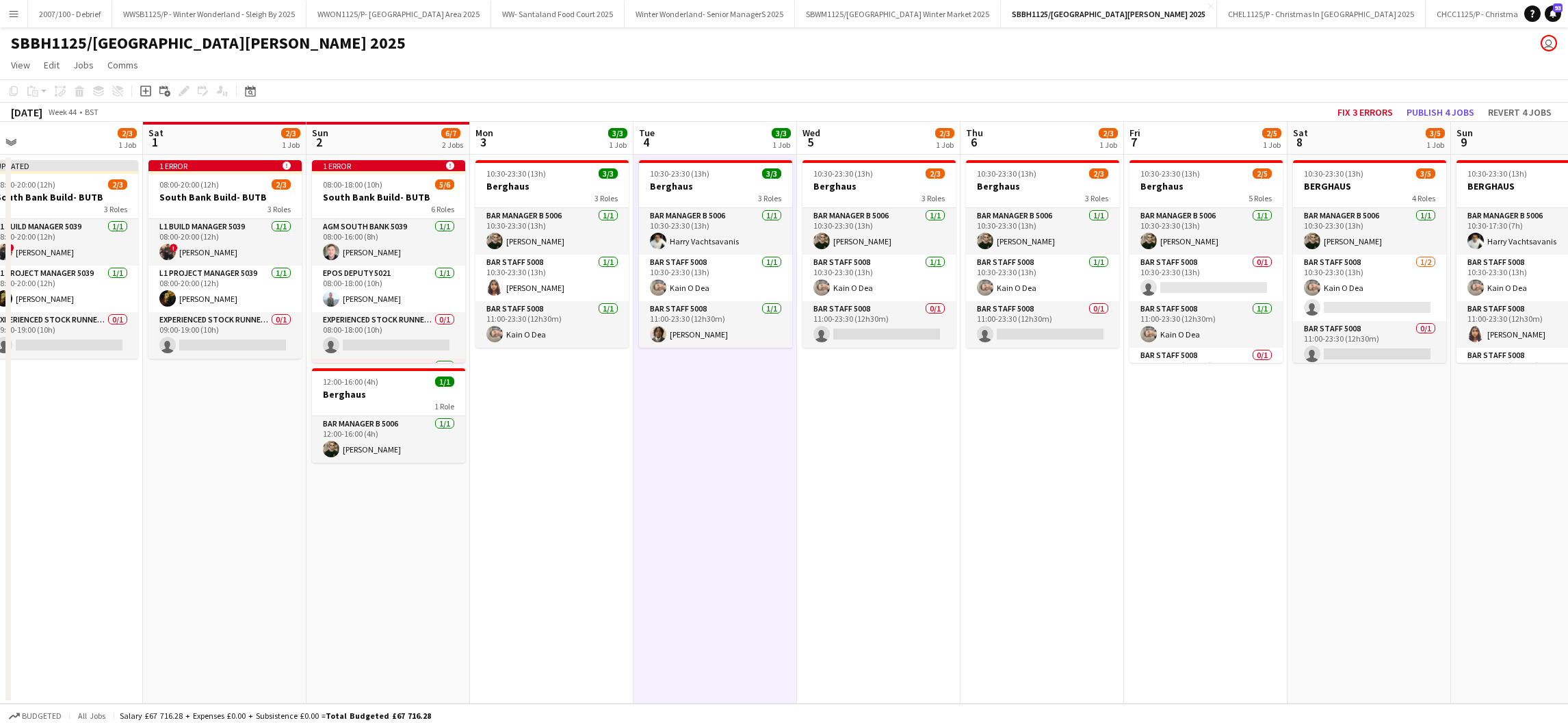
scroll to position [0, 521]
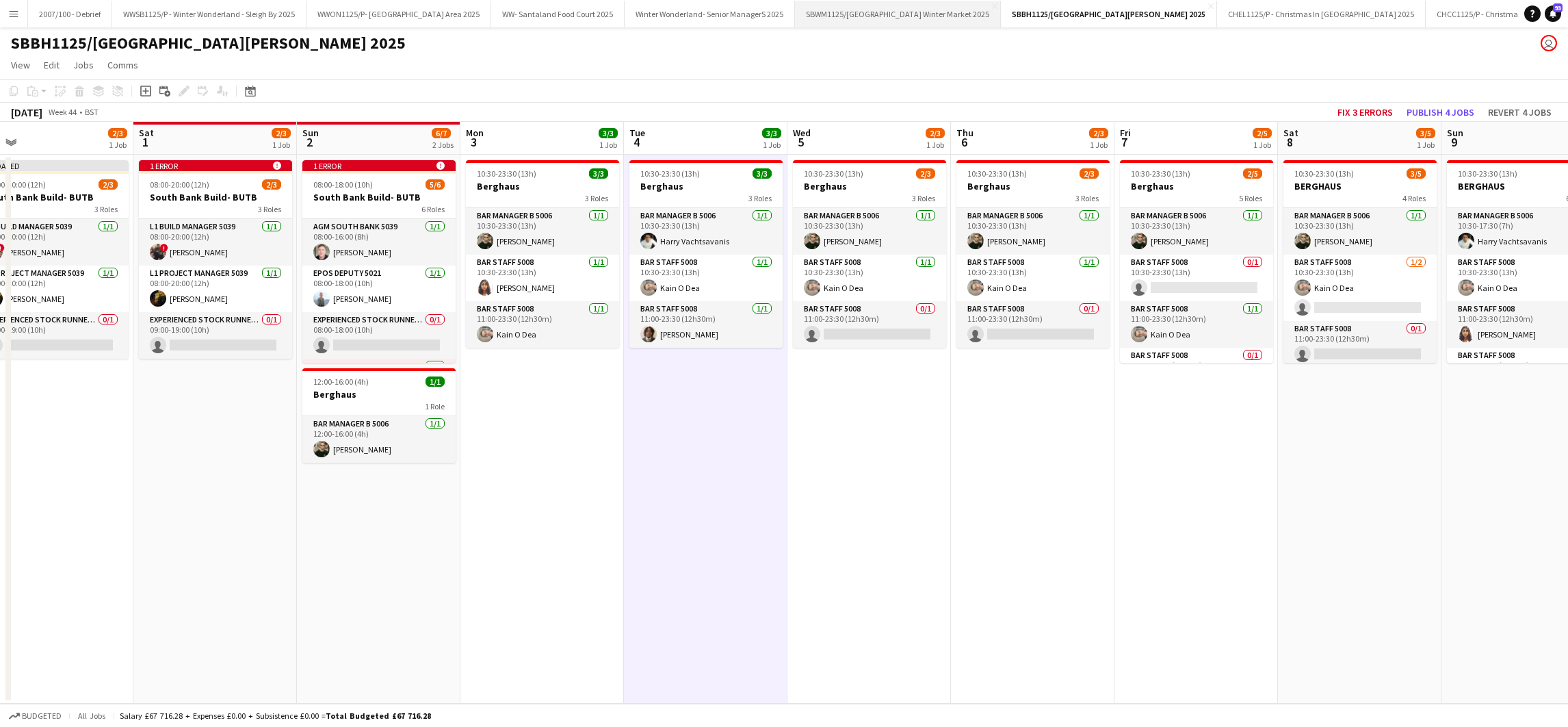
click at [963, 4] on button "SBWM1125/[GEOGRAPHIC_DATA] Winter Market 2025 Close" at bounding box center [898, 14] width 206 height 26
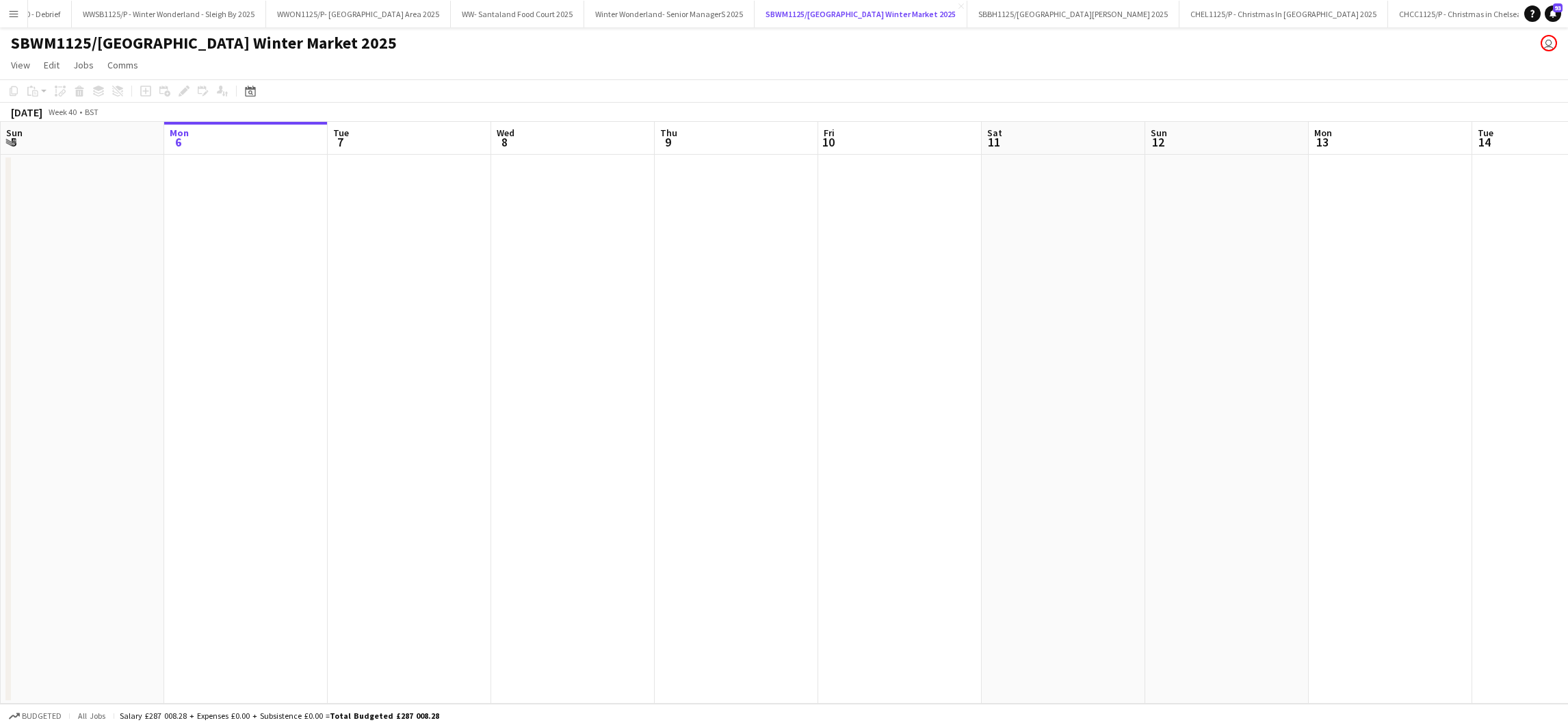
scroll to position [0, 89]
click at [582, 410] on app-date-cell at bounding box center [573, 428] width 163 height 549
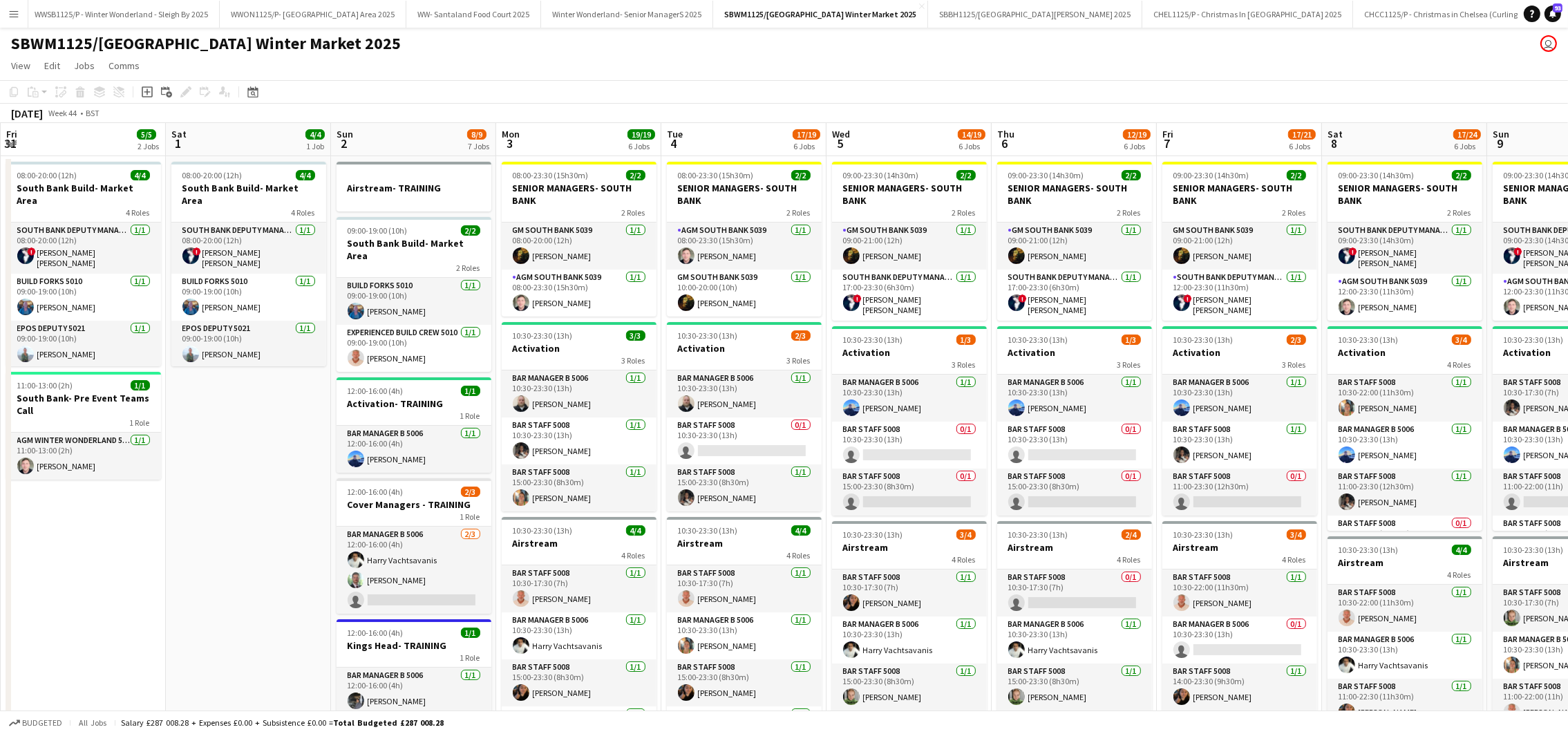
scroll to position [0, 558]
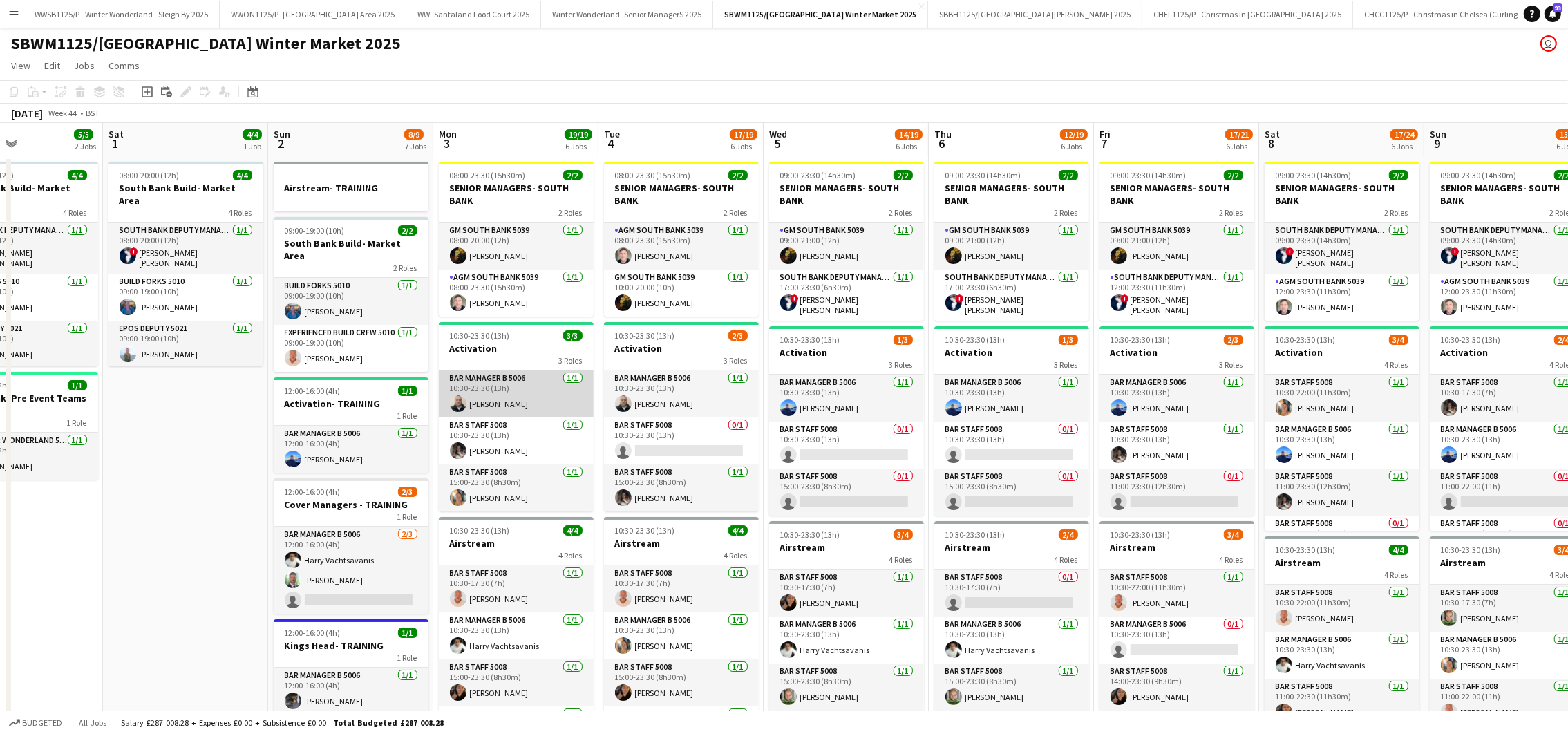
click at [493, 406] on app-card-role "Bar Manager B 5006 [DATE] 10:30-23:30 (13h) [PERSON_NAME]" at bounding box center [516, 394] width 155 height 47
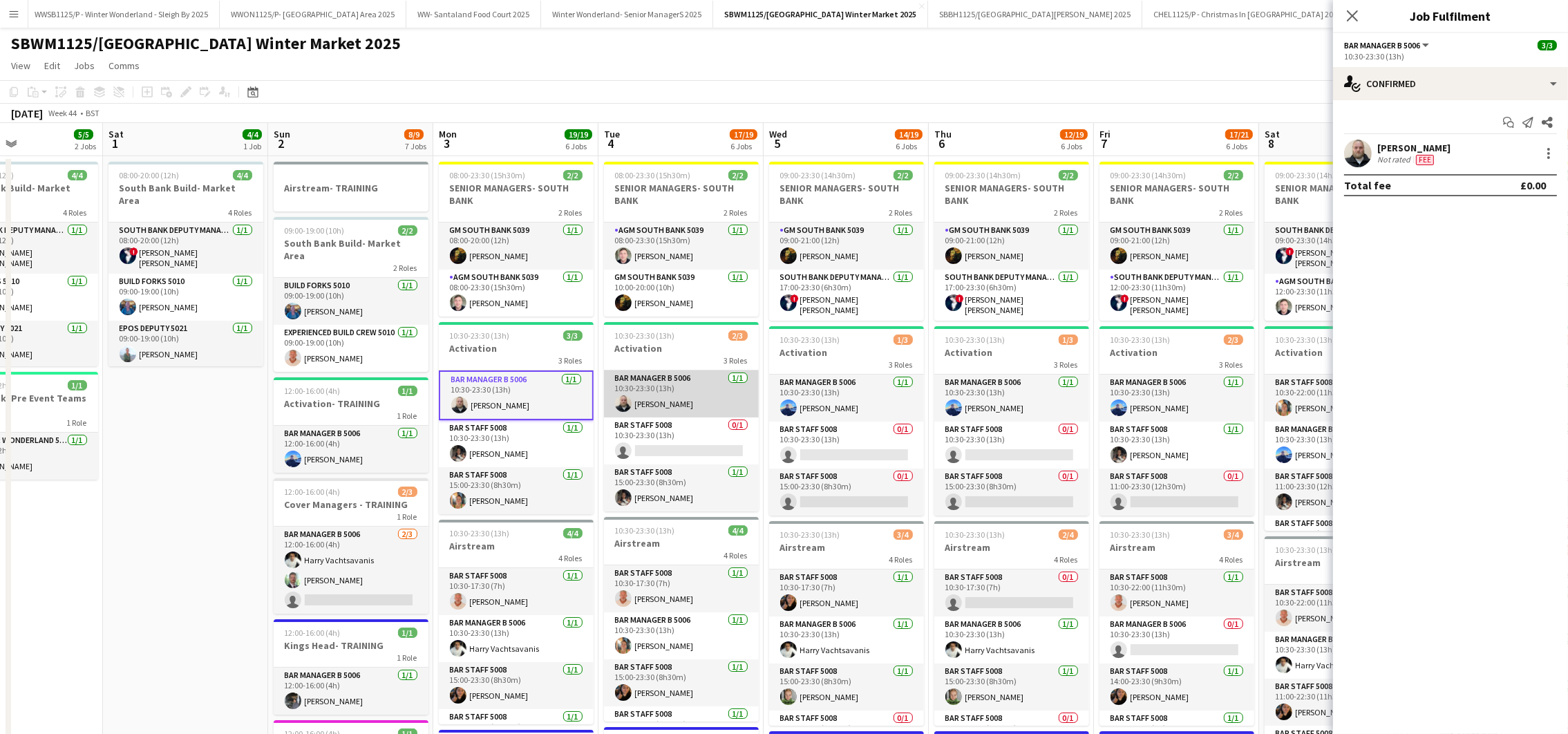
click at [678, 400] on app-card-role "Bar Manager B 5006 [DATE] 10:30-23:30 (13h) [PERSON_NAME]" at bounding box center [681, 394] width 155 height 47
click at [1547, 149] on div at bounding box center [1548, 149] width 3 height 3
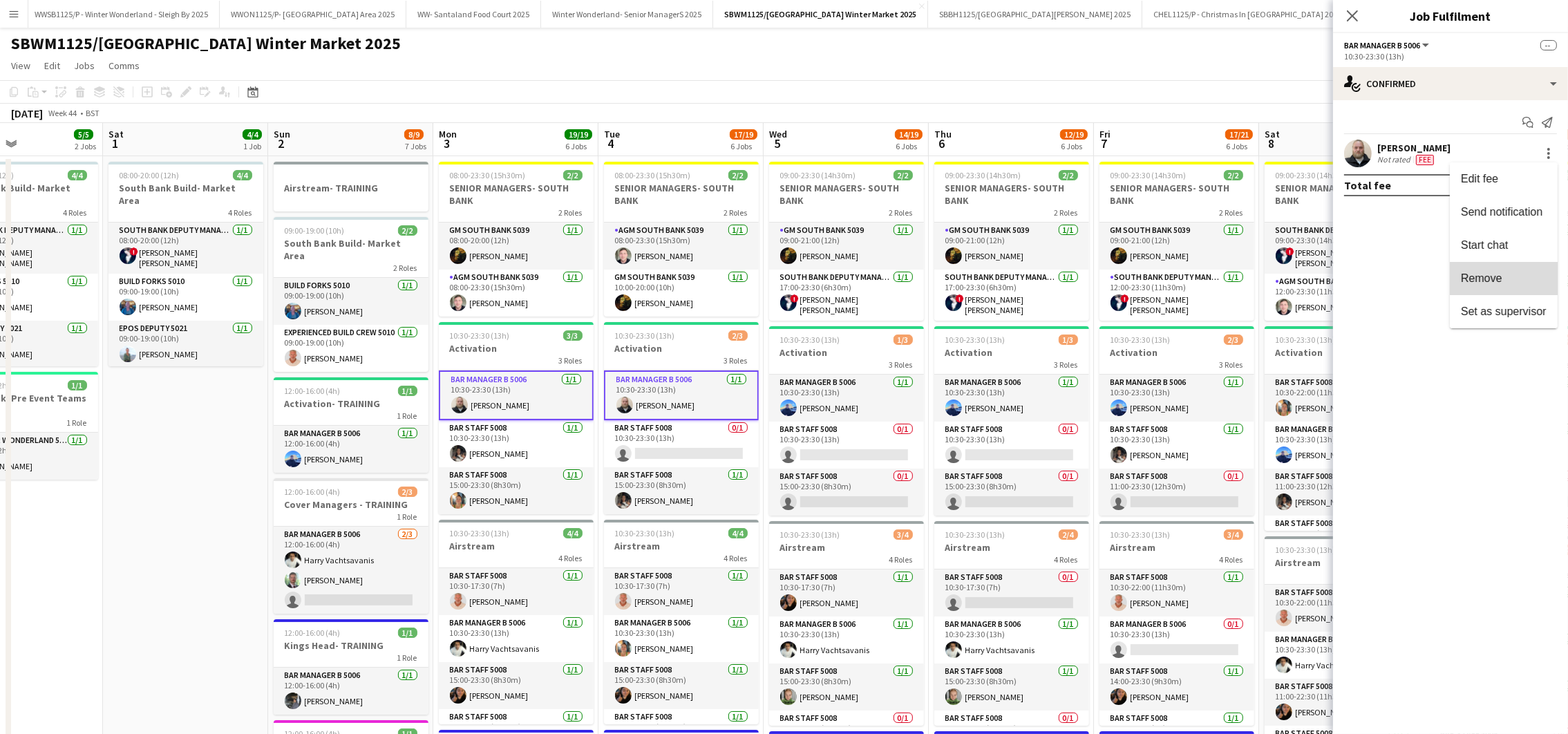
click at [1478, 274] on span "Remove" at bounding box center [1481, 277] width 42 height 12
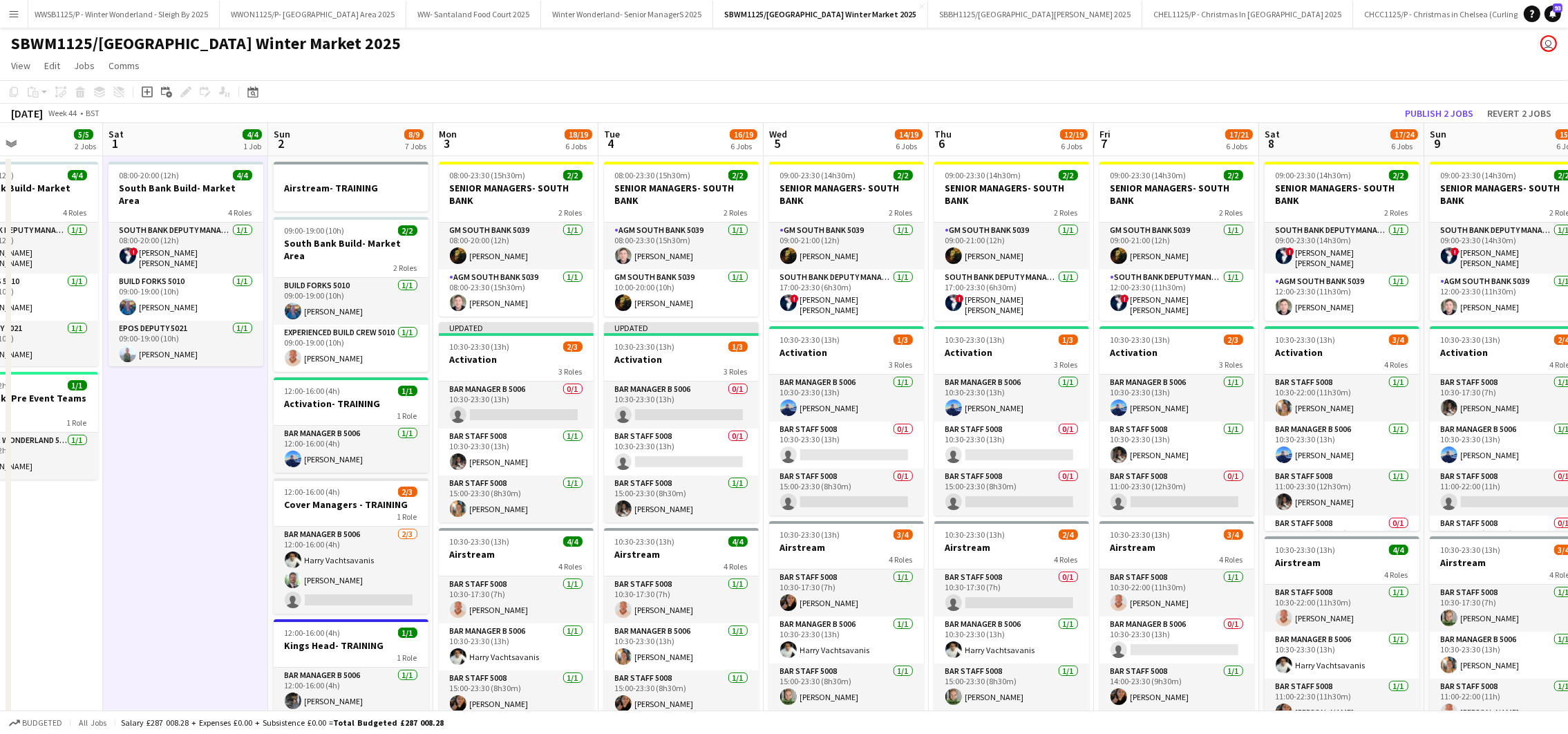
scroll to position [41, 0]
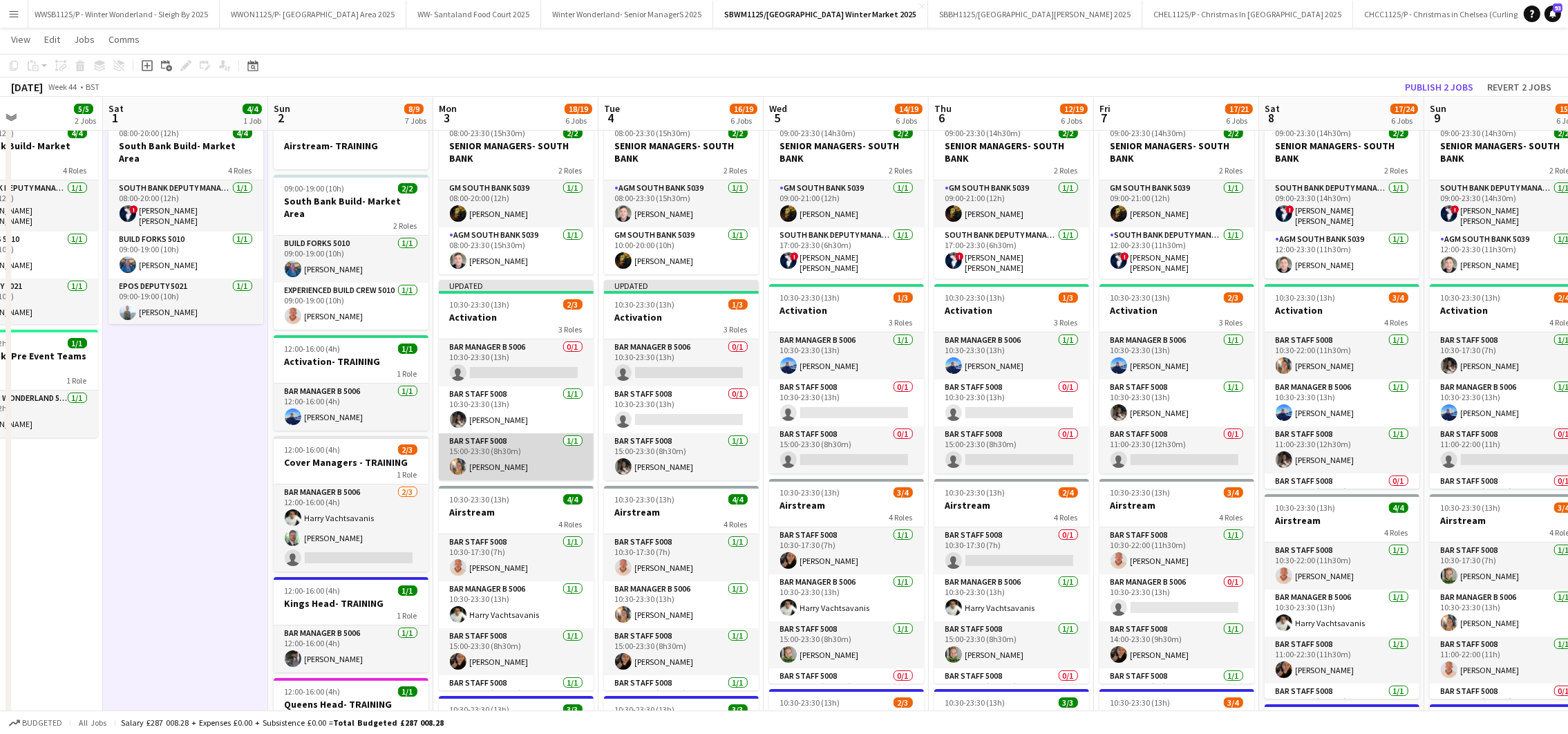
click at [479, 456] on app-card-role "Bar Staff 5008 [DATE] 15:00-23:30 (8h30m) [PERSON_NAME]" at bounding box center [516, 457] width 155 height 47
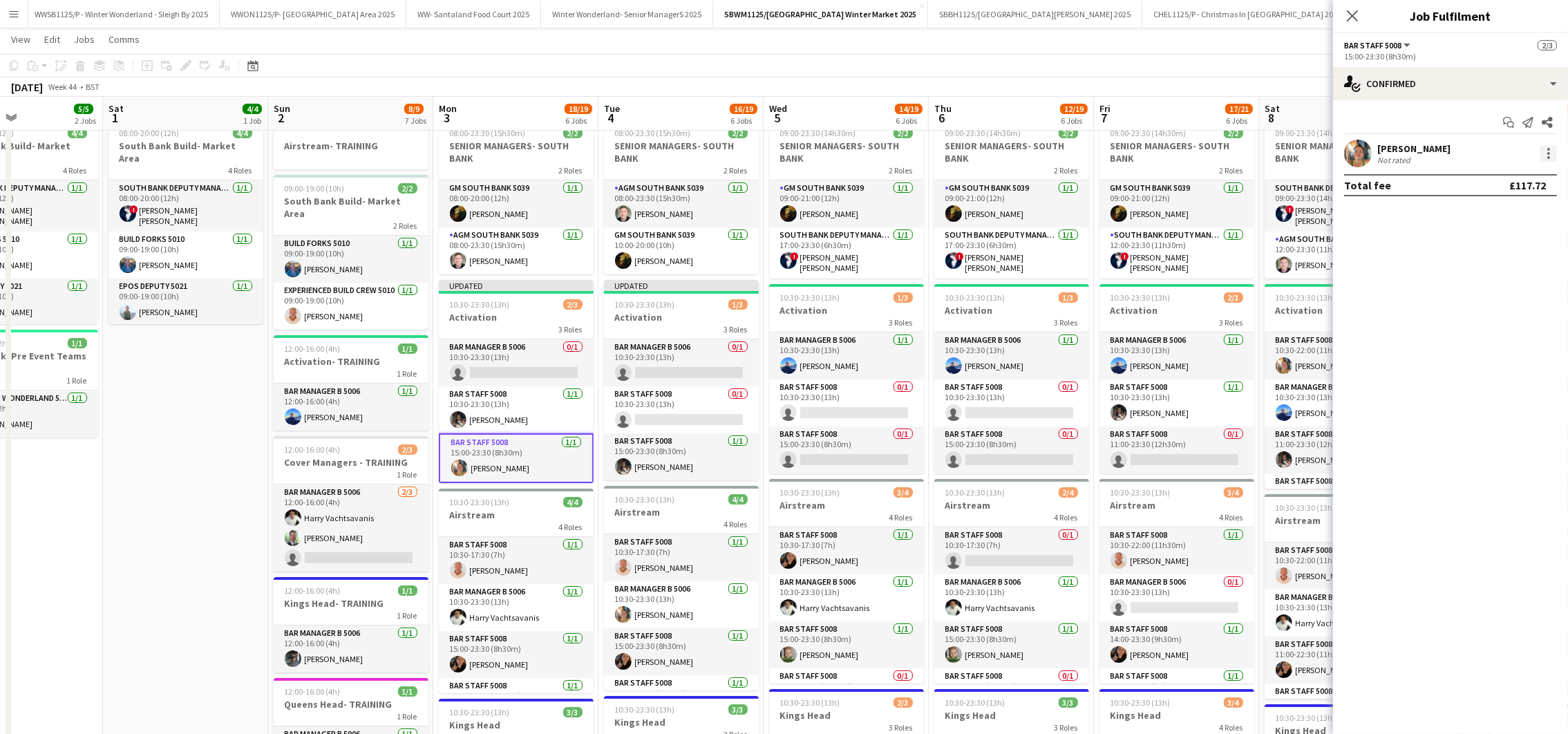
click at [1548, 154] on div at bounding box center [1548, 152] width 3 height 3
click at [1465, 312] on span "Remove" at bounding box center [1481, 311] width 42 height 12
click at [84, 505] on app-date-cell "08:00-20:00 (12h) 4/4 South Bank Build- Market Area 4 Roles South Bank Deputy M…" at bounding box center [20, 734] width 165 height 1239
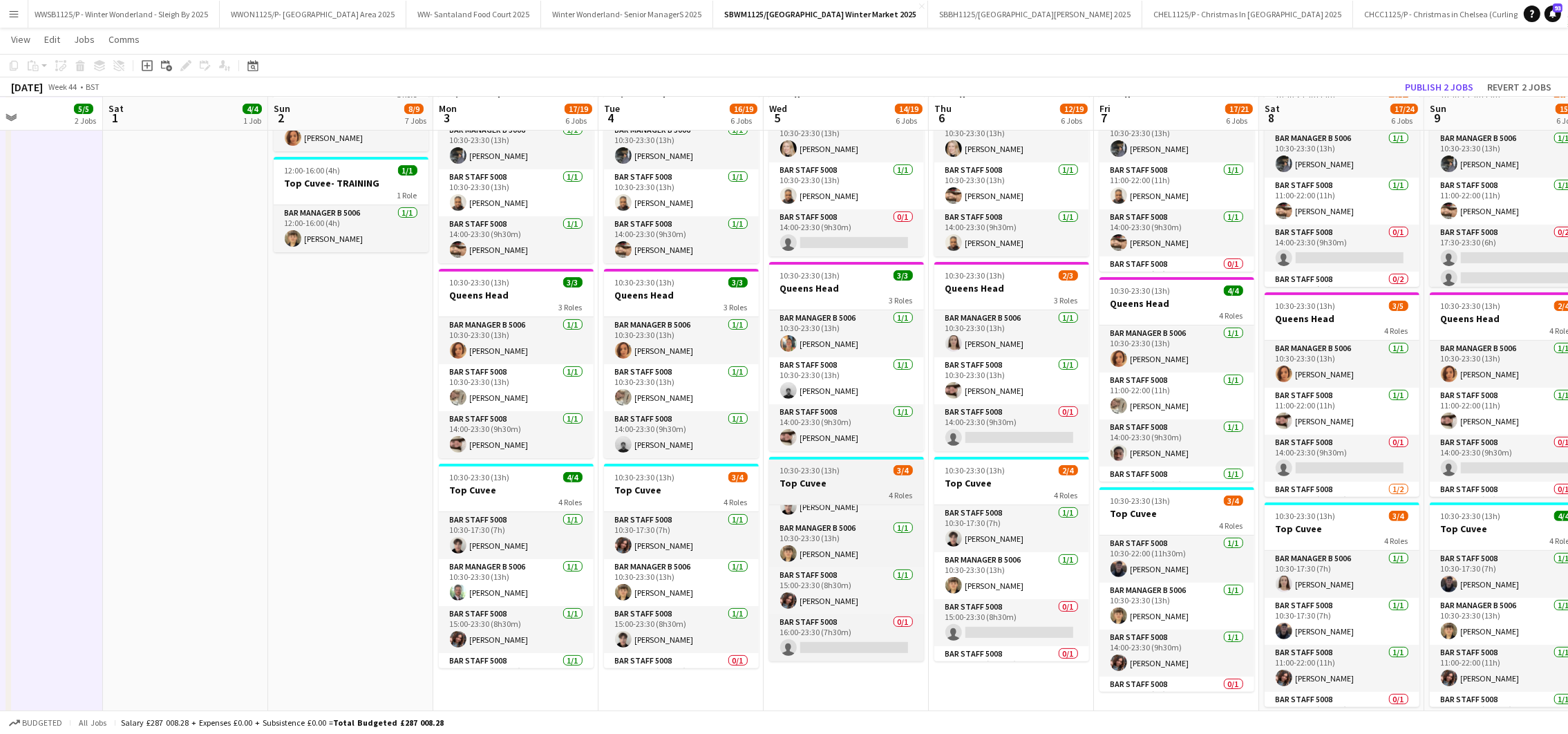
scroll to position [0, 0]
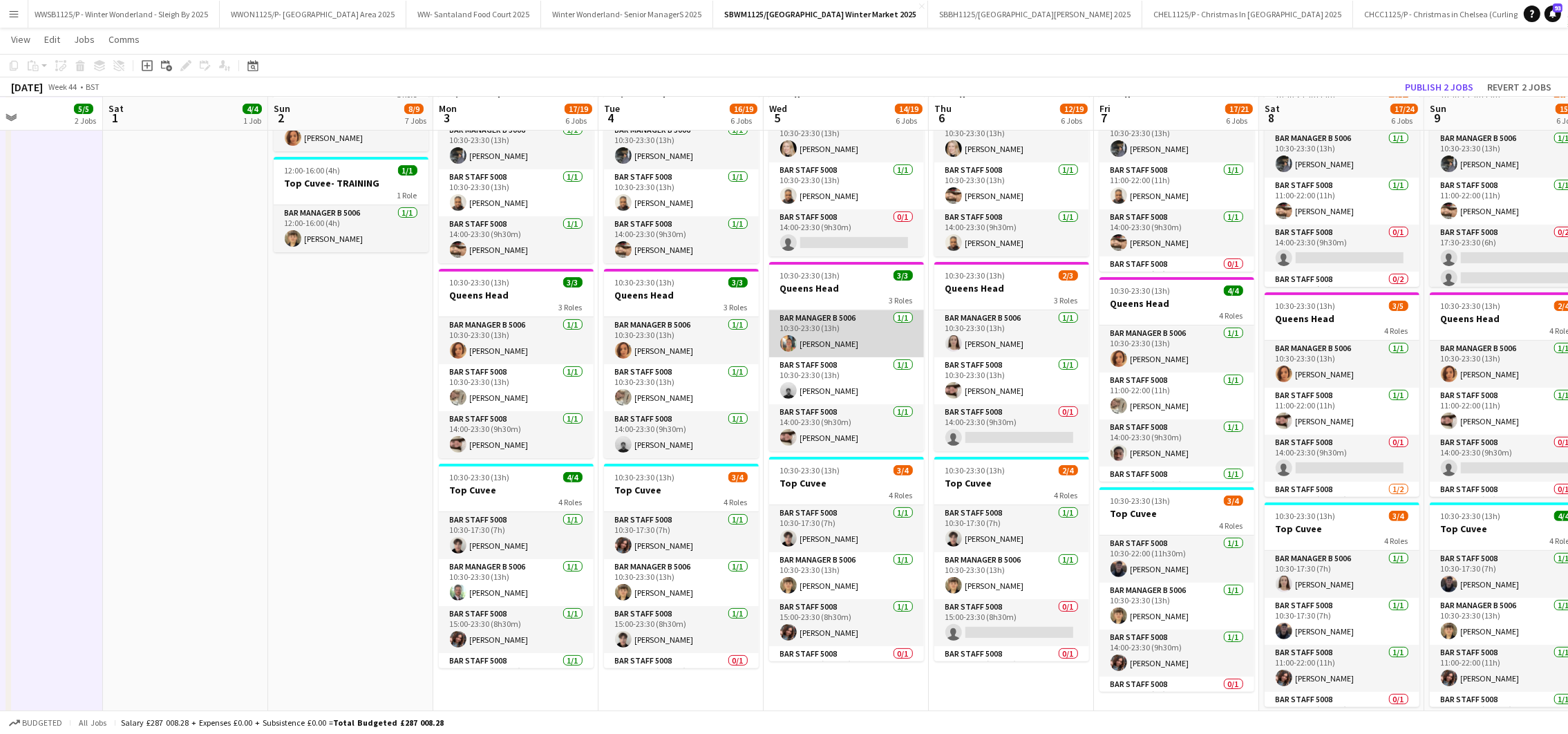
click at [823, 347] on app-card-role "Bar Manager B 5006 [DATE] 10:30-23:30 (13h) [PERSON_NAME]" at bounding box center [846, 333] width 155 height 47
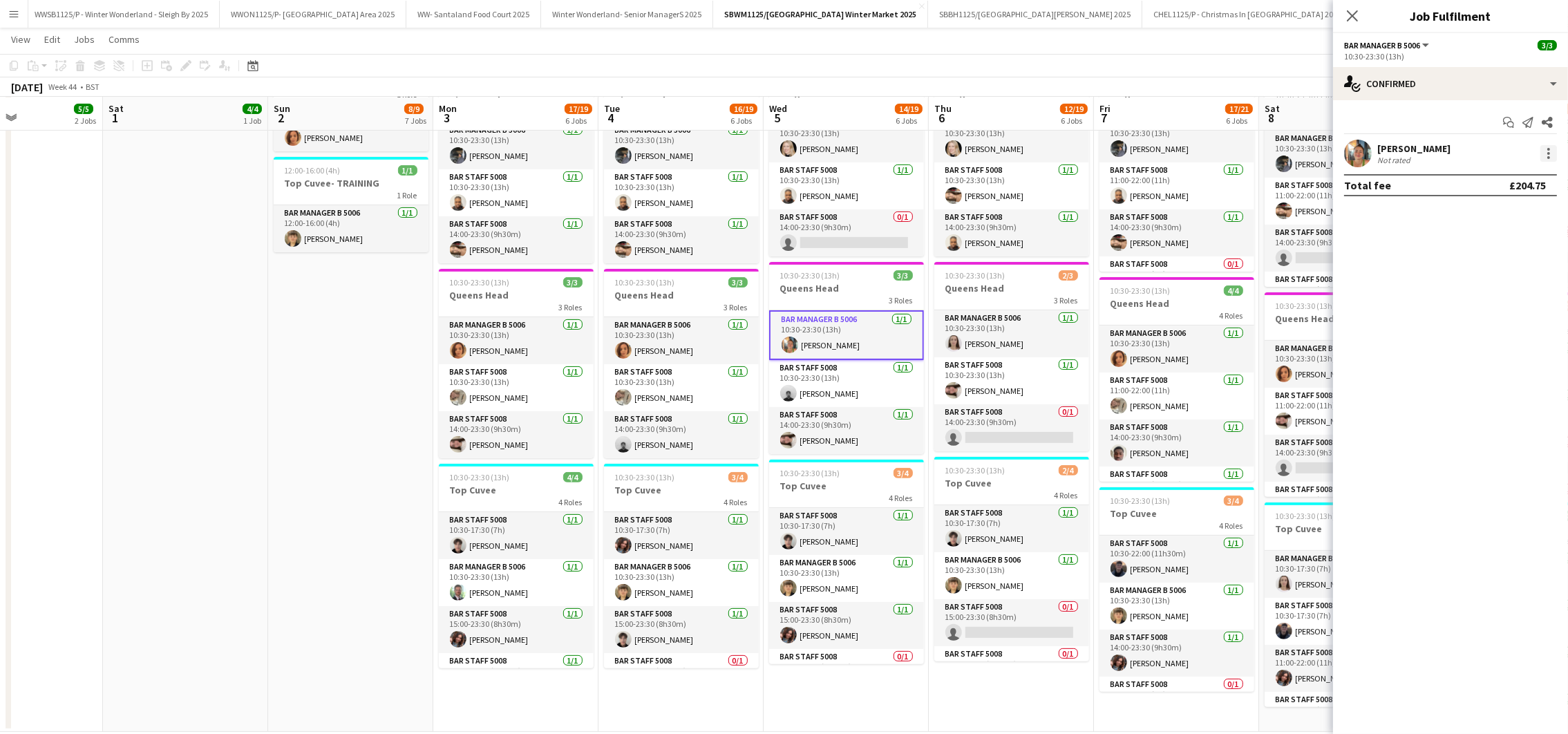
click at [1546, 152] on div at bounding box center [1548, 153] width 17 height 17
click at [1486, 306] on span "Remove" at bounding box center [1481, 311] width 42 height 12
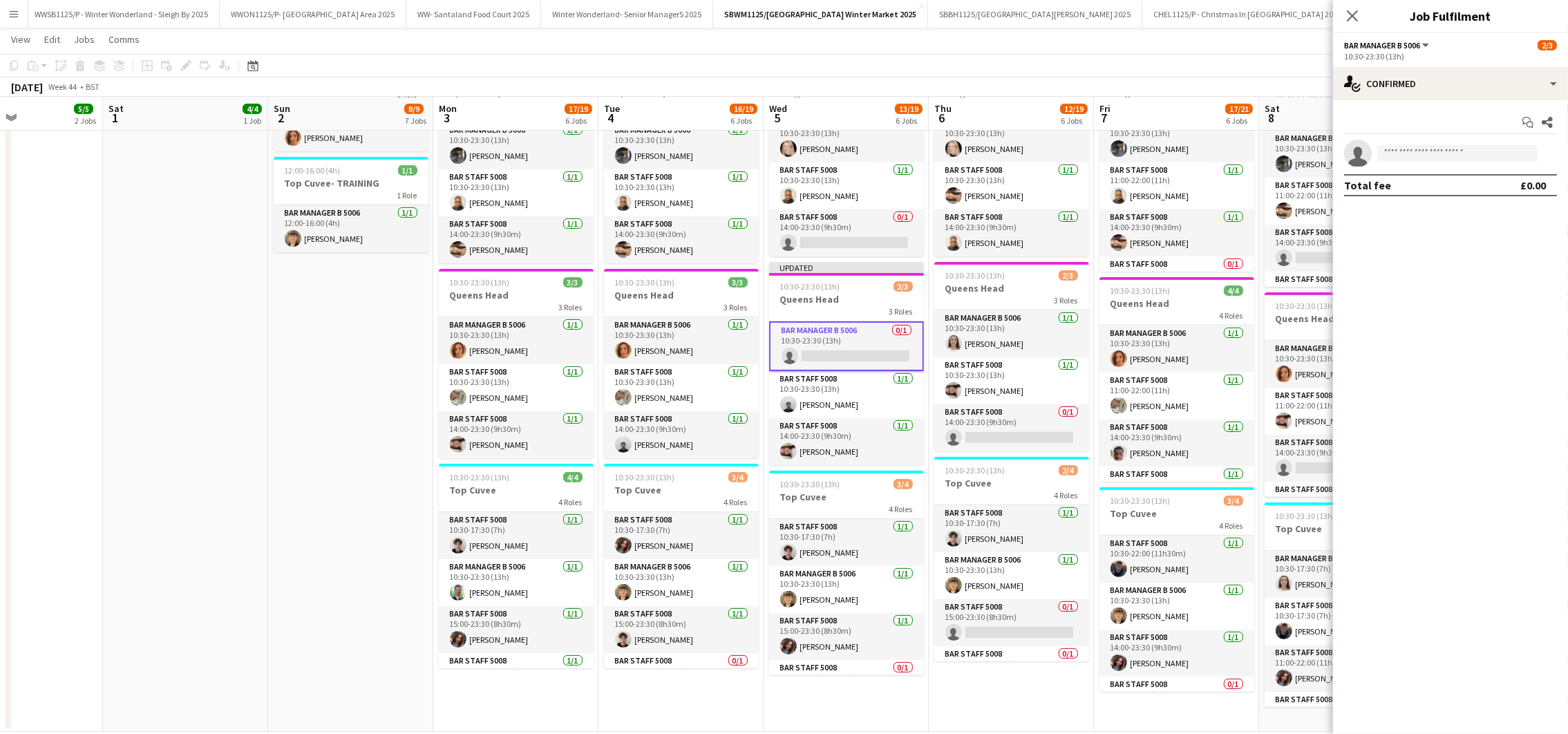
click at [259, 461] on app-date-cell "08:00-20:00 (12h) 4/4 South Bank Build- Market Area 4 Roles South Bank Deputy M…" at bounding box center [185, 112] width 165 height 1239
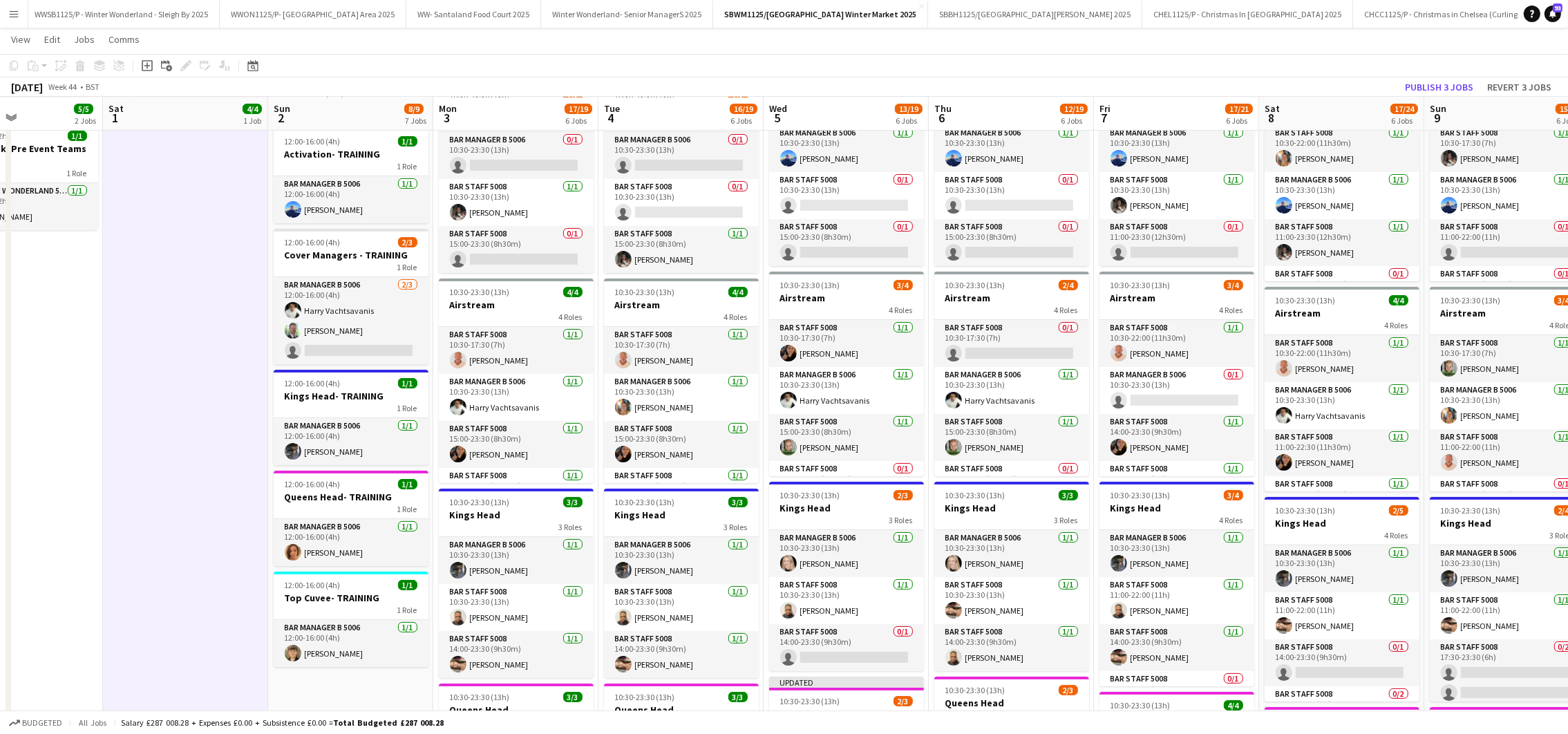
click at [55, 521] on app-date-cell "08:00-20:00 (12h) 4/4 South Bank Build- Market Area 4 Roles South Bank Deputy M…" at bounding box center [20, 527] width 165 height 1239
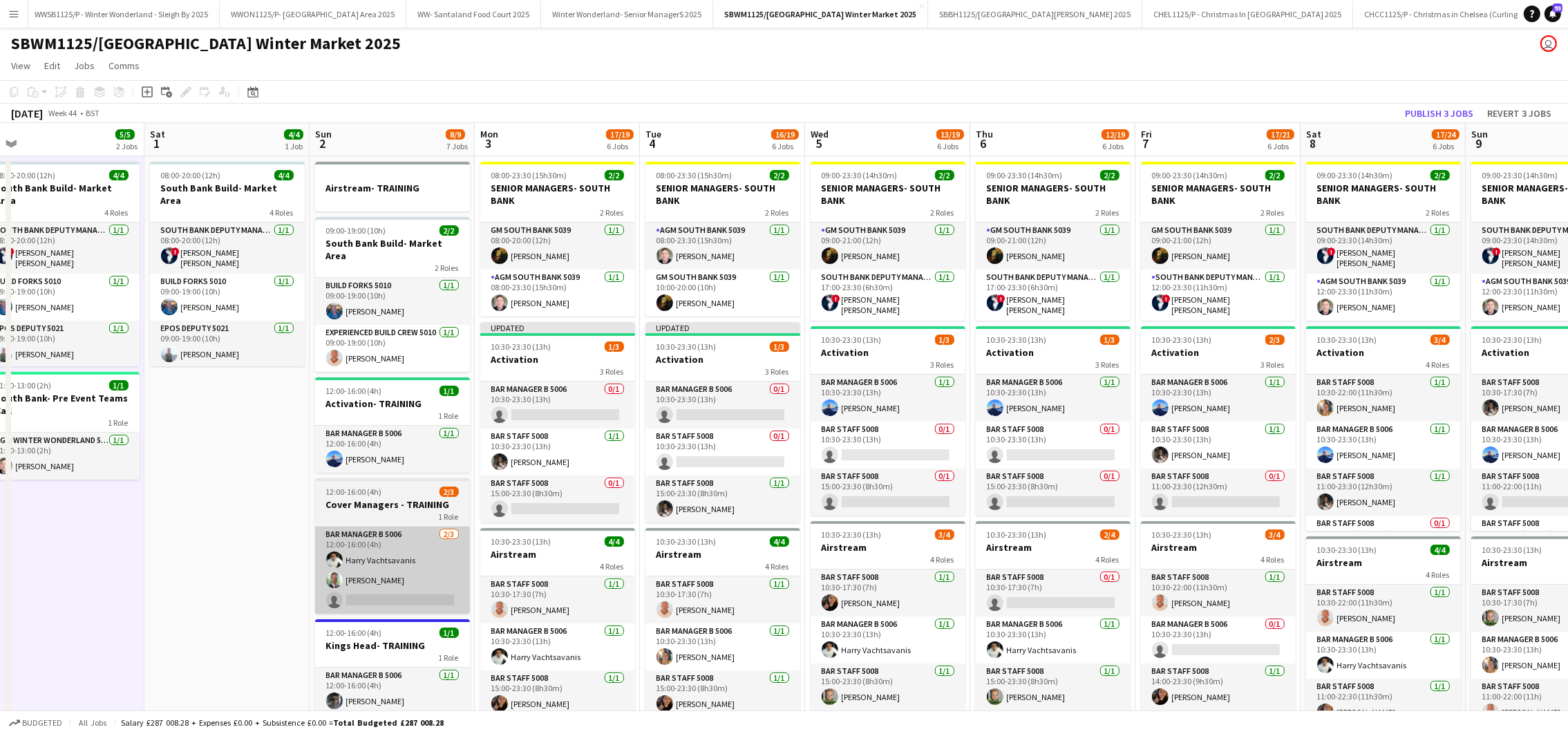
scroll to position [0, 474]
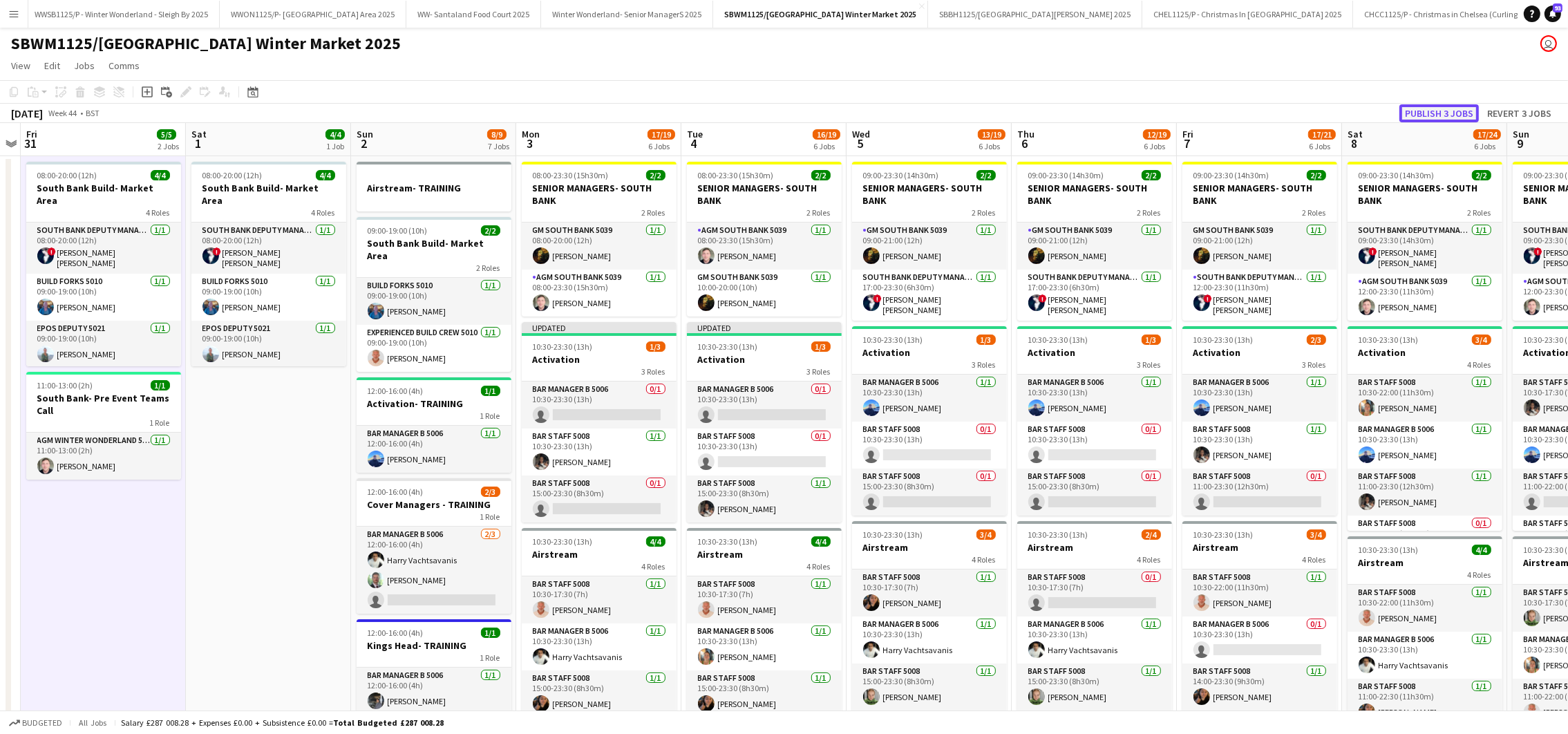
click at [1424, 111] on button "Publish 3 jobs" at bounding box center [1439, 113] width 80 height 18
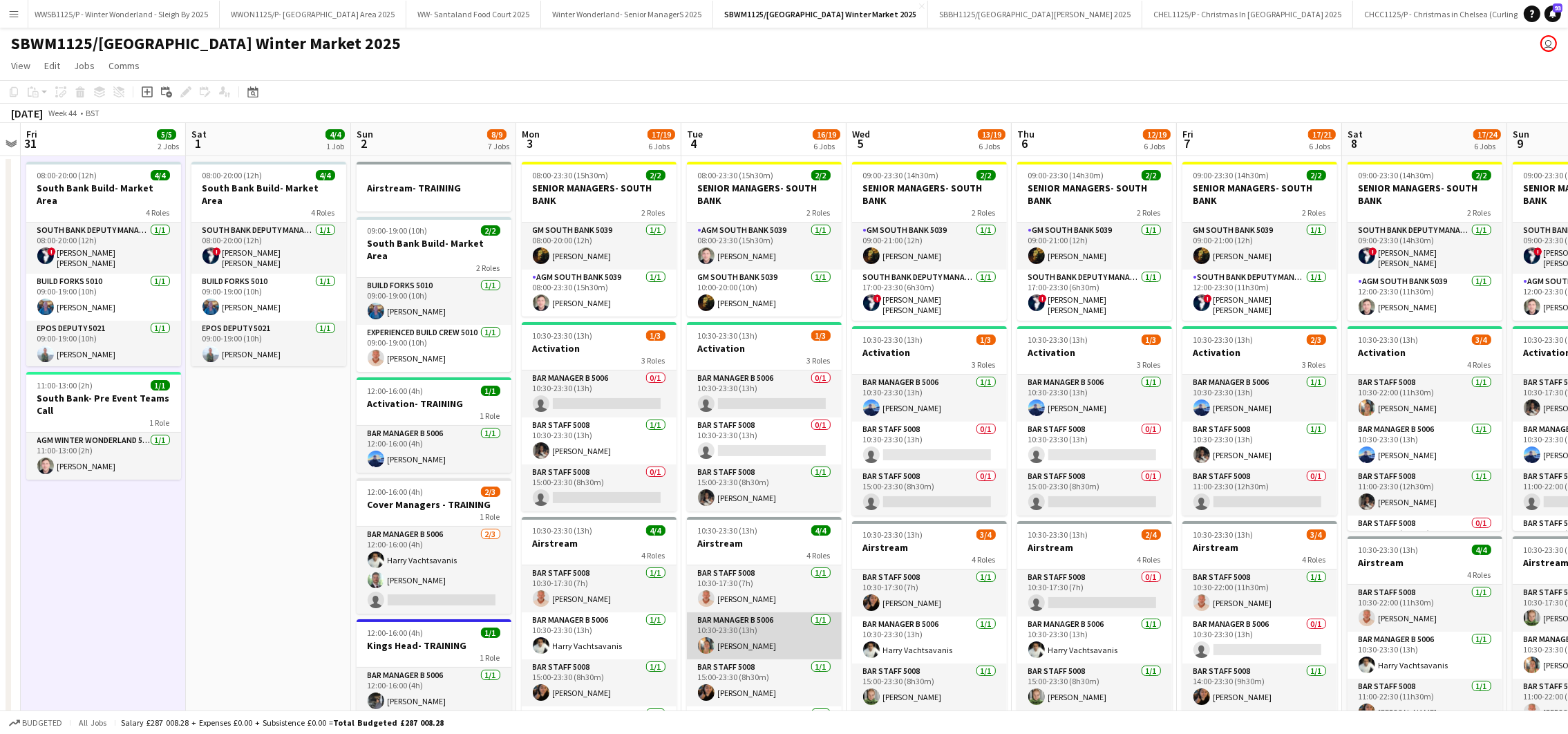
click at [720, 647] on app-card-role "Bar Manager B 5006 [DATE] 10:30-23:30 (13h) [PERSON_NAME]" at bounding box center [764, 636] width 155 height 47
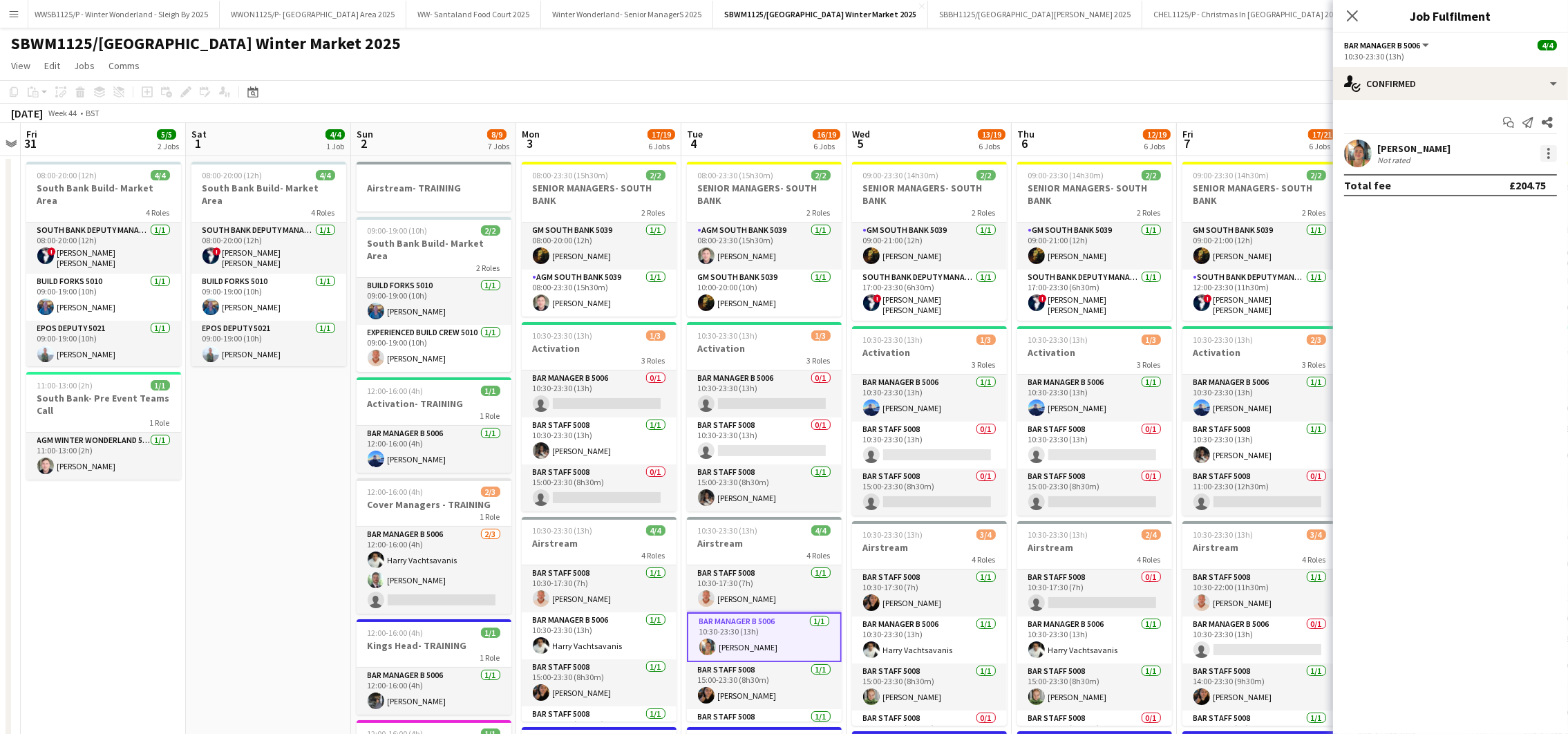
click at [1549, 155] on div at bounding box center [1548, 153] width 17 height 17
click at [1481, 313] on span "Remove" at bounding box center [1481, 311] width 42 height 12
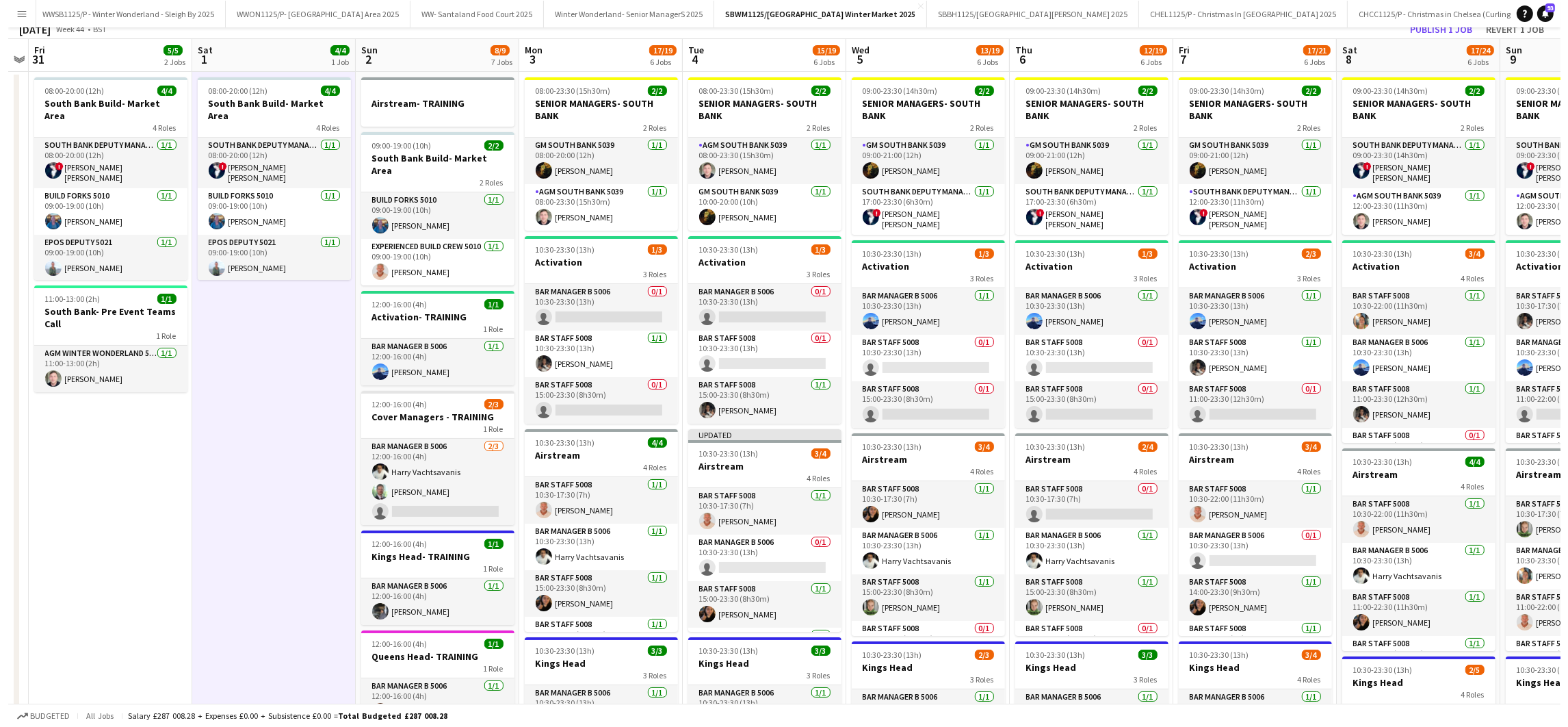
scroll to position [0, 0]
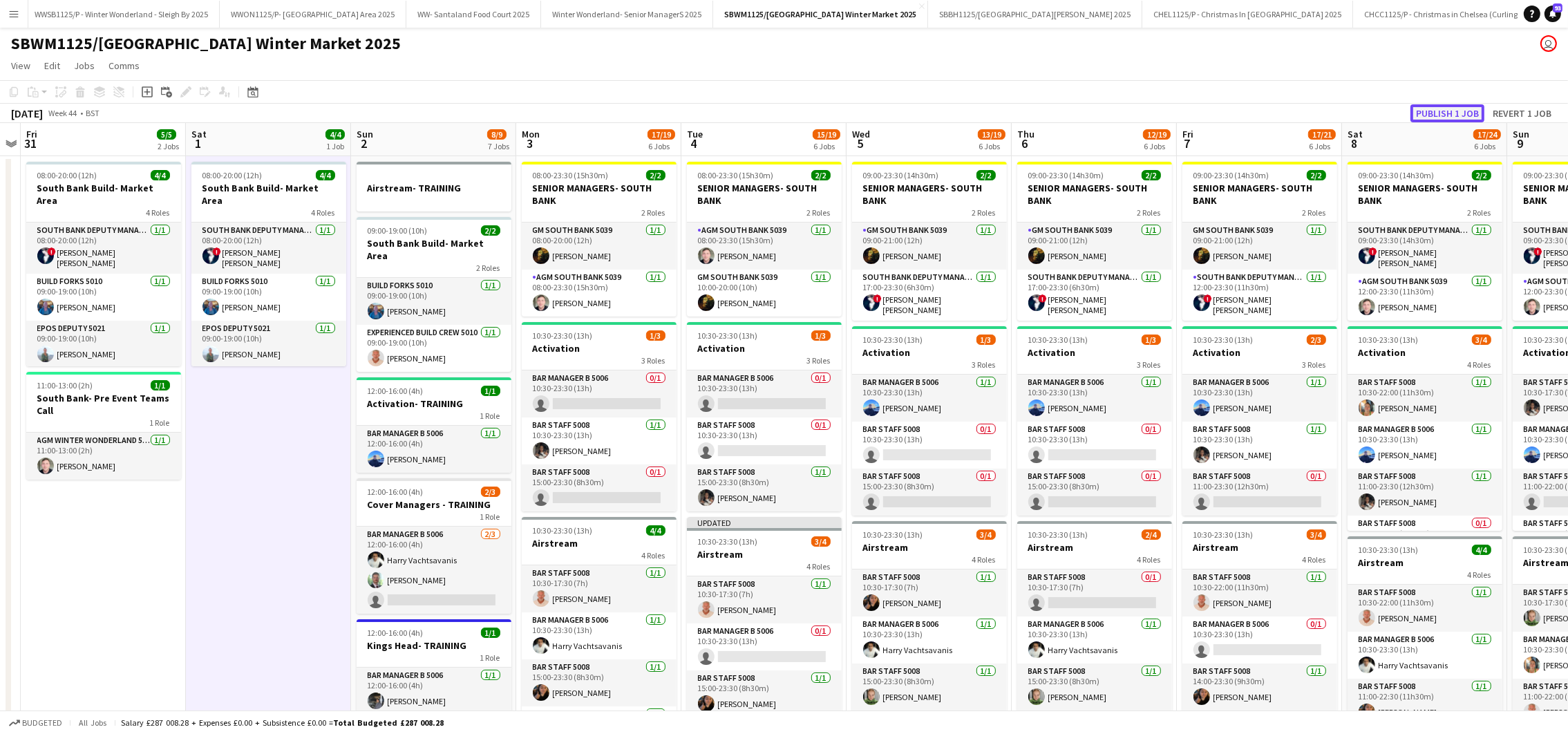
click at [1440, 110] on button "Publish 1 job" at bounding box center [1447, 113] width 74 height 18
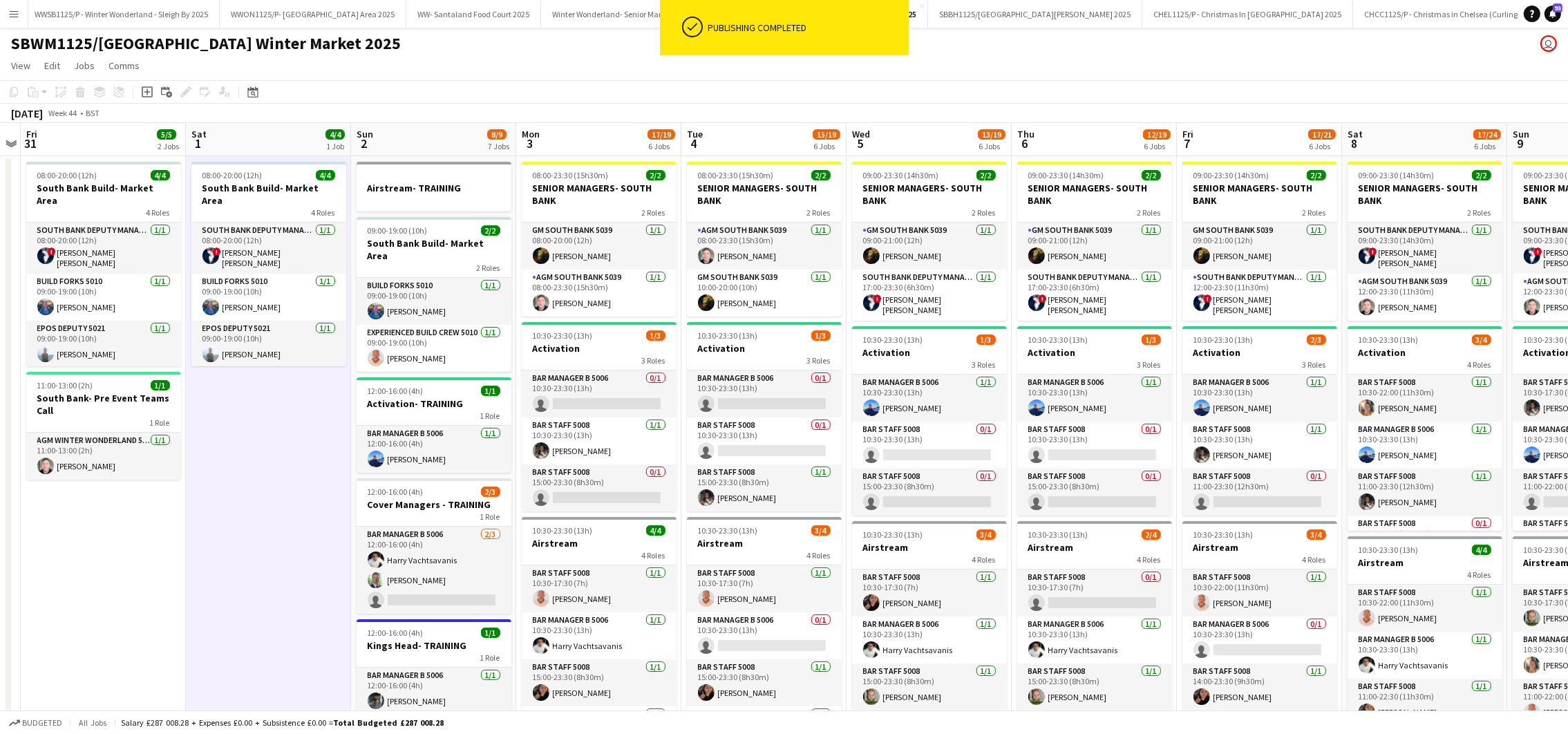
click at [11, 13] on app-icon "Menu" at bounding box center [13, 13] width 11 height 11
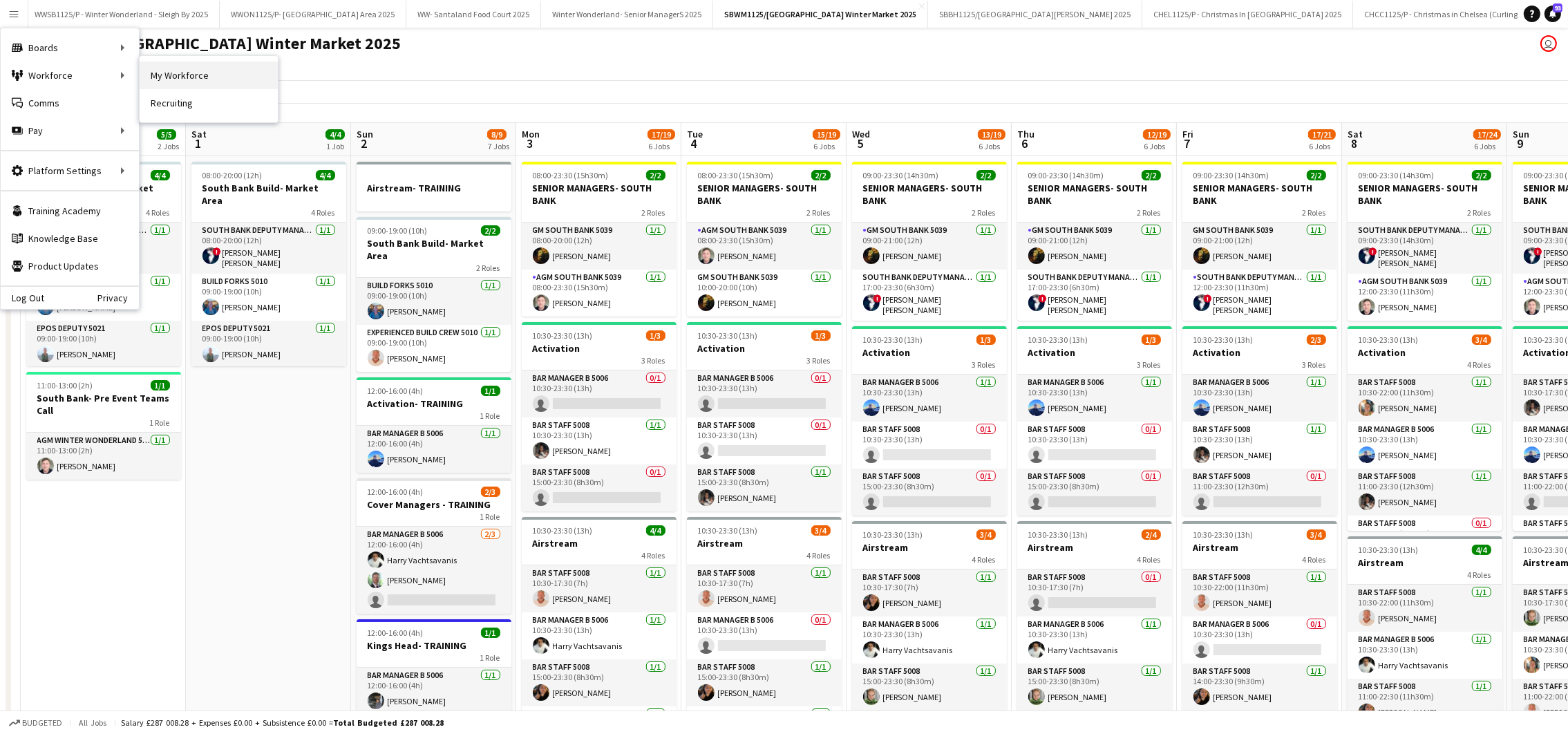
click at [169, 75] on link "My Workforce" at bounding box center [208, 74] width 138 height 27
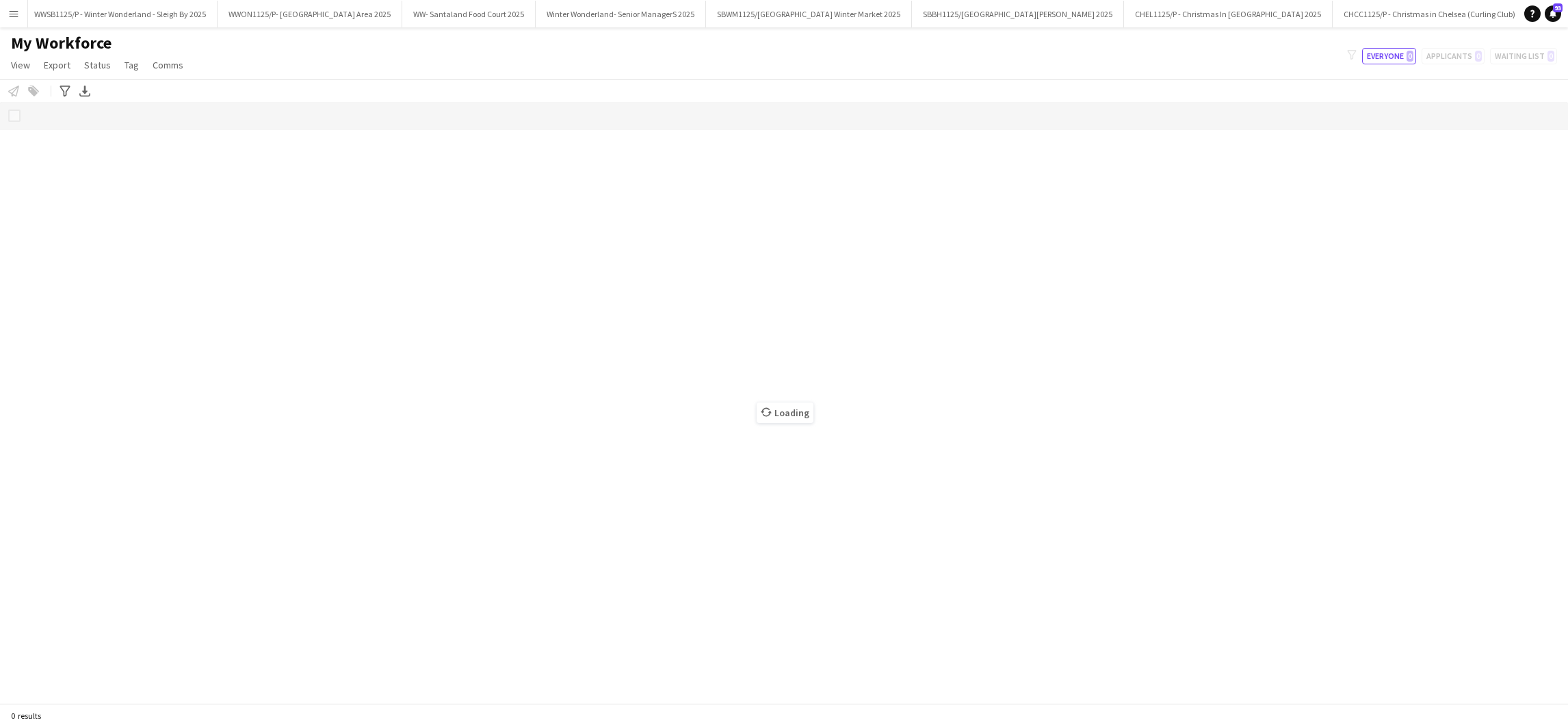
scroll to position [0, 83]
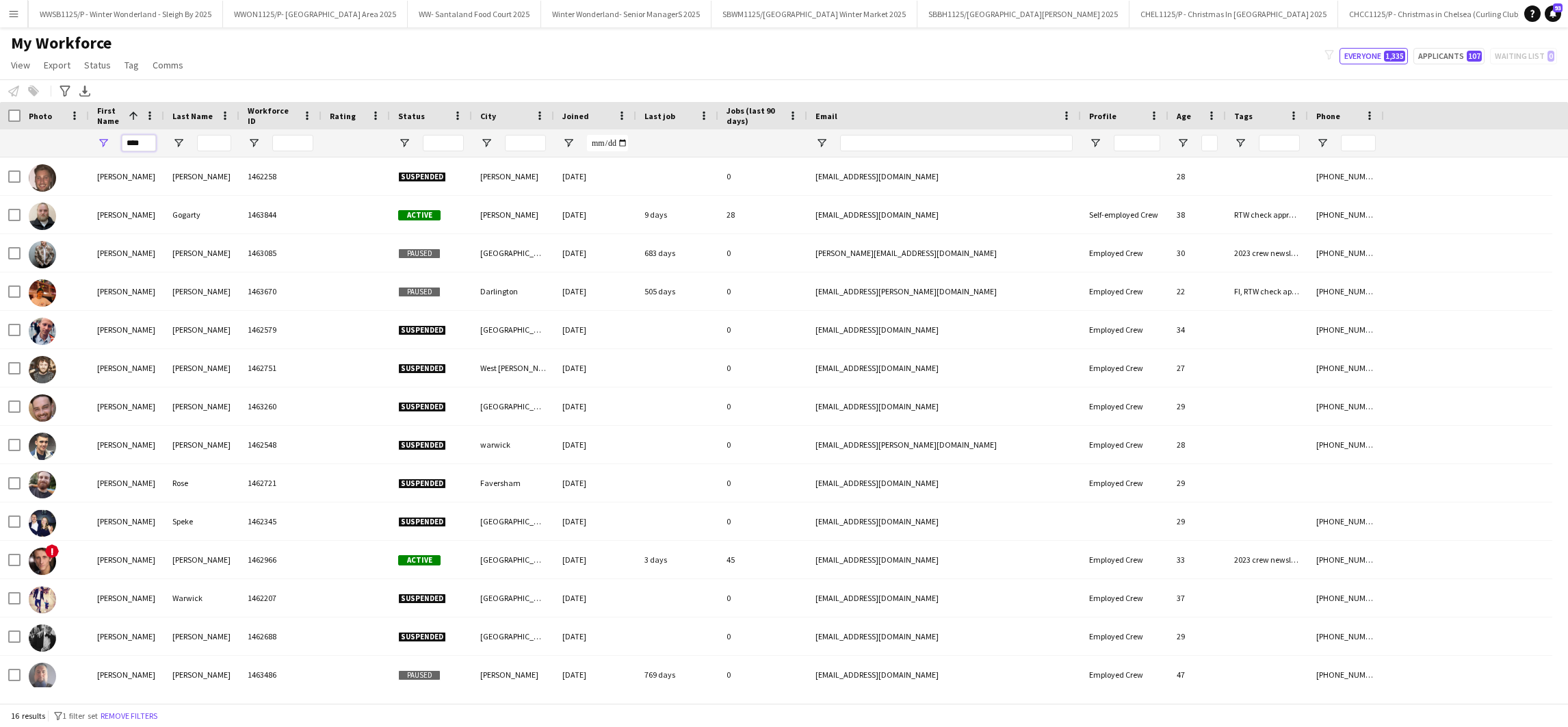
click at [148, 140] on input "****" at bounding box center [139, 143] width 34 height 17
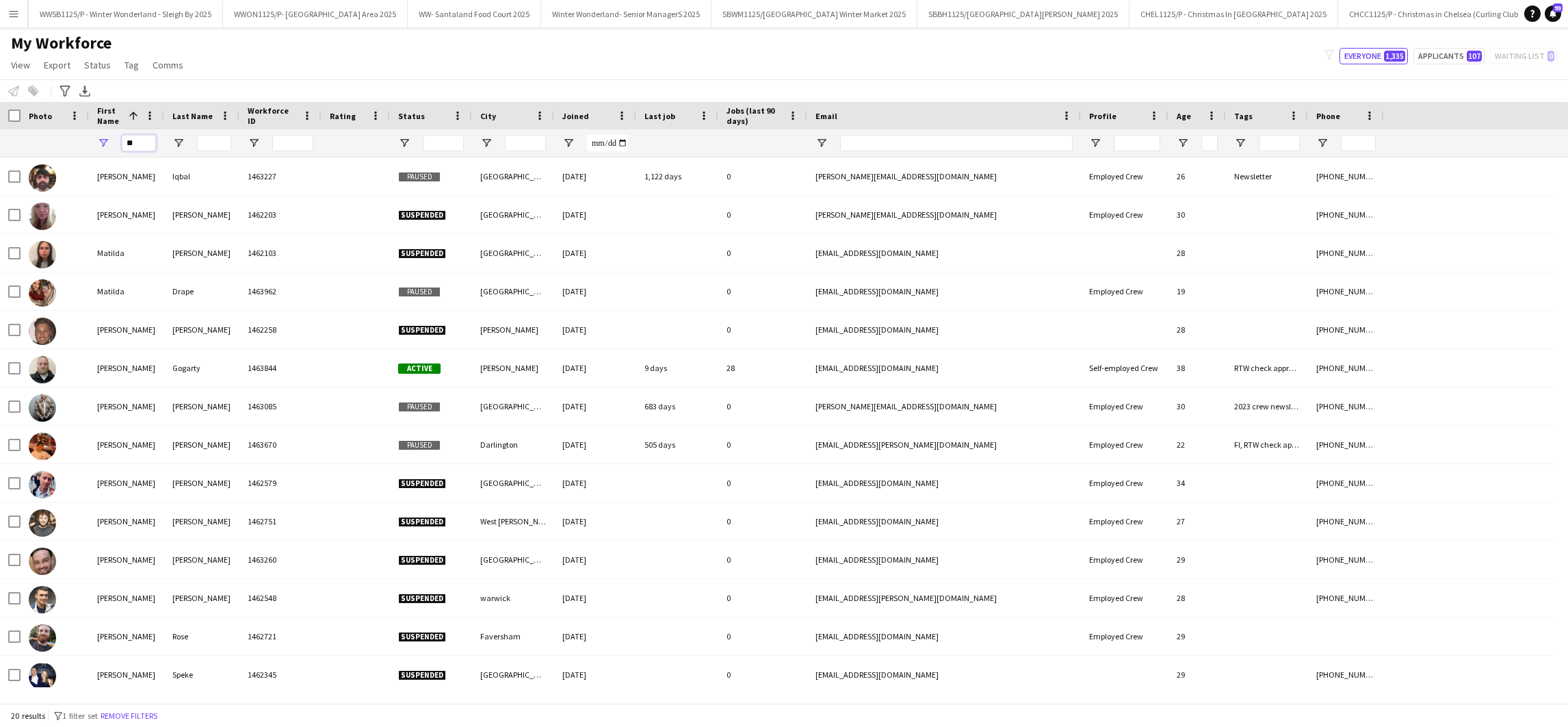
type input "*"
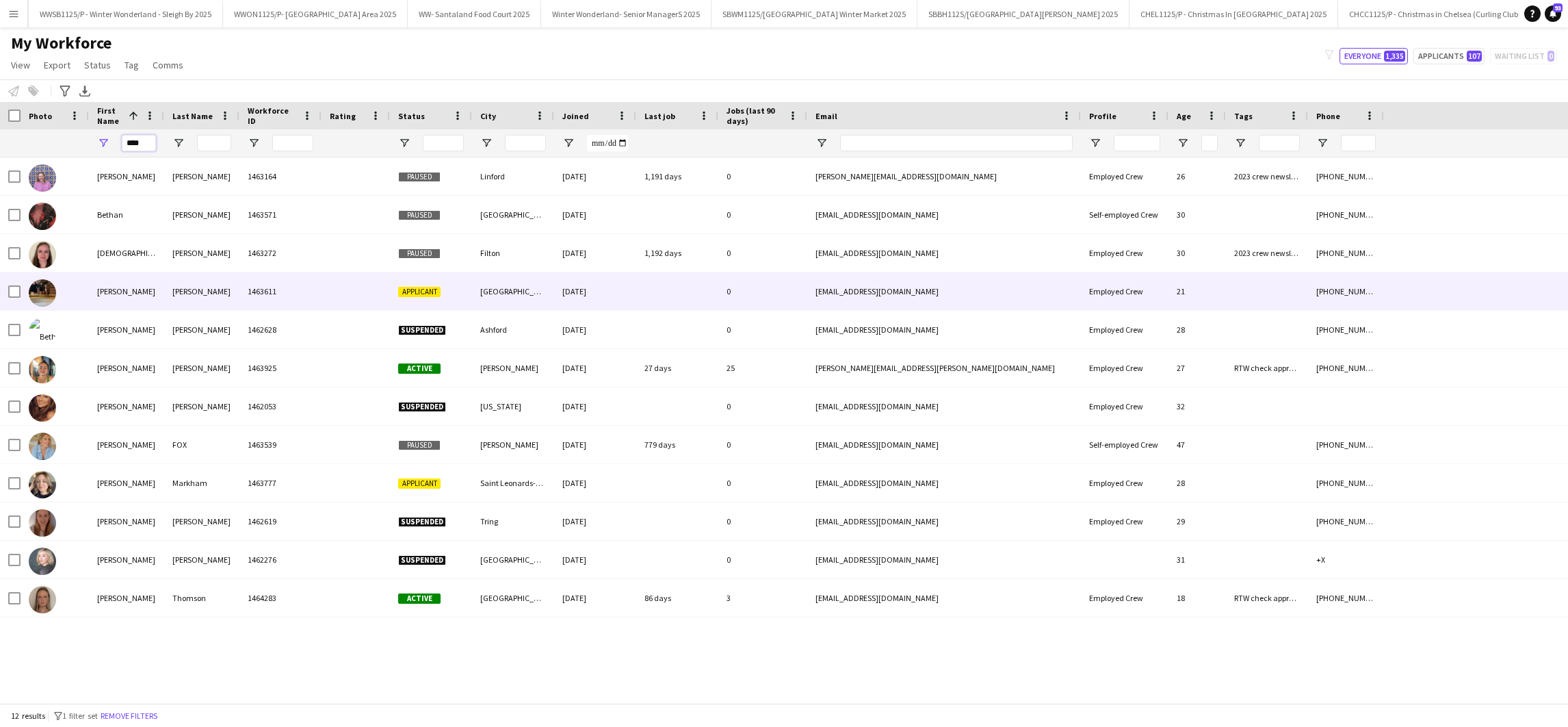
type input "****"
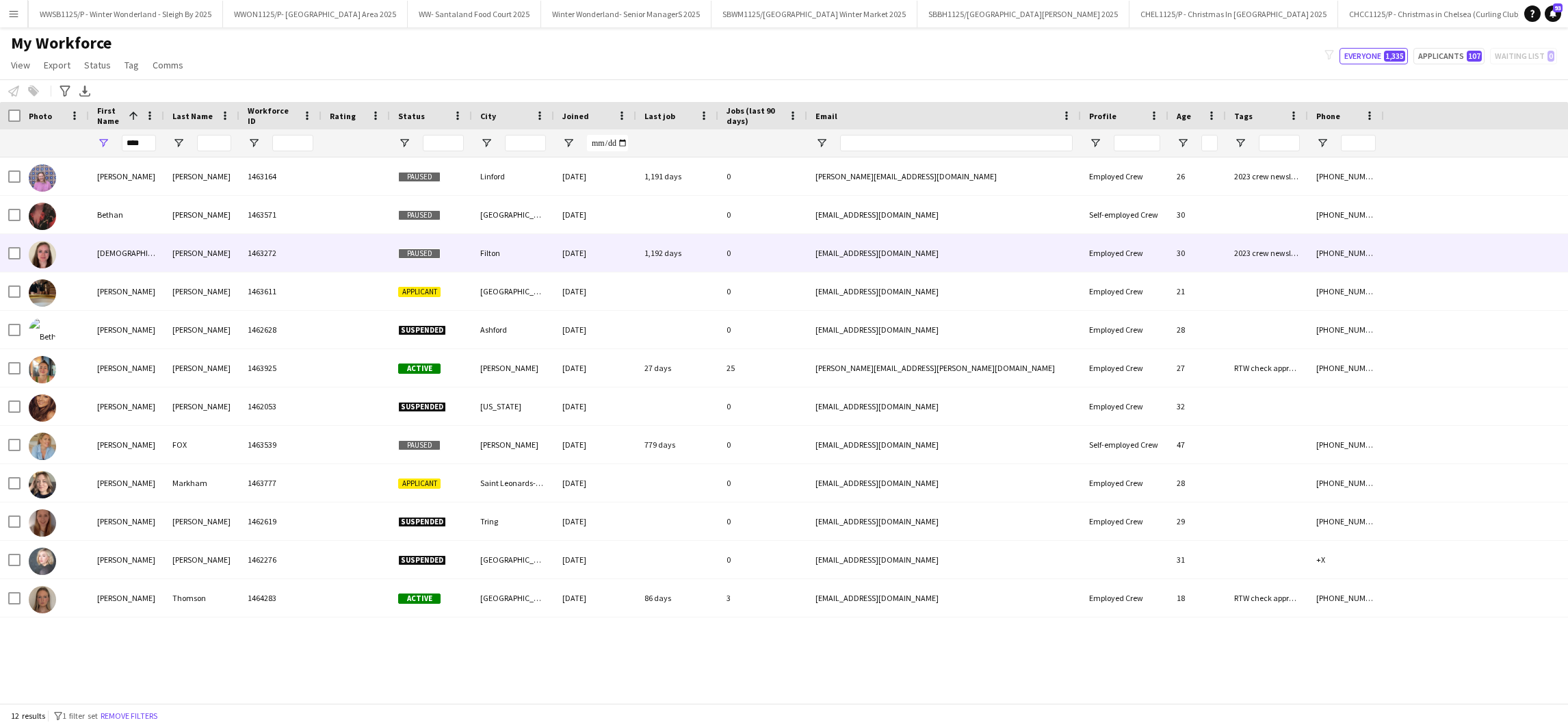
click at [237, 259] on div "Edwards" at bounding box center [202, 253] width 76 height 38
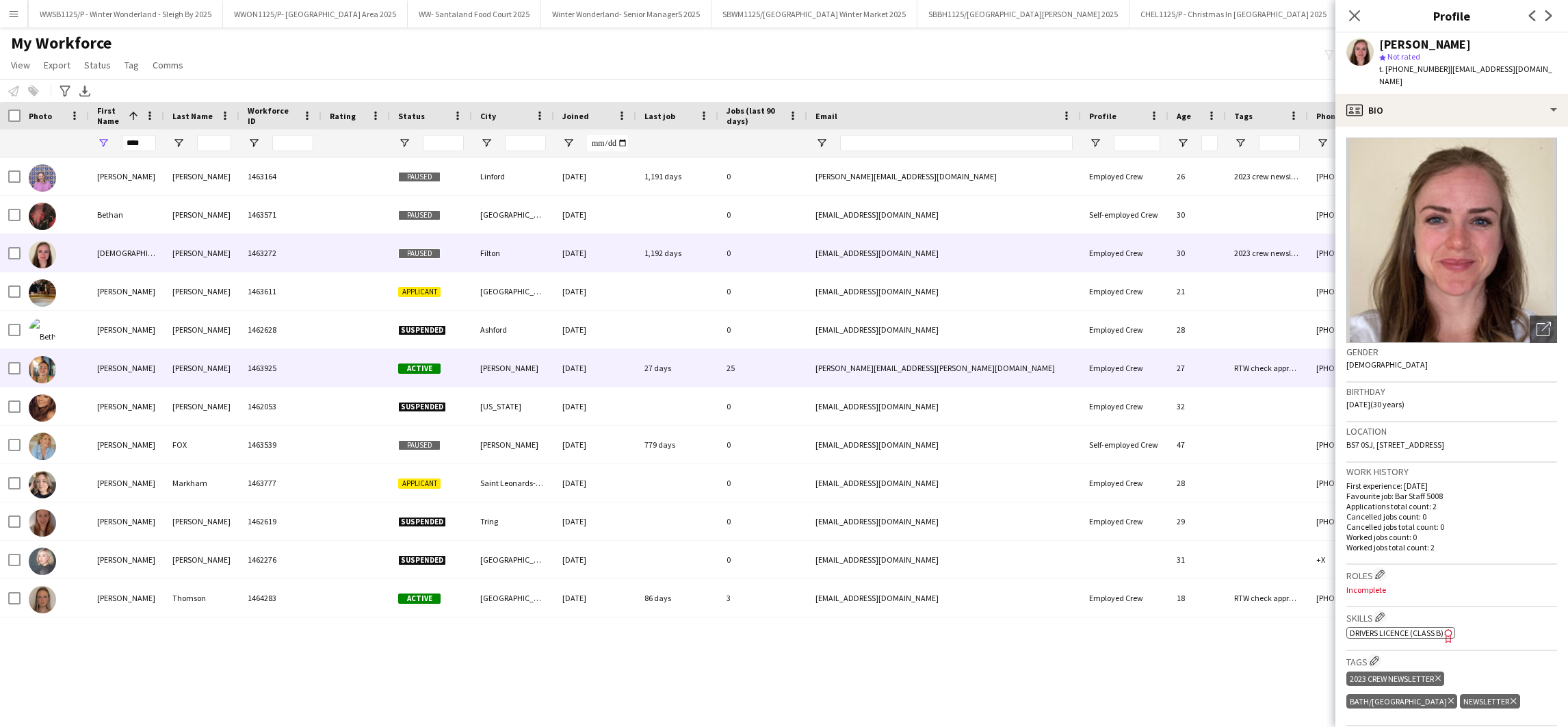
click at [172, 355] on div "Owen" at bounding box center [202, 368] width 76 height 38
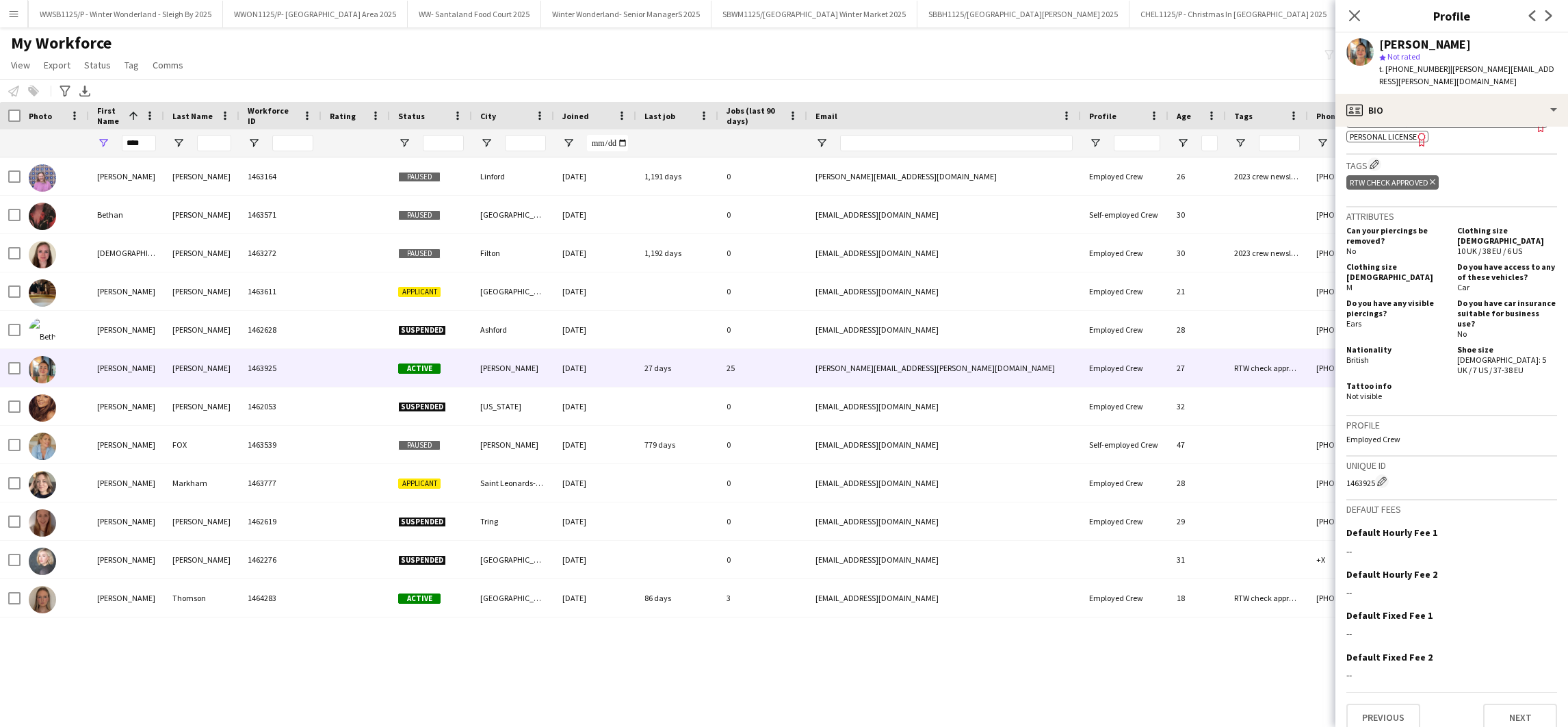
scroll to position [548, 0]
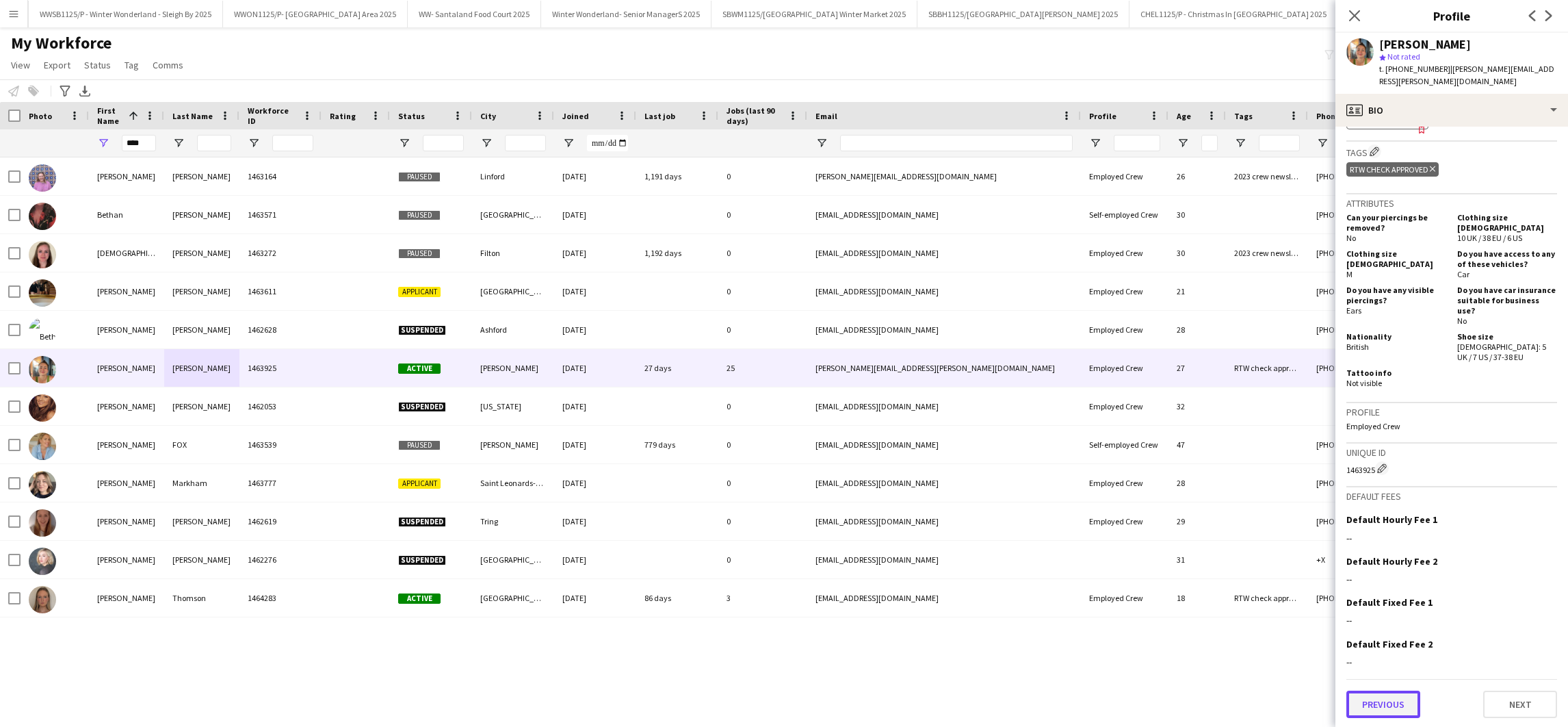
click at [1373, 709] on button "Previous" at bounding box center [1384, 703] width 74 height 27
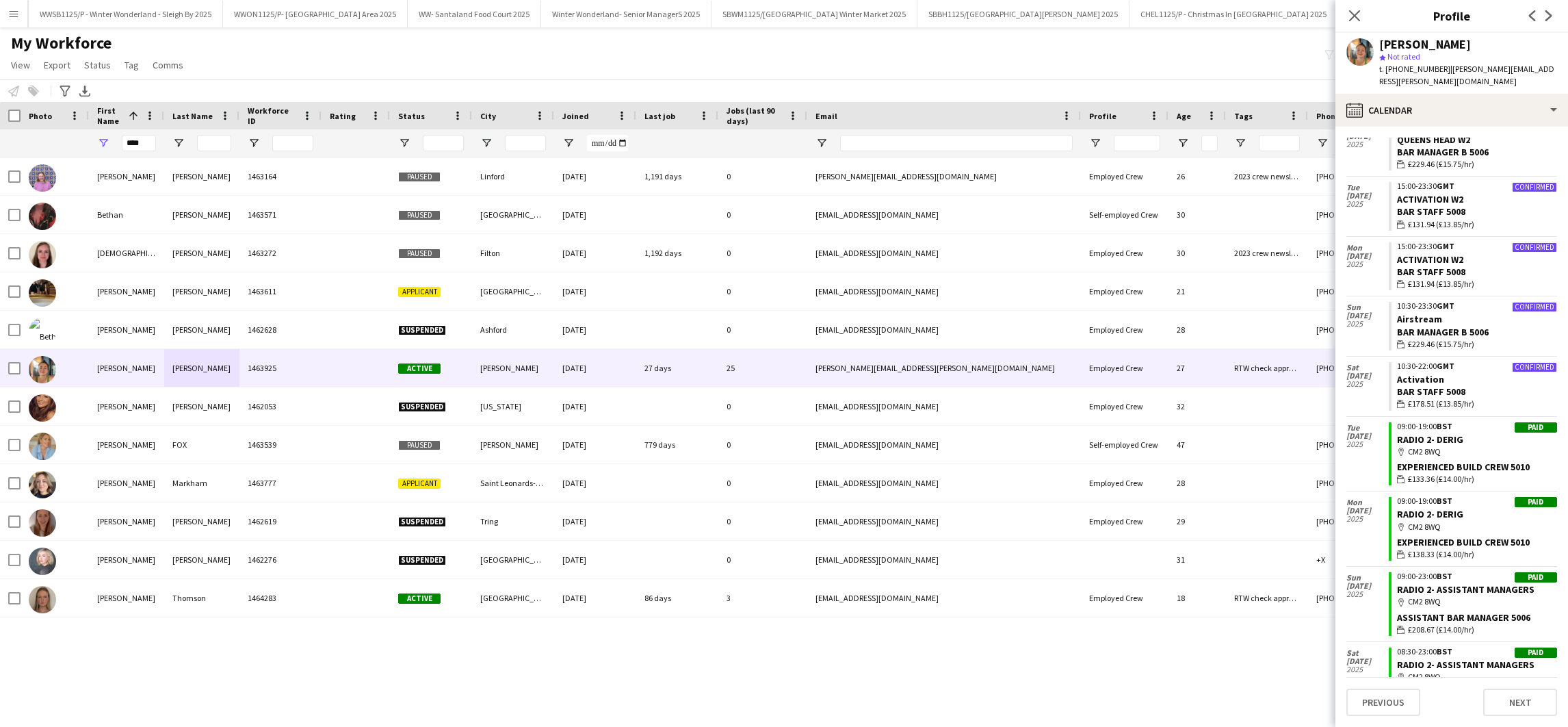
scroll to position [2224, 0]
